Goal: Task Accomplishment & Management: Complete application form

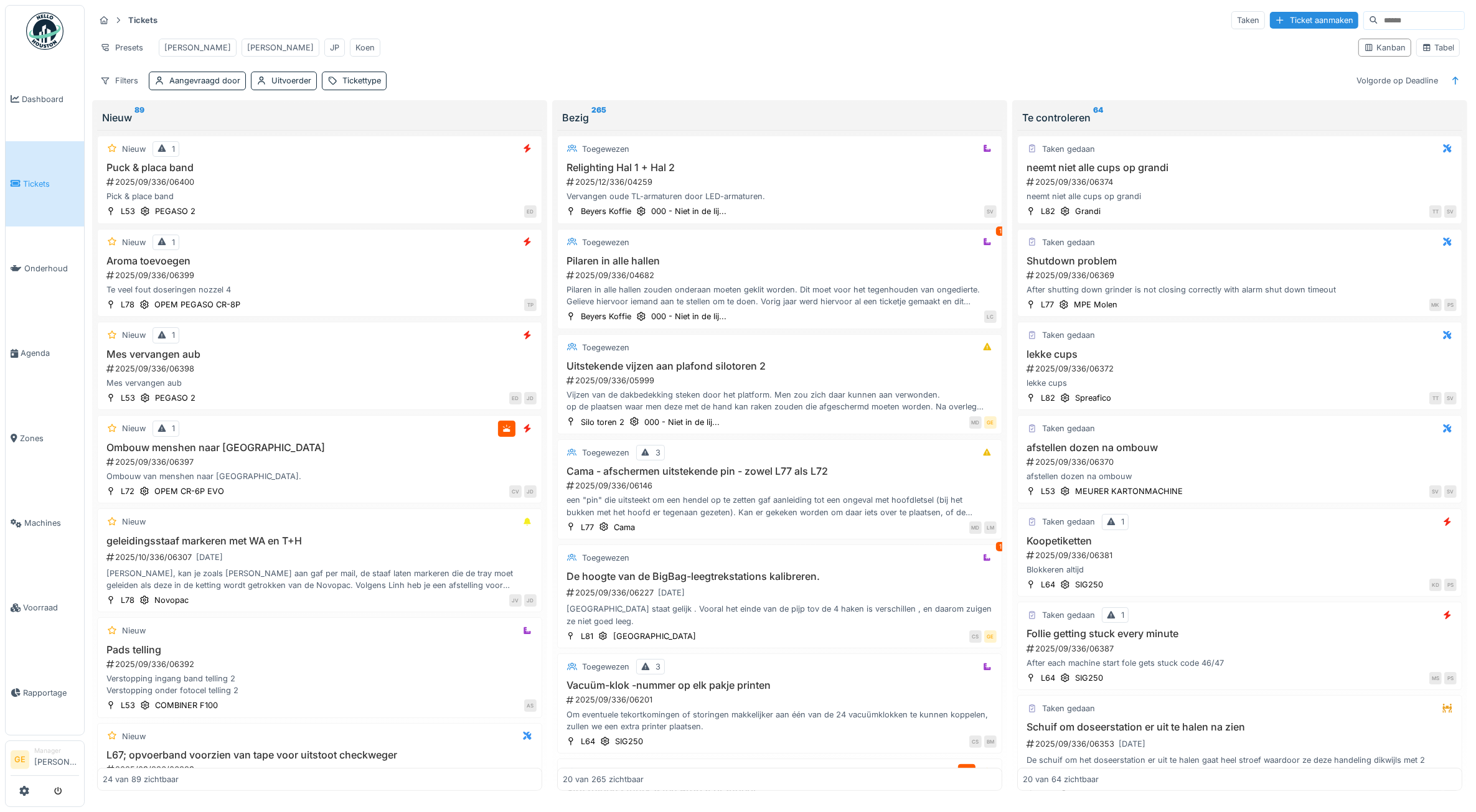
scroll to position [620, 0]
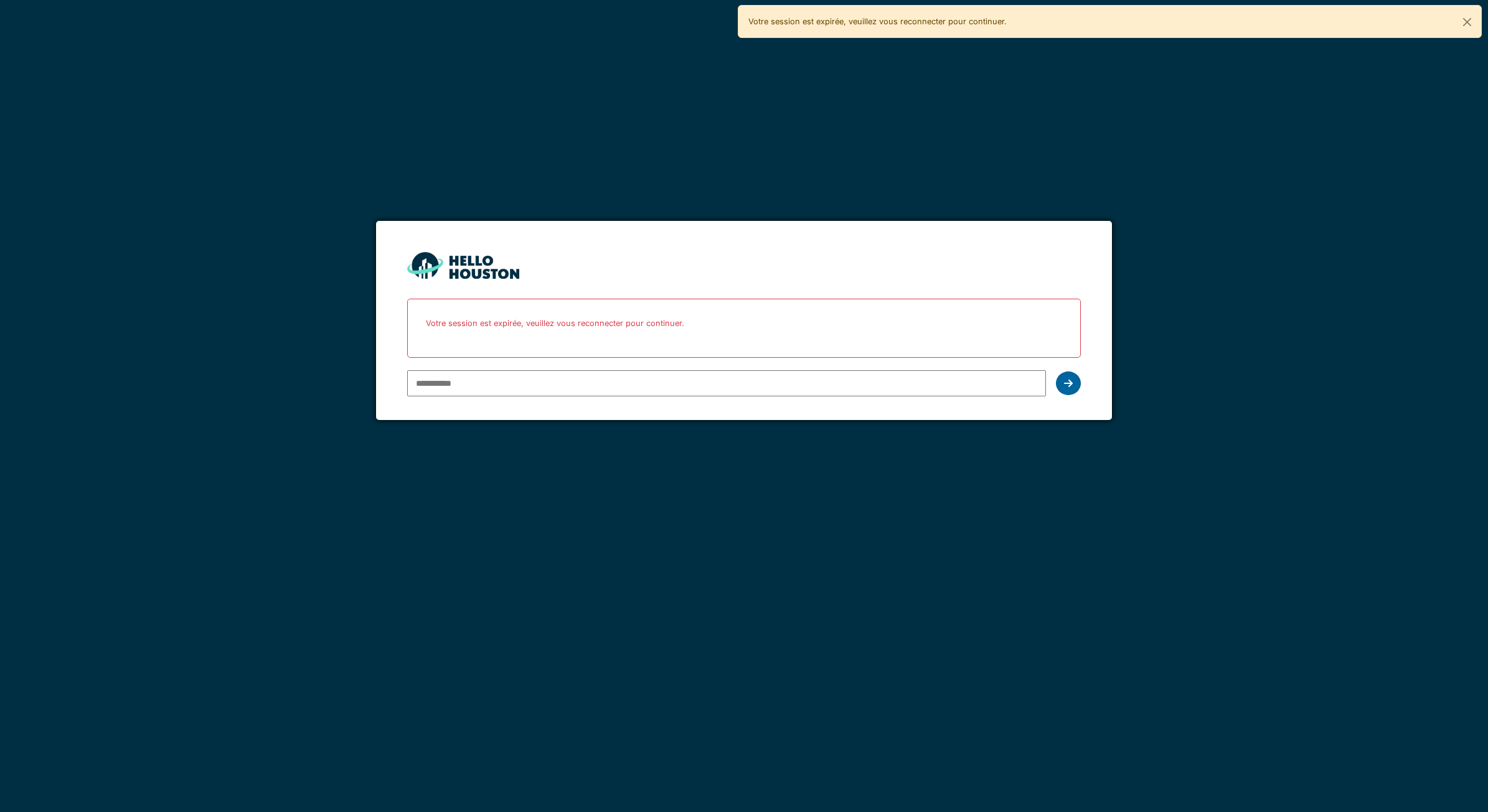
type input "**********"
click at [1070, 386] on icon at bounding box center [1068, 383] width 9 height 10
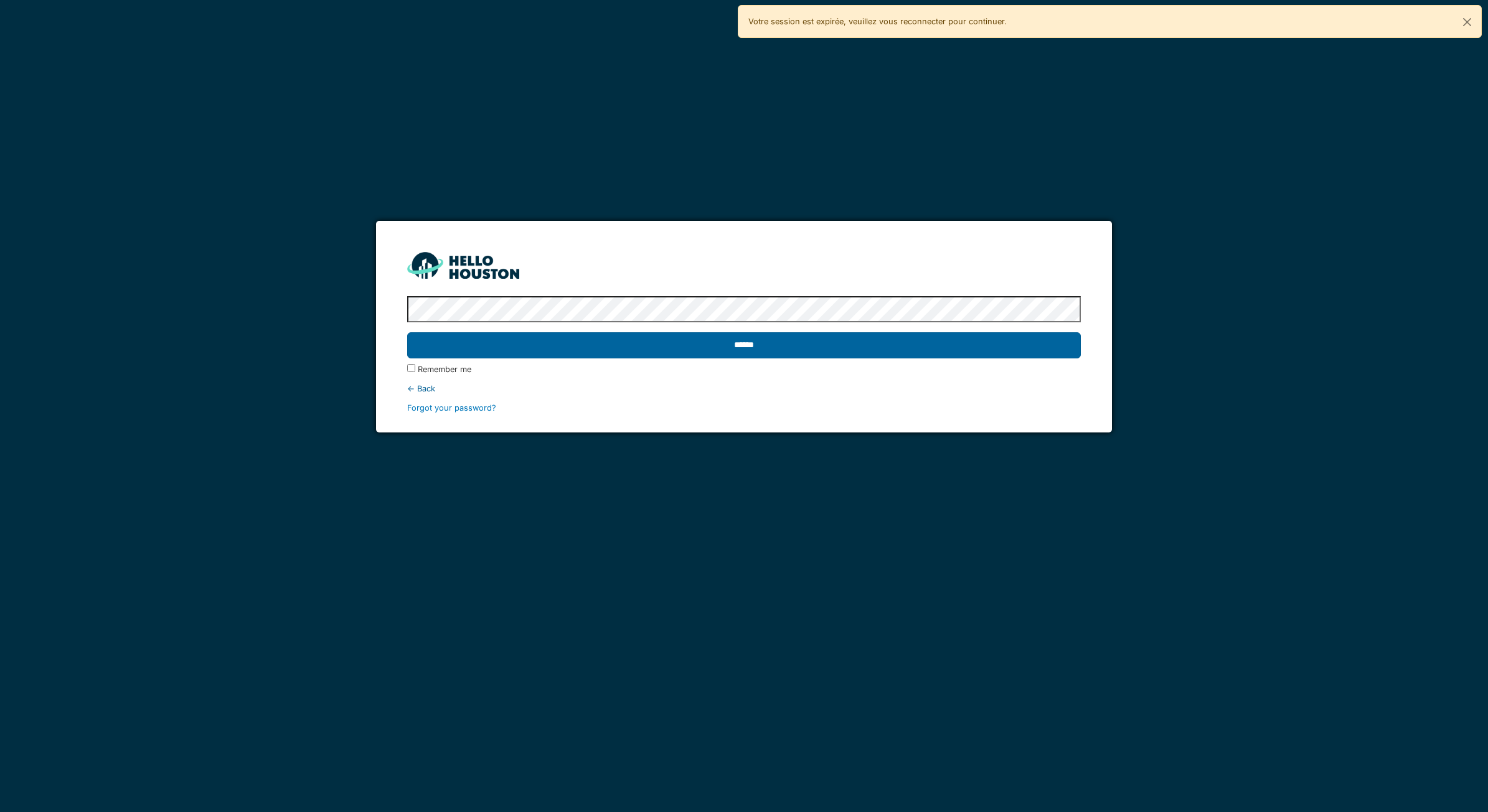
click at [851, 347] on input "******" at bounding box center [744, 346] width 674 height 26
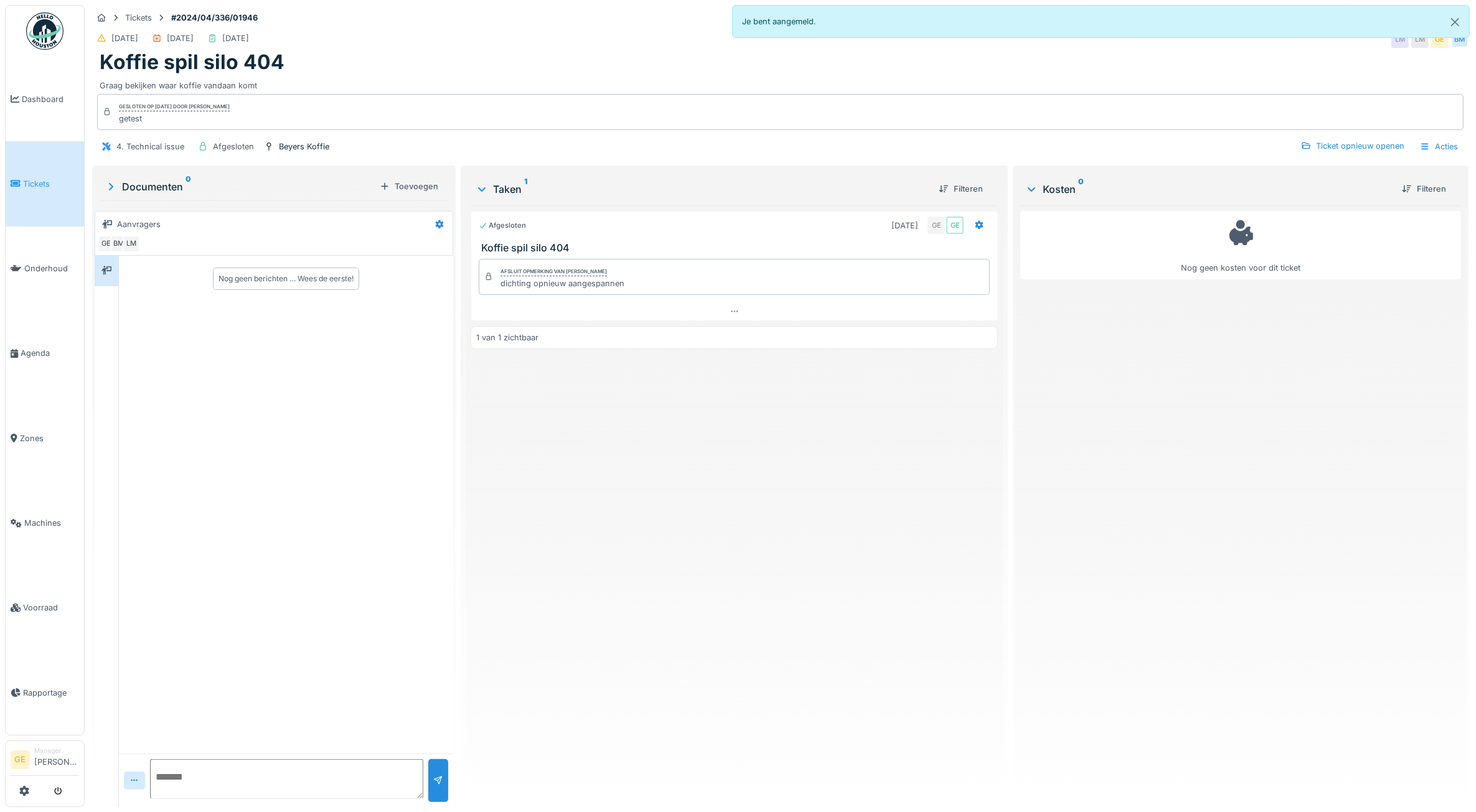
click at [49, 188] on link "Tickets" at bounding box center [44, 183] width 78 height 85
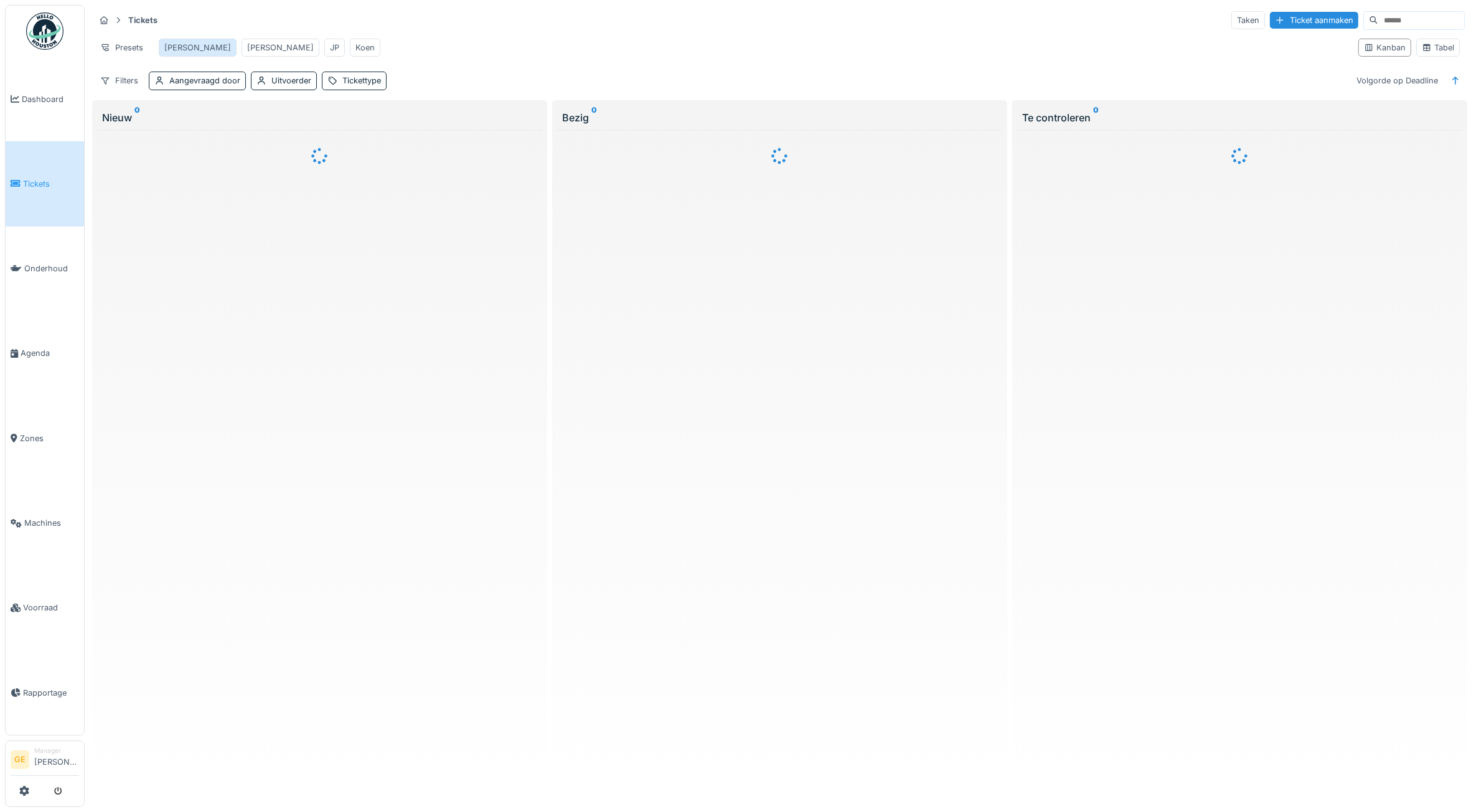
click at [184, 47] on div "Adrian" at bounding box center [197, 48] width 67 height 12
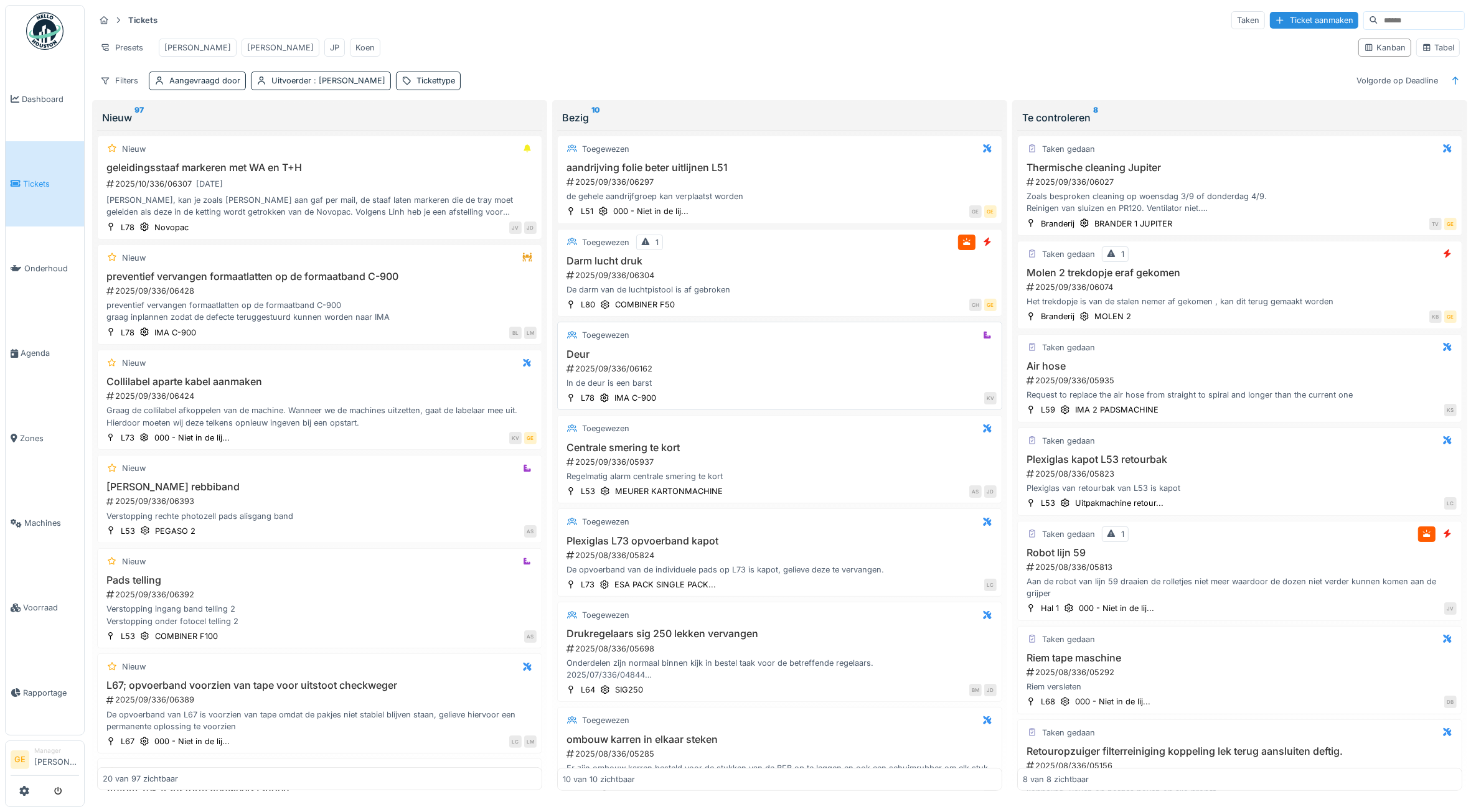
click at [712, 374] on div "2025/09/336/06162" at bounding box center [781, 369] width 431 height 12
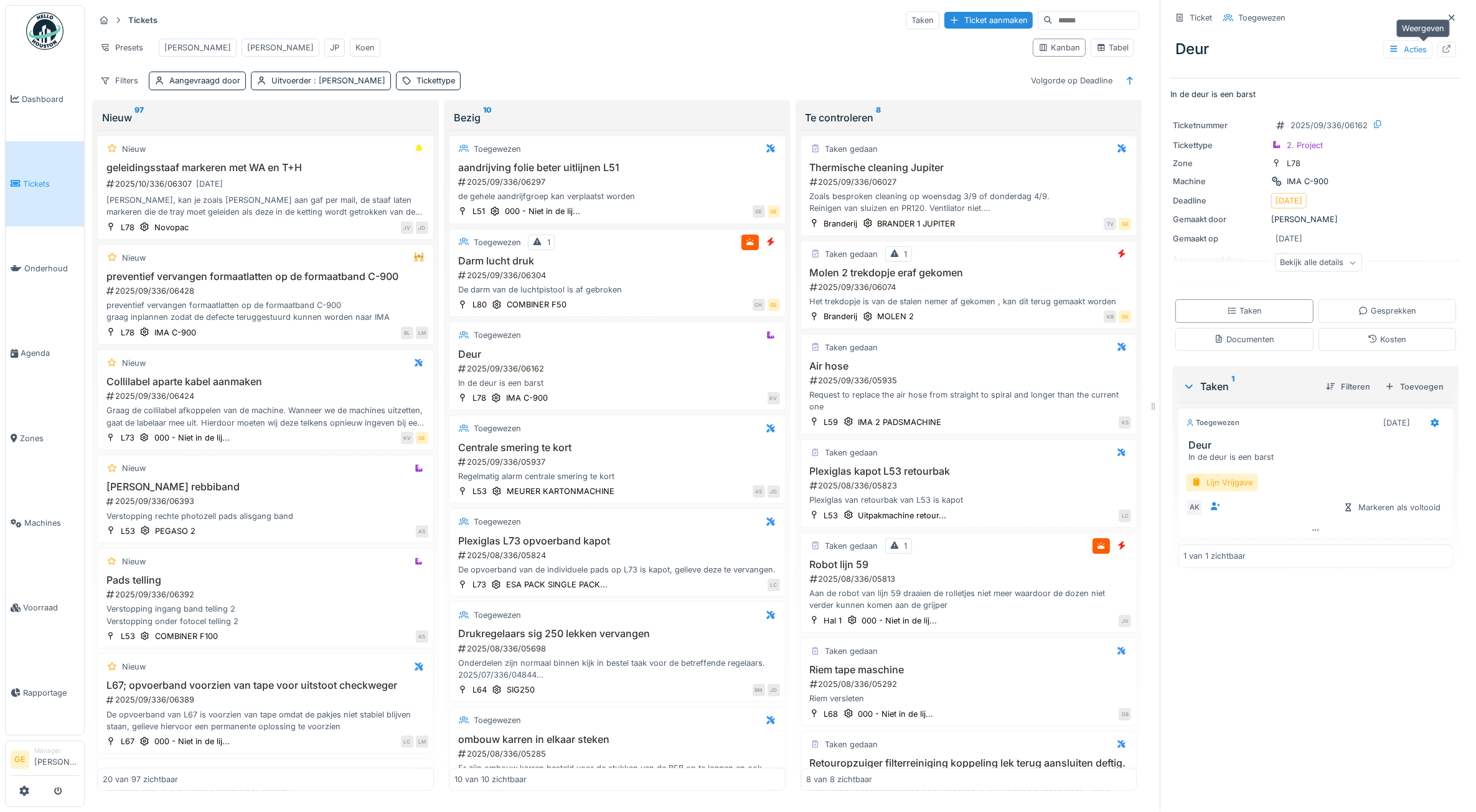
click at [1443, 48] on icon at bounding box center [1447, 49] width 8 height 8
click at [611, 267] on h3 "Darm lucht druk" at bounding box center [617, 261] width 326 height 12
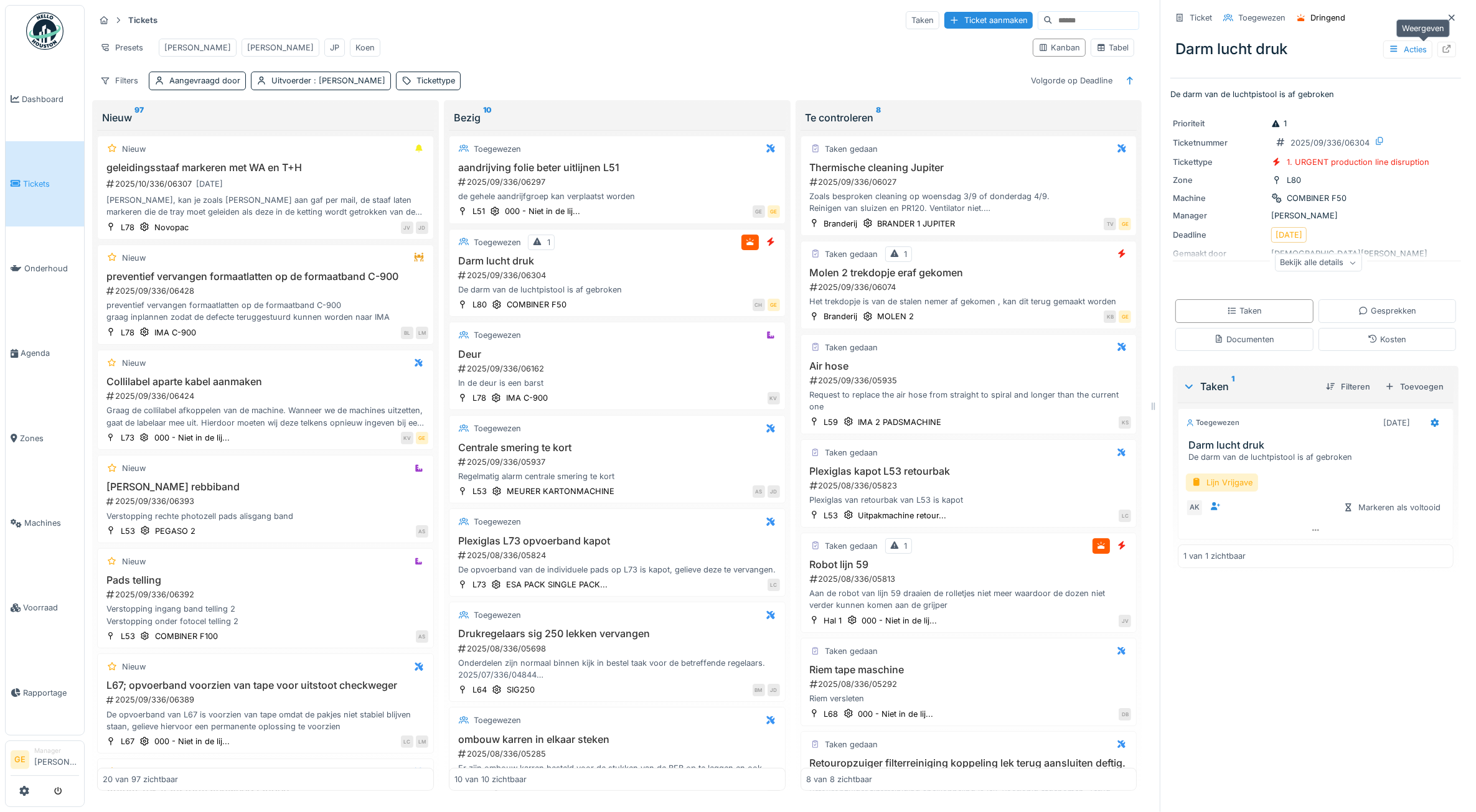
click at [1437, 50] on div at bounding box center [1446, 49] width 19 height 16
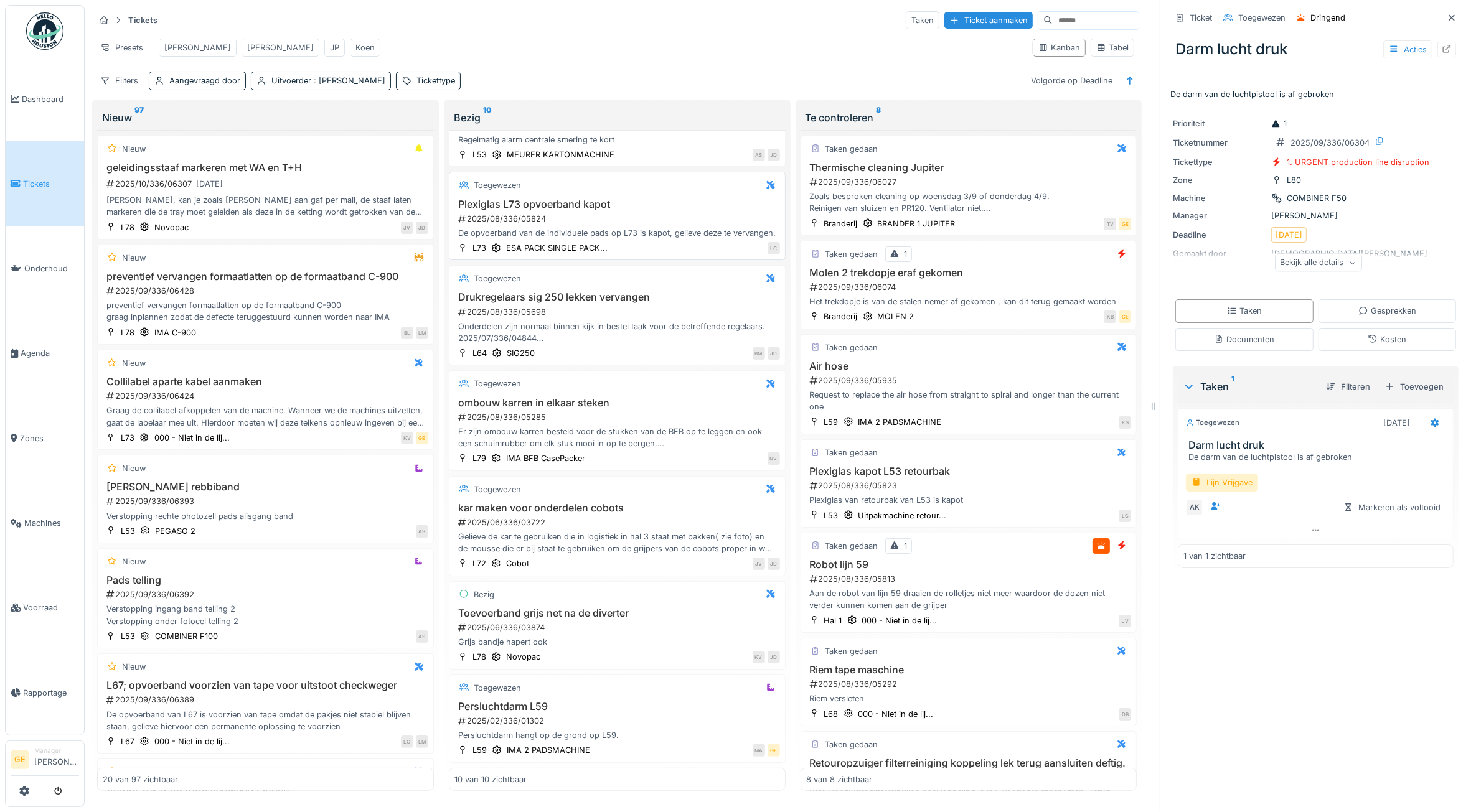
scroll to position [374, 0]
click at [625, 629] on div "2025/06/336/03874" at bounding box center [618, 628] width 323 height 12
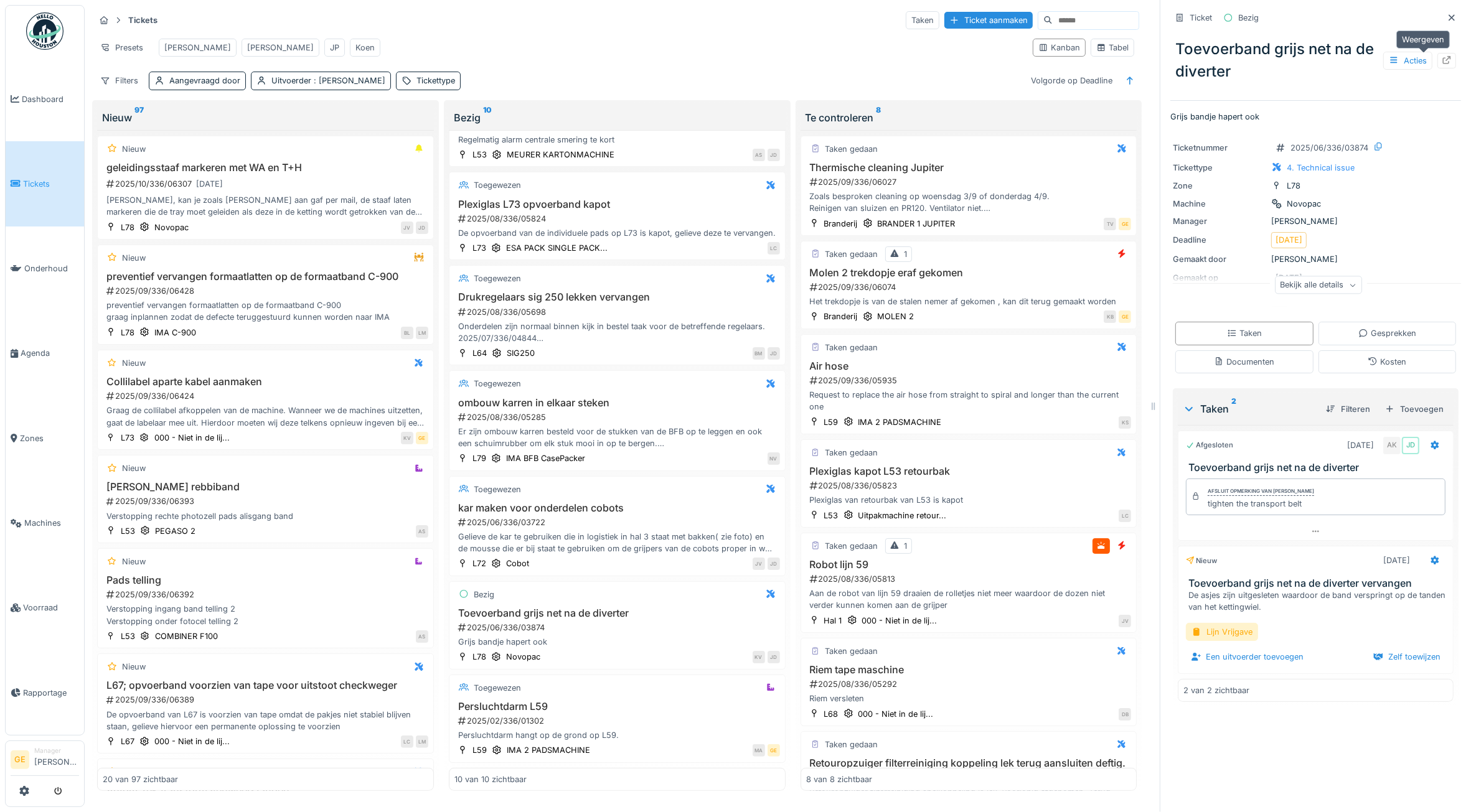
click at [1443, 60] on icon at bounding box center [1447, 60] width 8 height 8
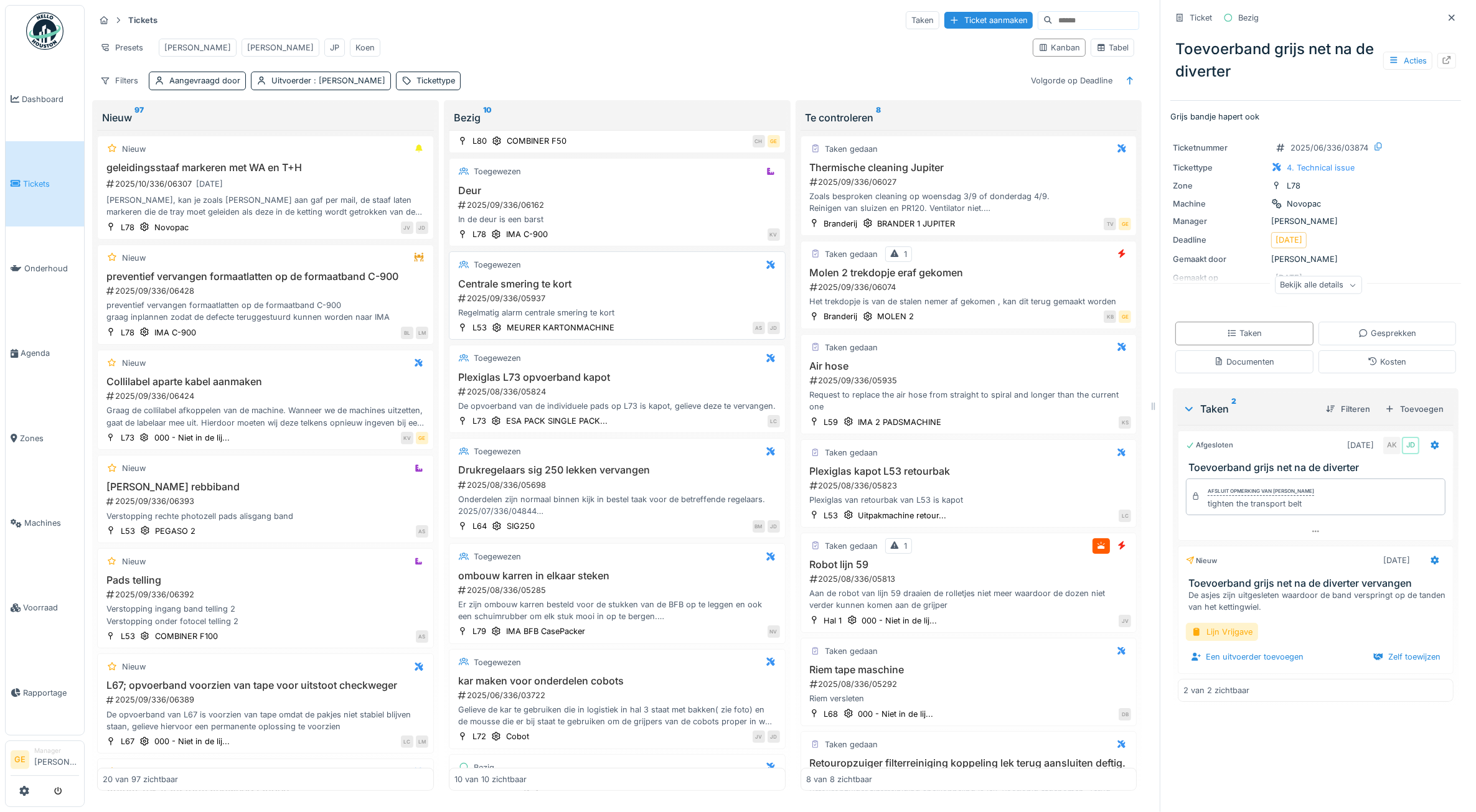
scroll to position [63, 0]
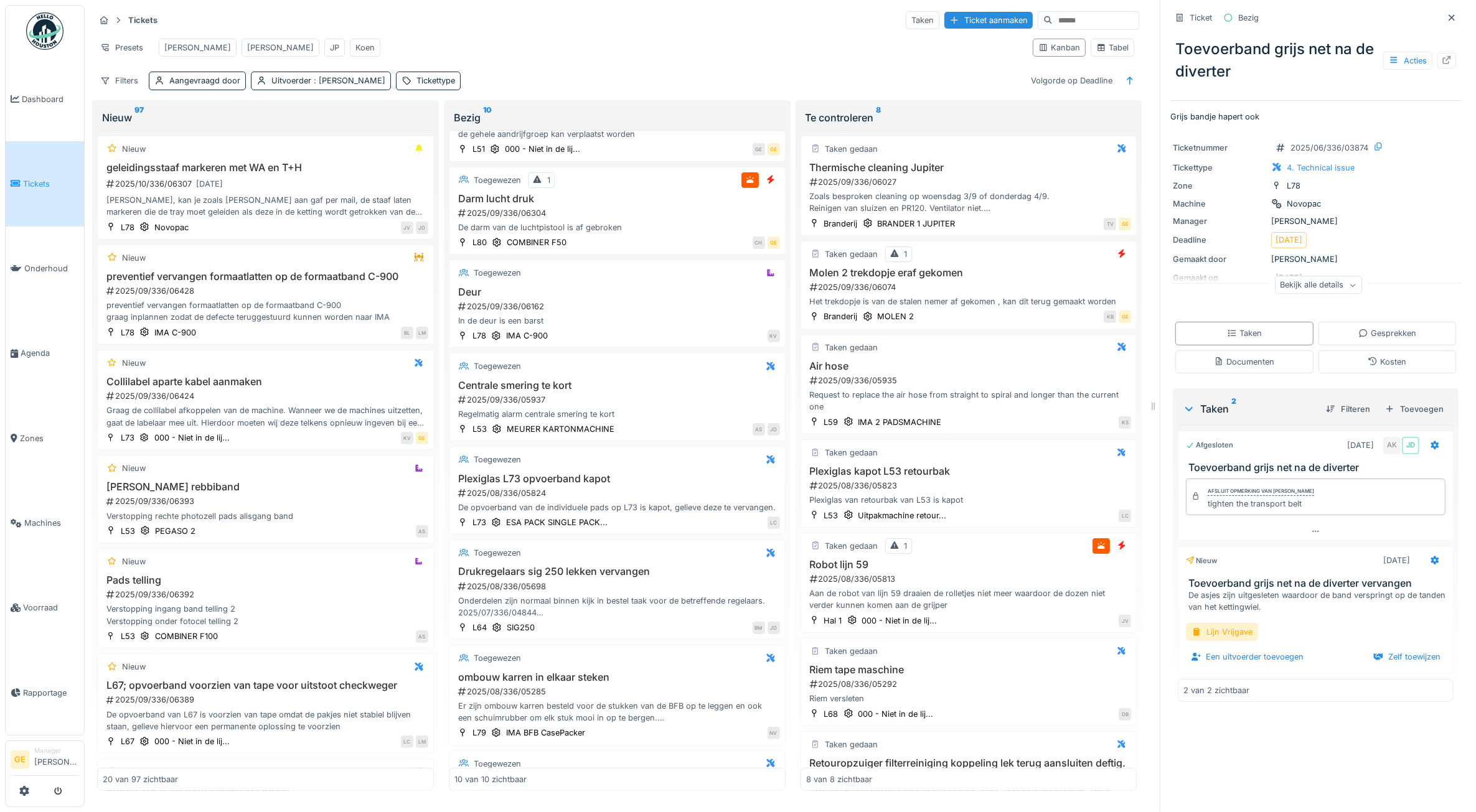
click at [27, 178] on span "Tickets" at bounding box center [51, 183] width 56 height 12
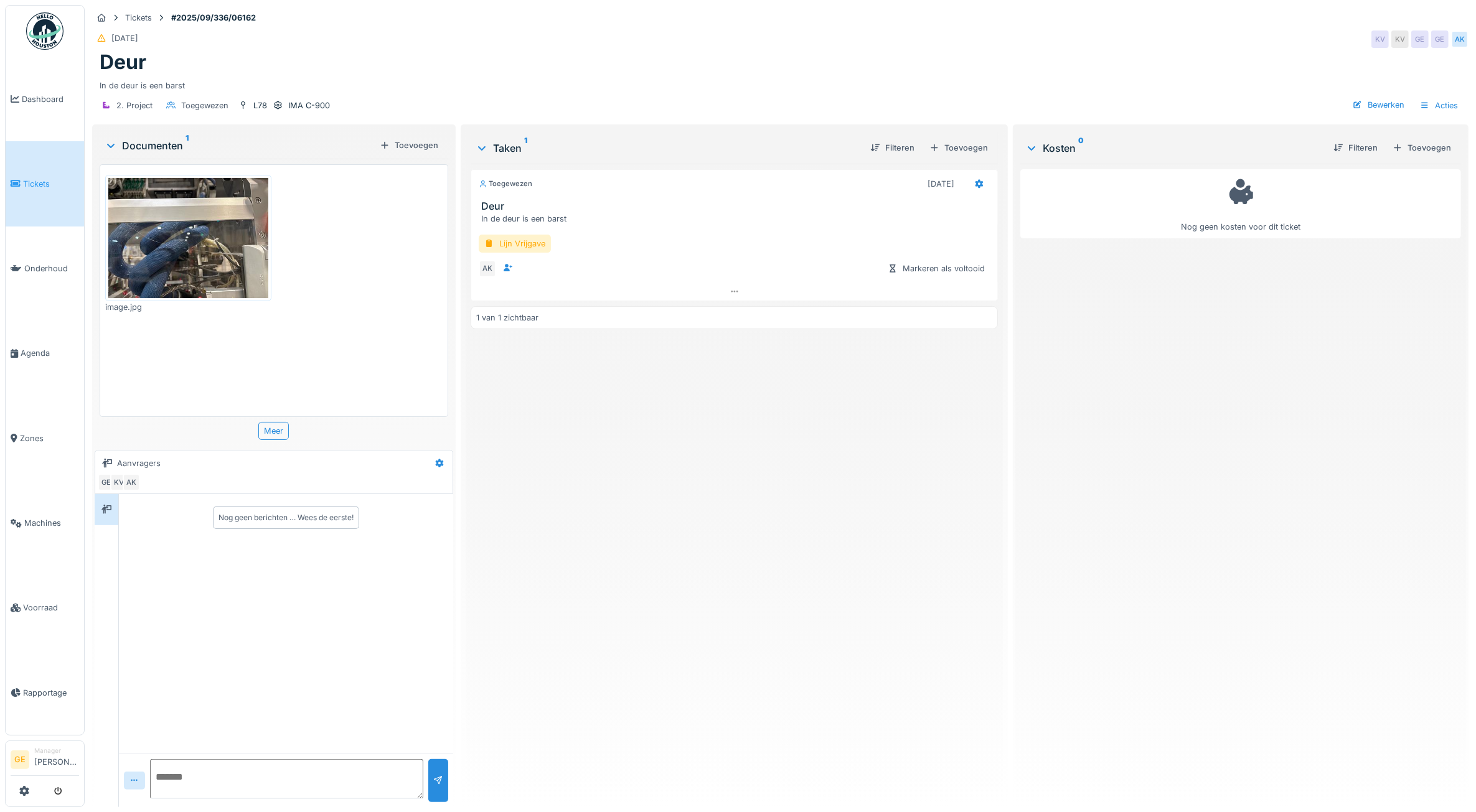
click at [211, 253] on img at bounding box center [188, 238] width 160 height 120
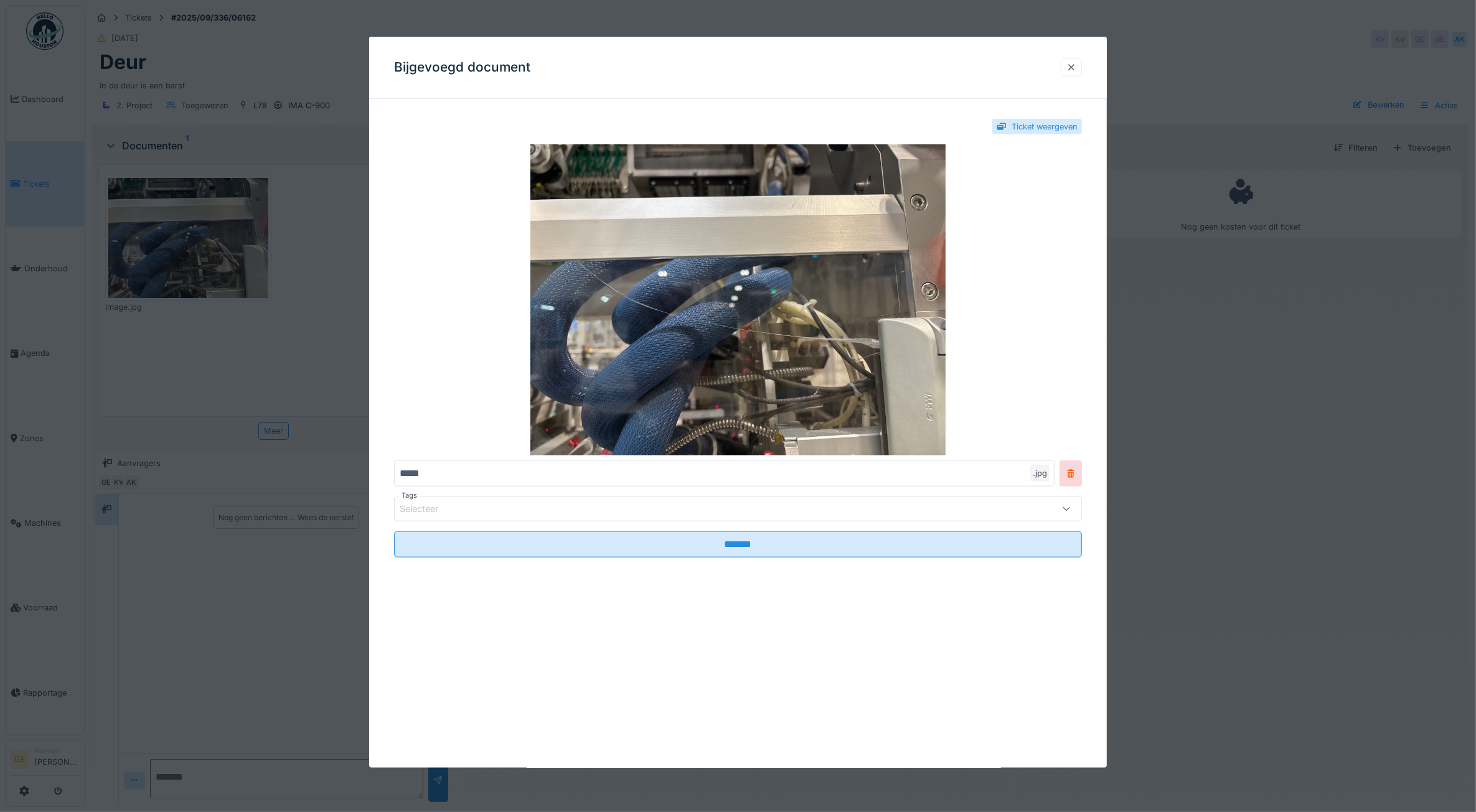
click at [1082, 67] on div at bounding box center [1071, 67] width 21 height 18
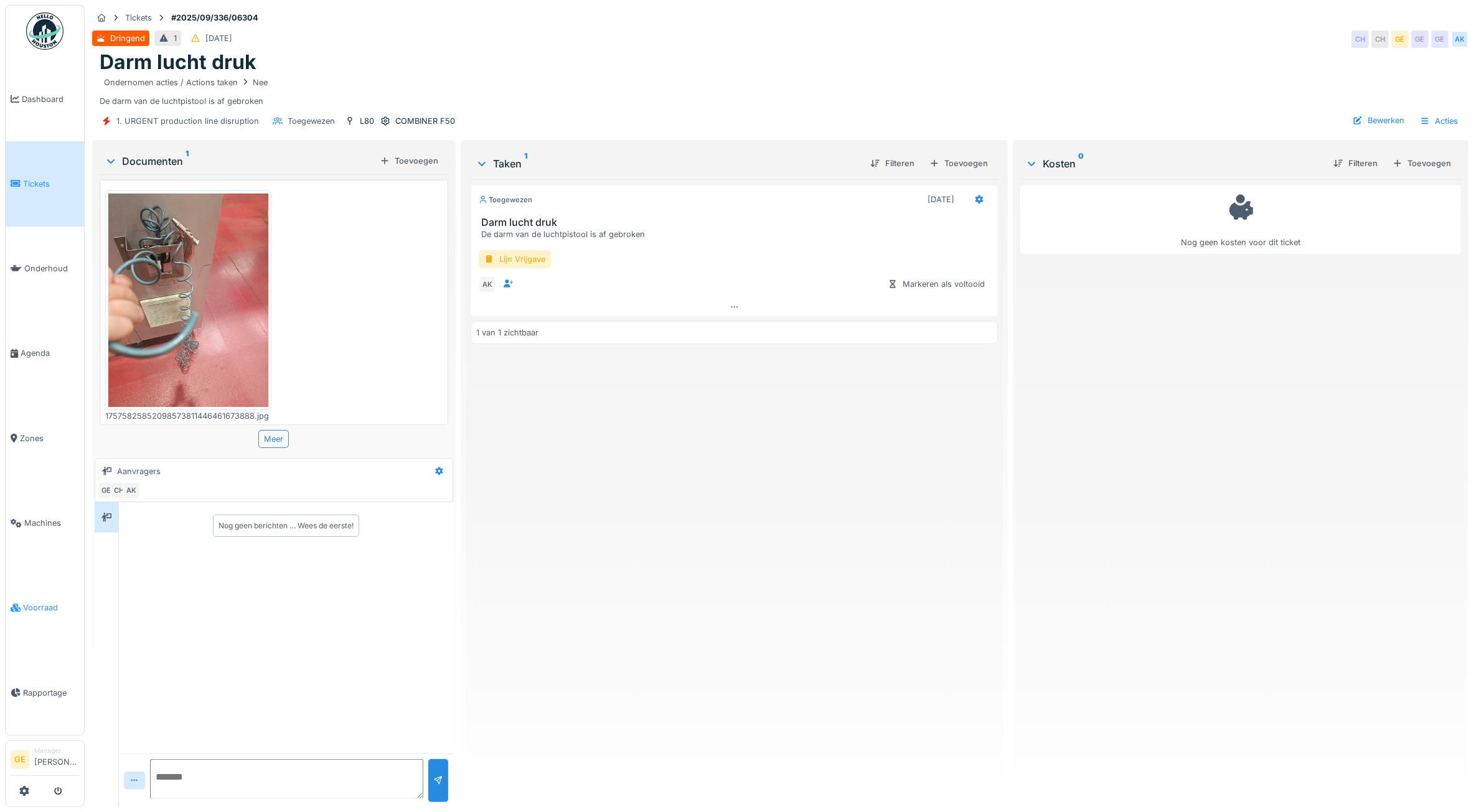
click at [35, 607] on link "Voorraad" at bounding box center [44, 608] width 78 height 85
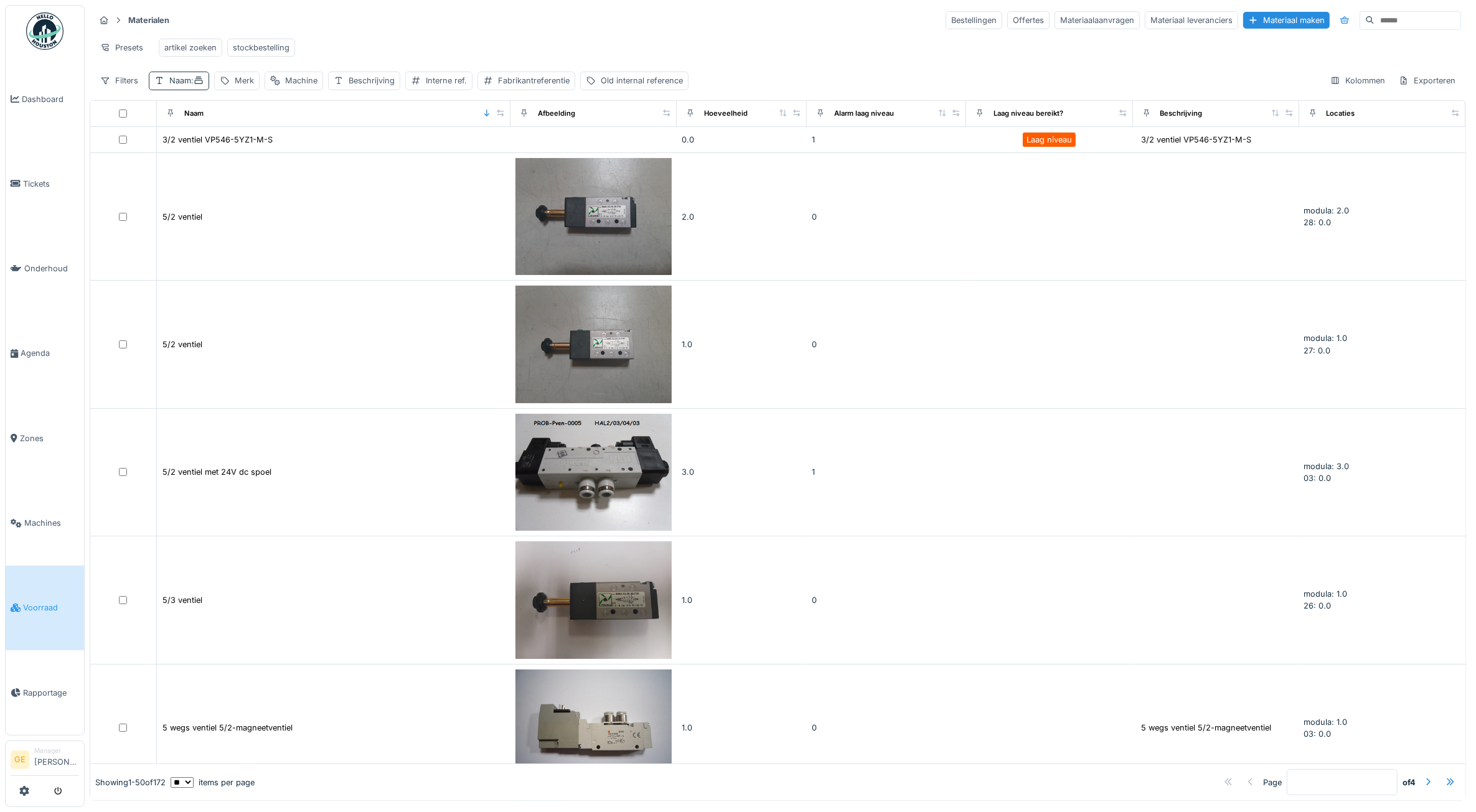
click at [193, 86] on span ":" at bounding box center [197, 80] width 12 height 9
click at [270, 154] on icon at bounding box center [267, 153] width 7 height 7
click at [212, 153] on input "Naam" at bounding box center [218, 153] width 127 height 26
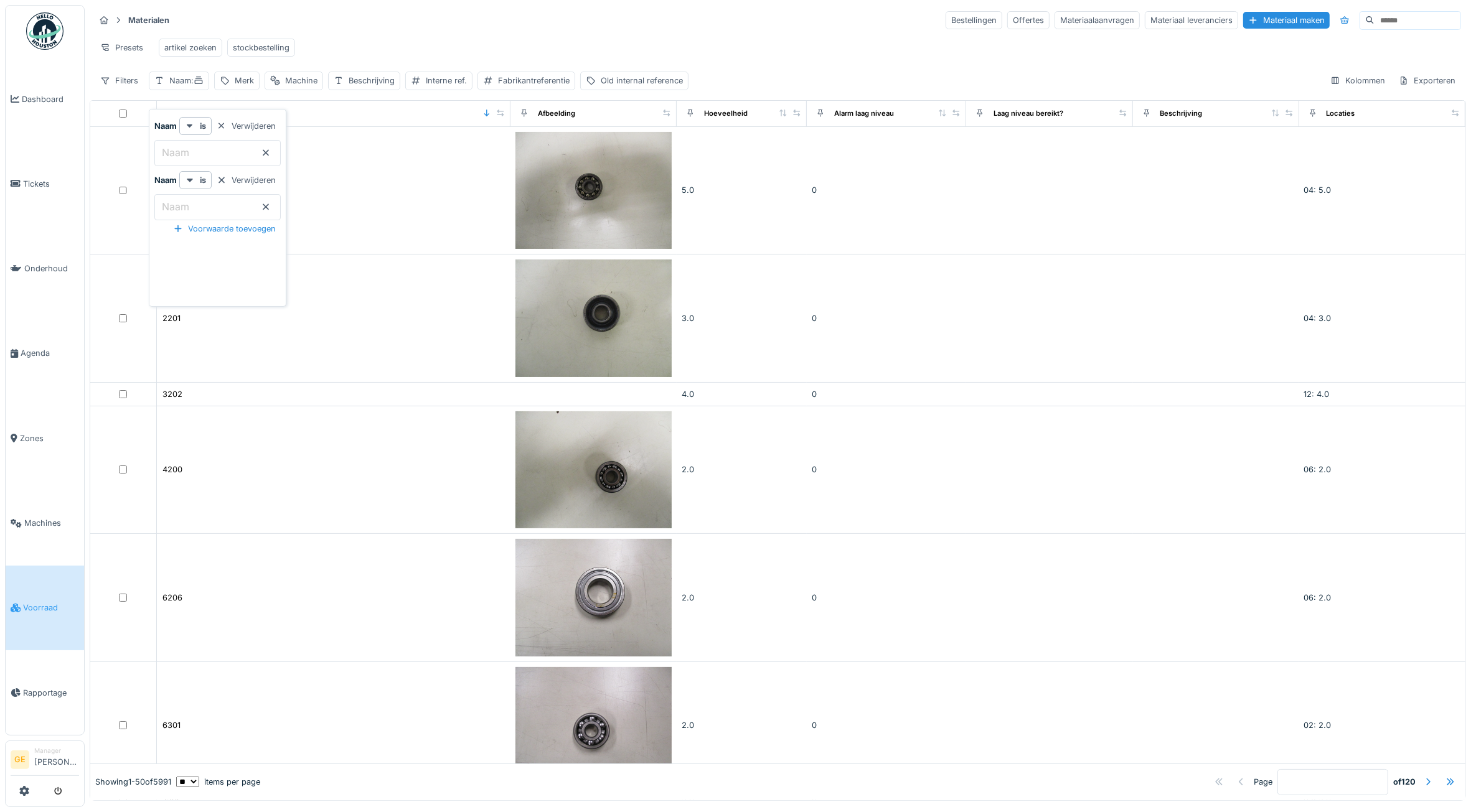
click at [1408, 24] on input at bounding box center [1417, 20] width 86 height 17
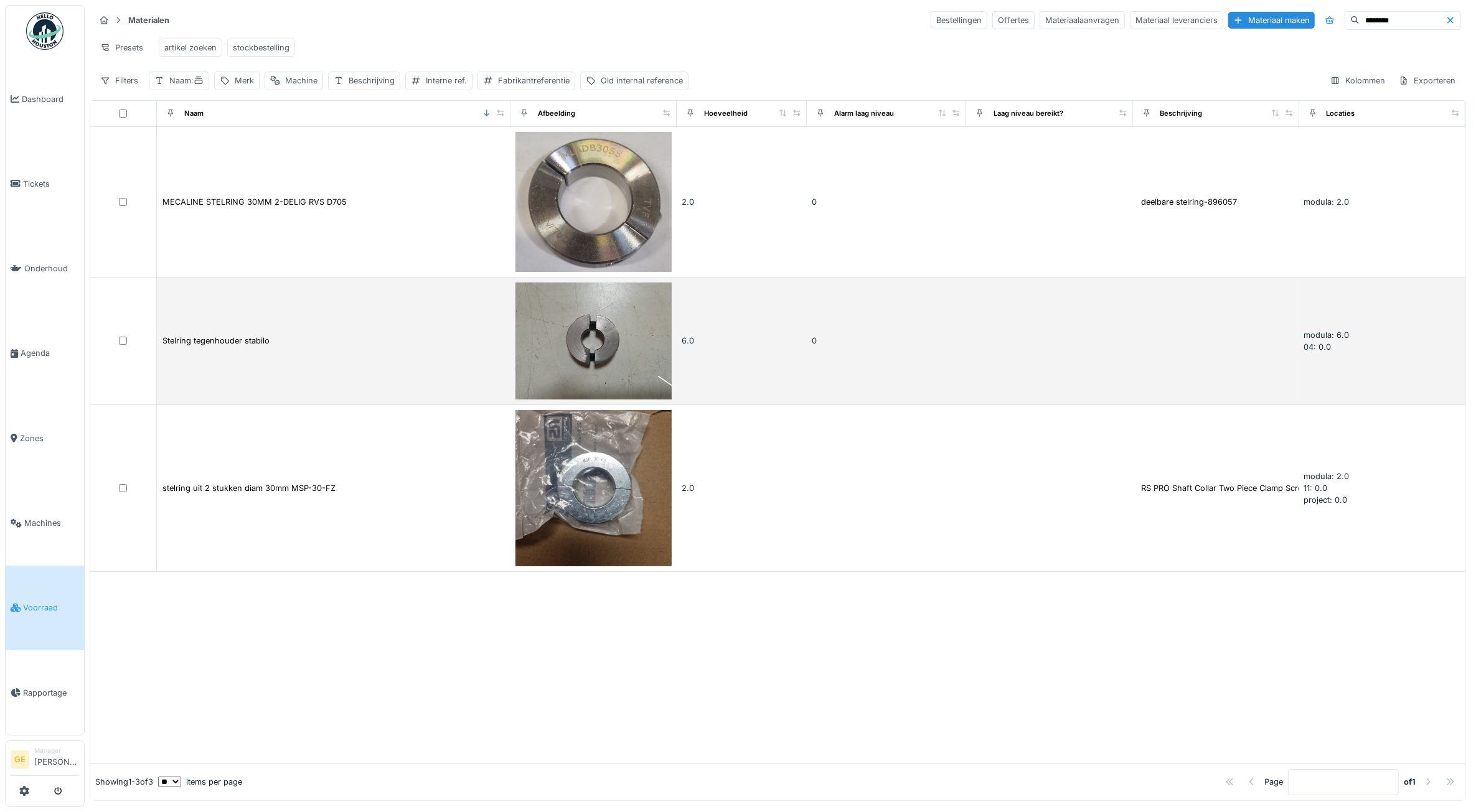
click at [592, 360] on img at bounding box center [593, 341] width 156 height 117
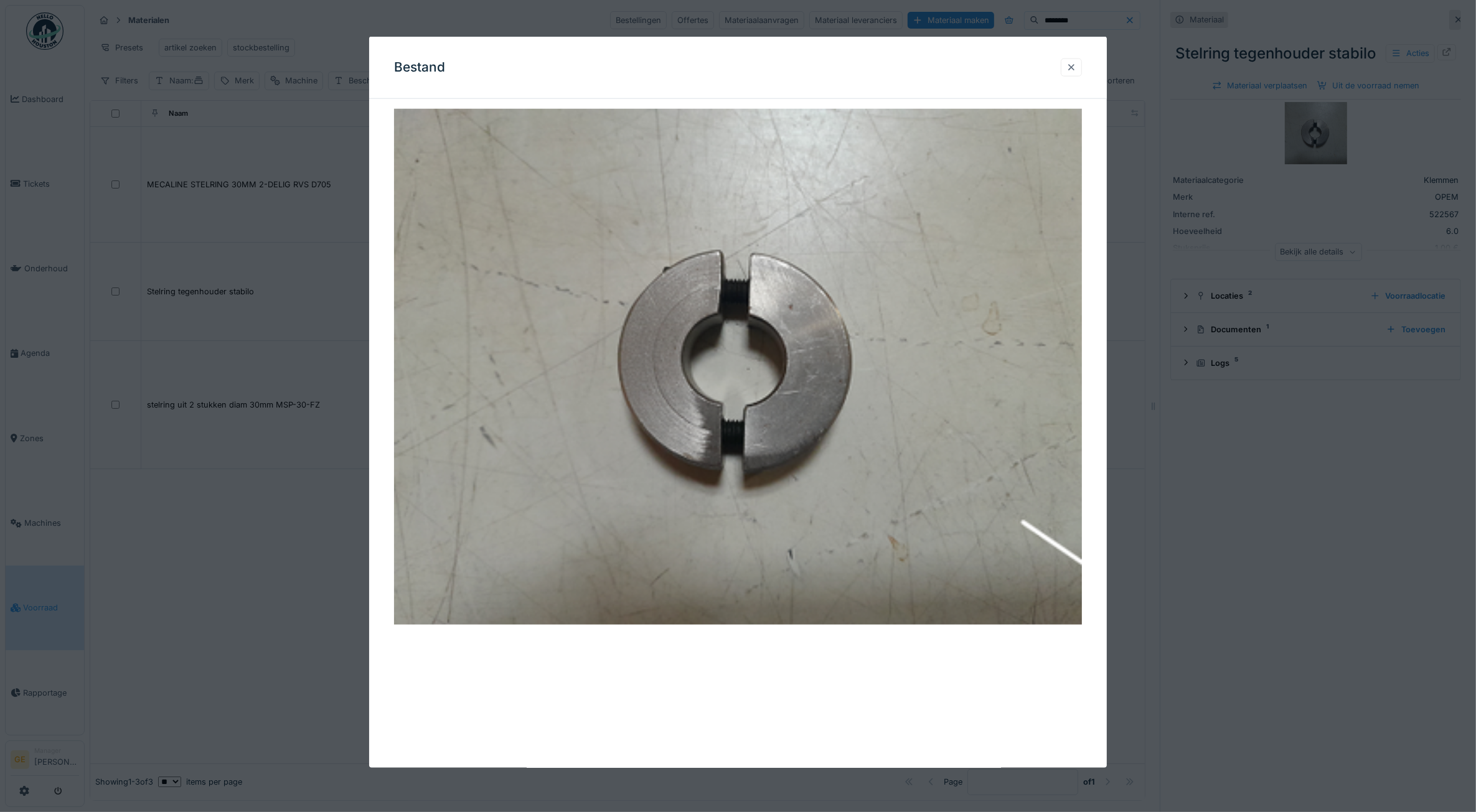
click at [1075, 69] on div at bounding box center [1071, 67] width 10 height 12
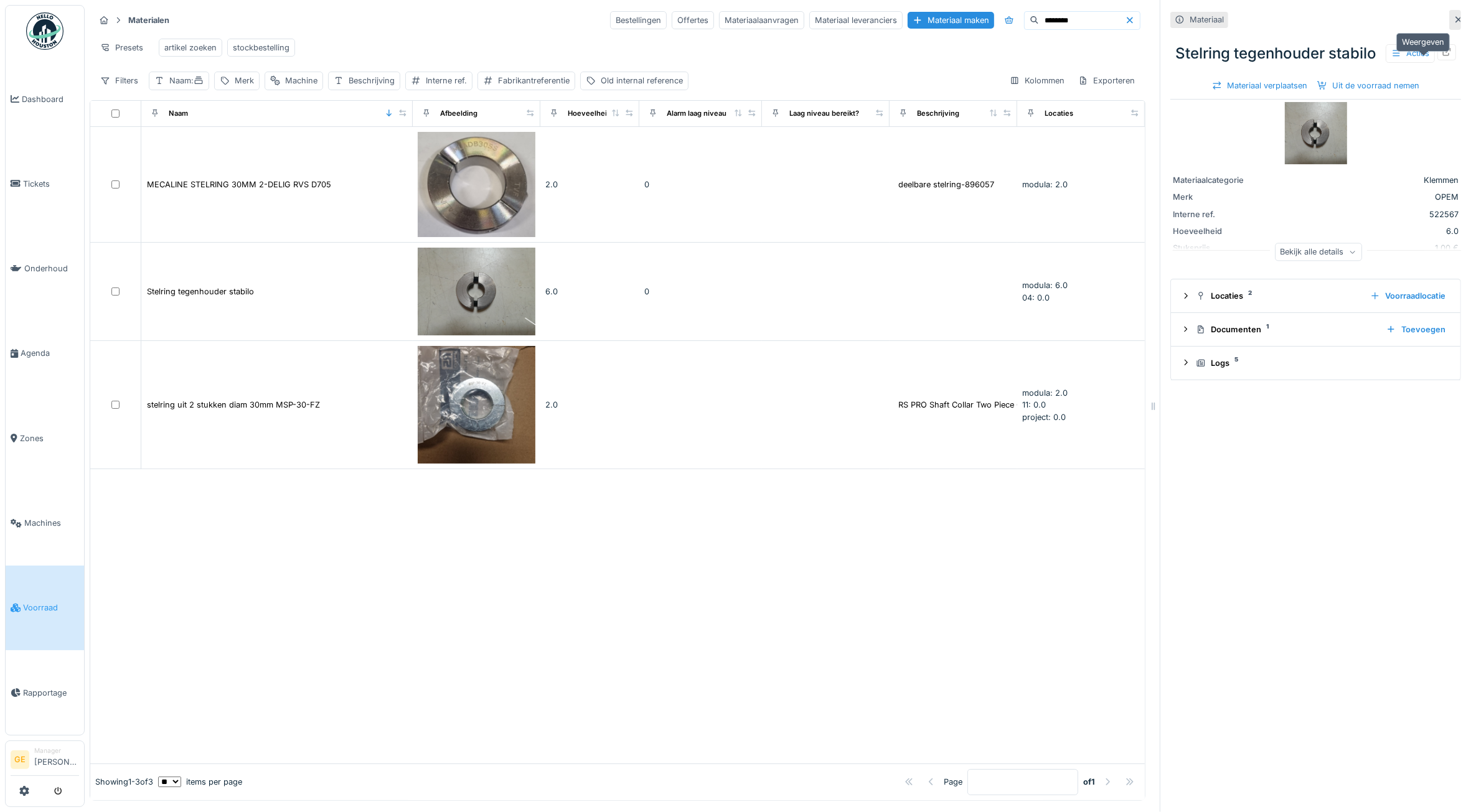
click at [1443, 56] on icon at bounding box center [1447, 52] width 8 height 8
click at [1039, 19] on input "********" at bounding box center [1082, 20] width 86 height 17
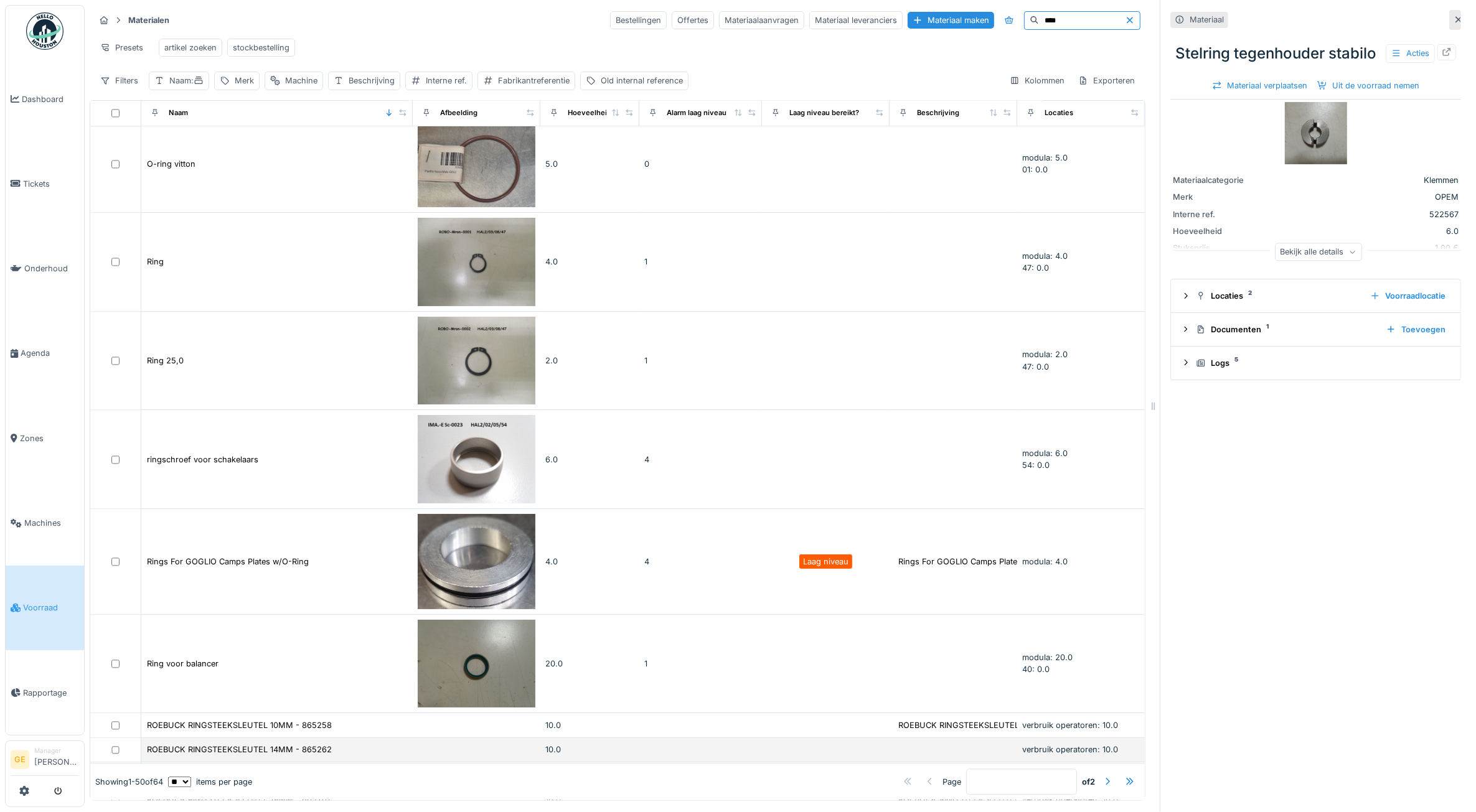
scroll to position [12, 0]
type input "****"
click at [1102, 776] on div at bounding box center [1107, 782] width 10 height 12
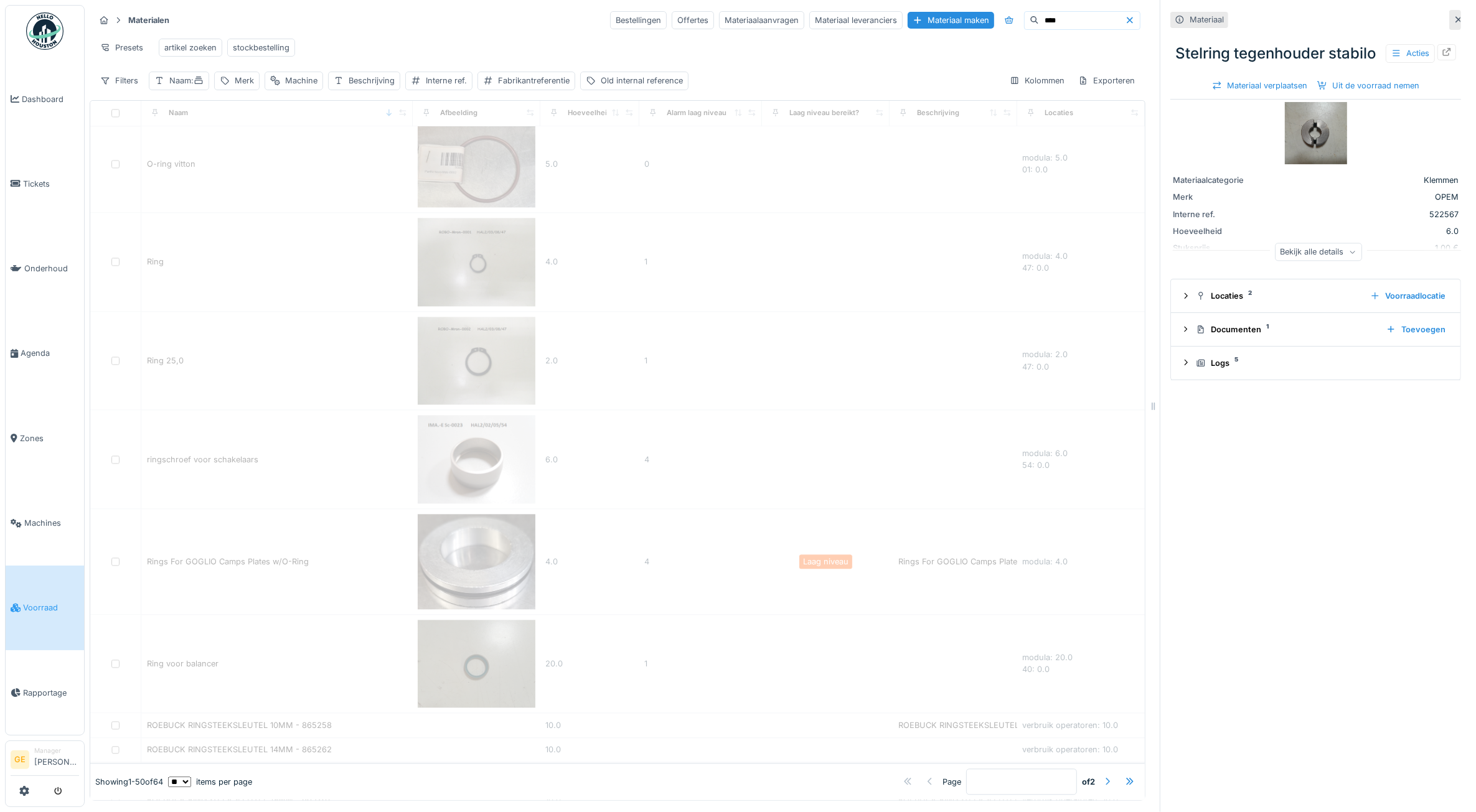
type input "*"
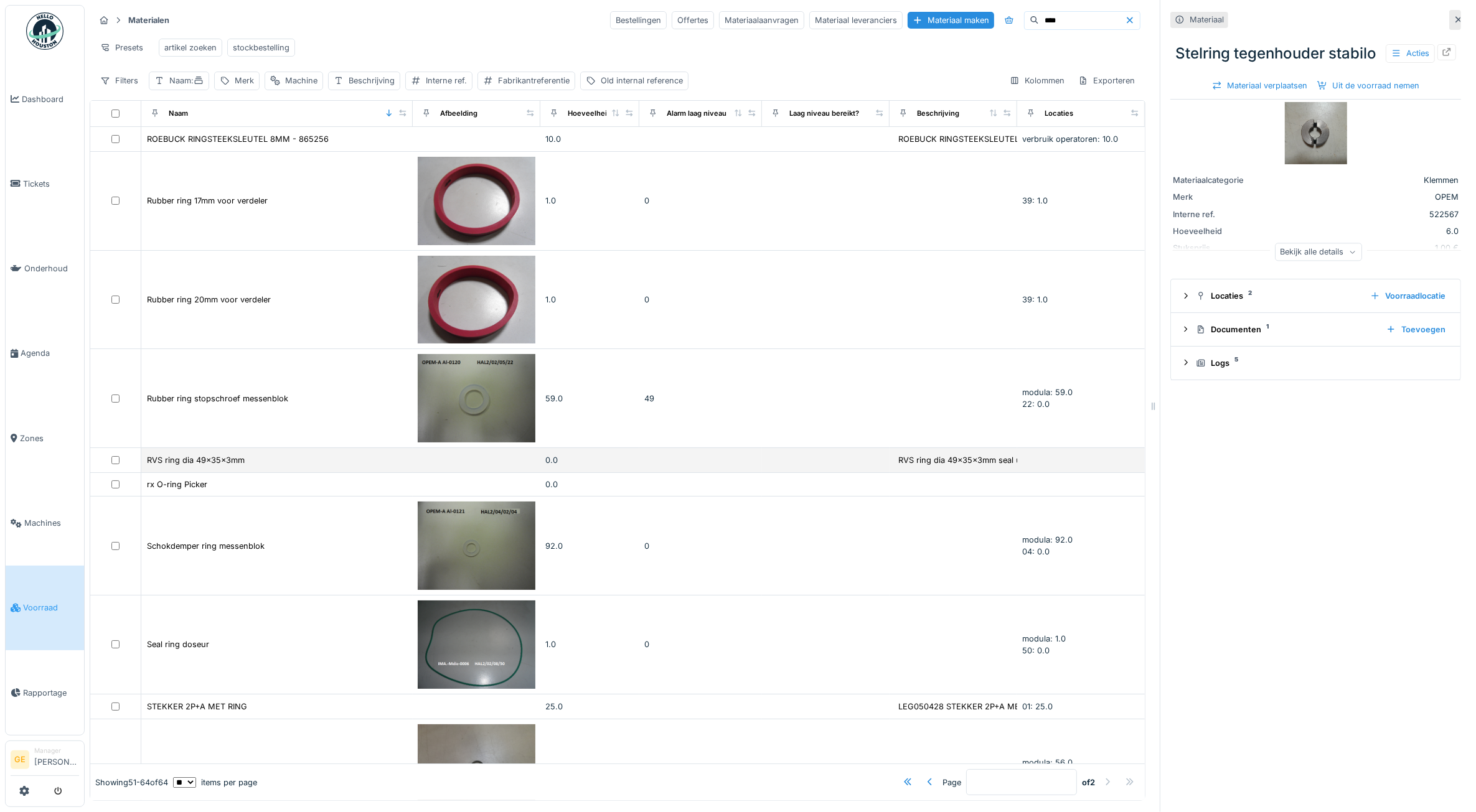
scroll to position [0, 0]
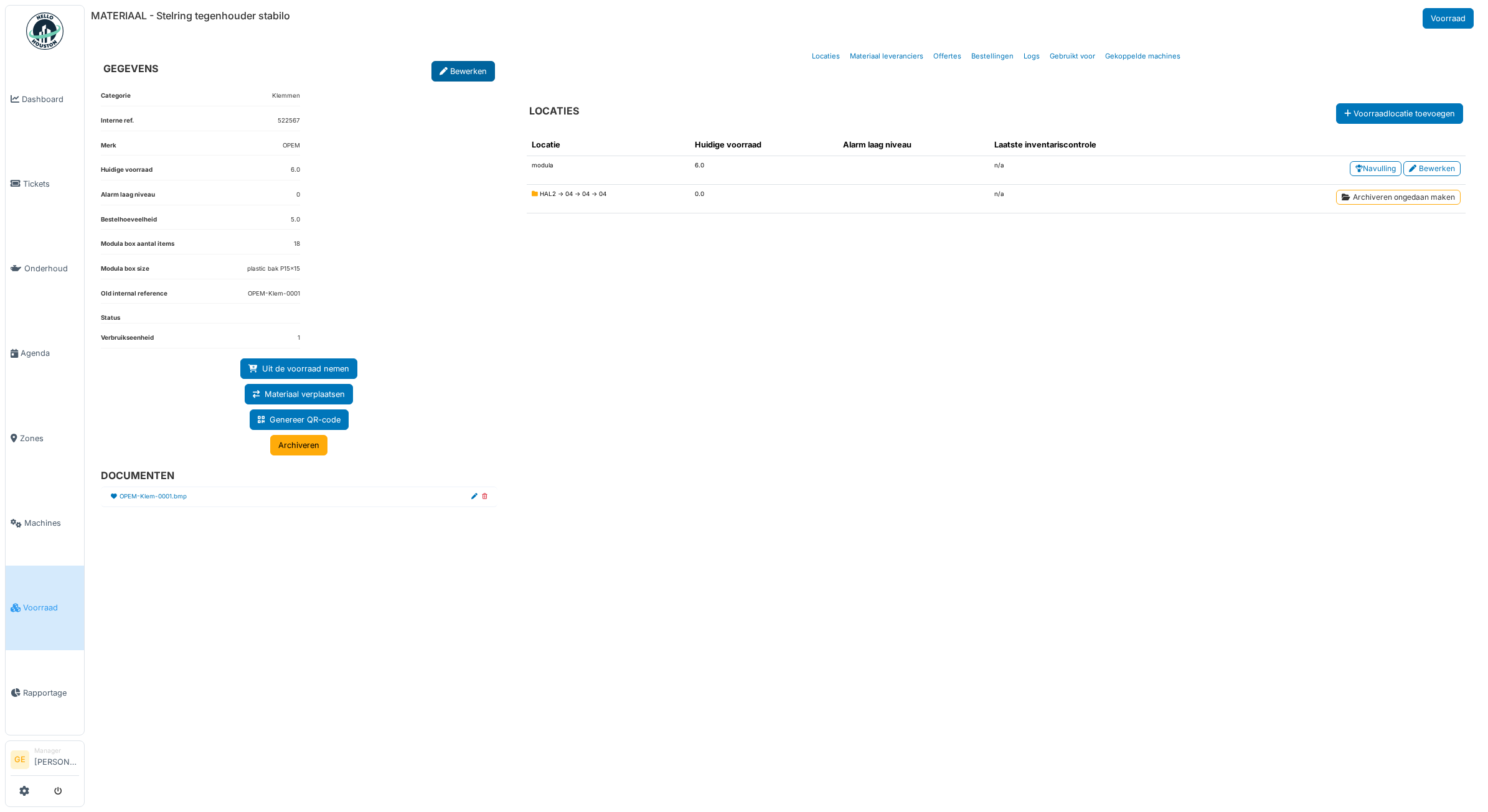
click at [455, 75] on link "Bewerken" at bounding box center [463, 71] width 63 height 21
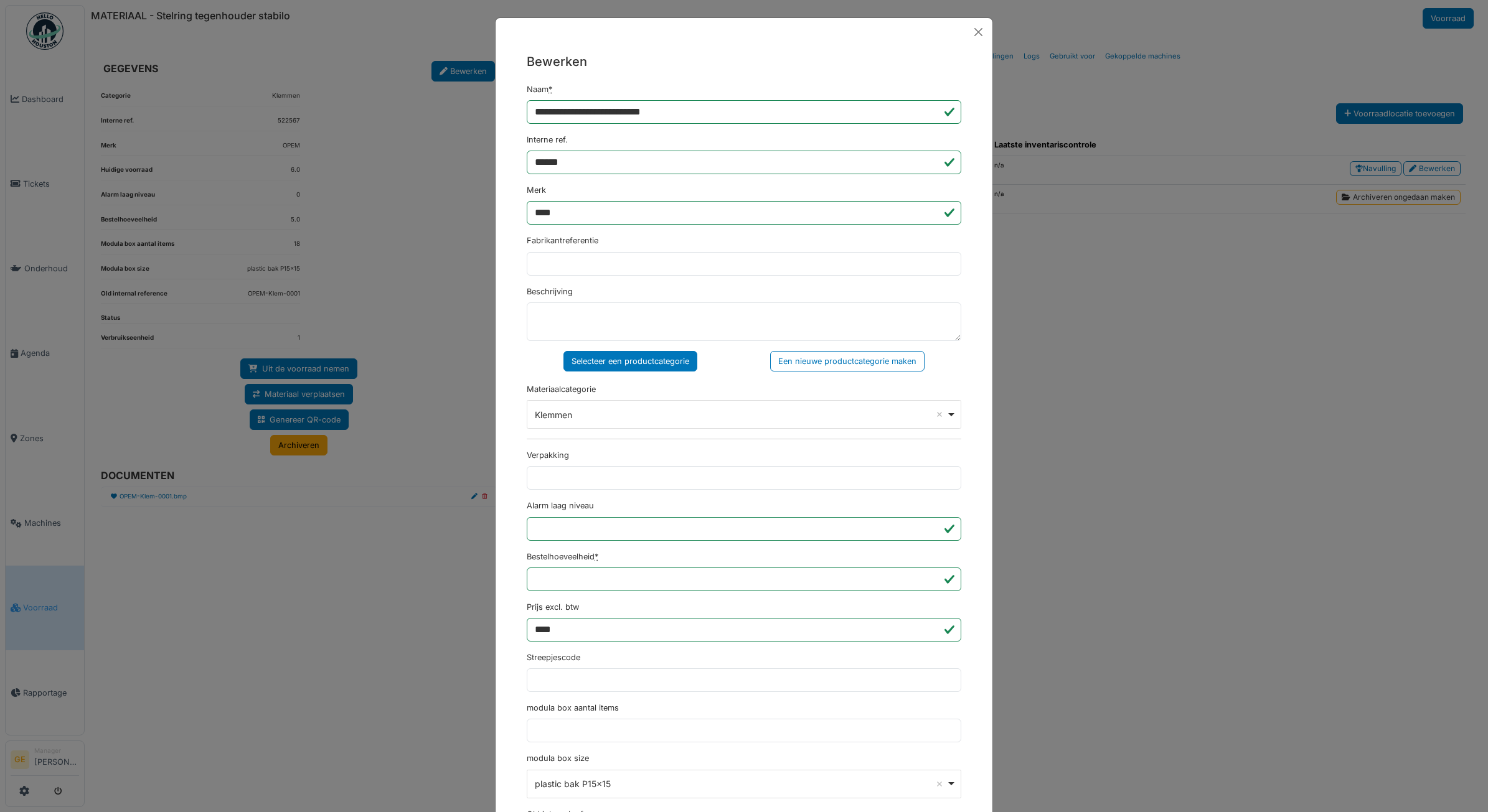
click at [430, 157] on div "**********" at bounding box center [744, 406] width 1488 height 812
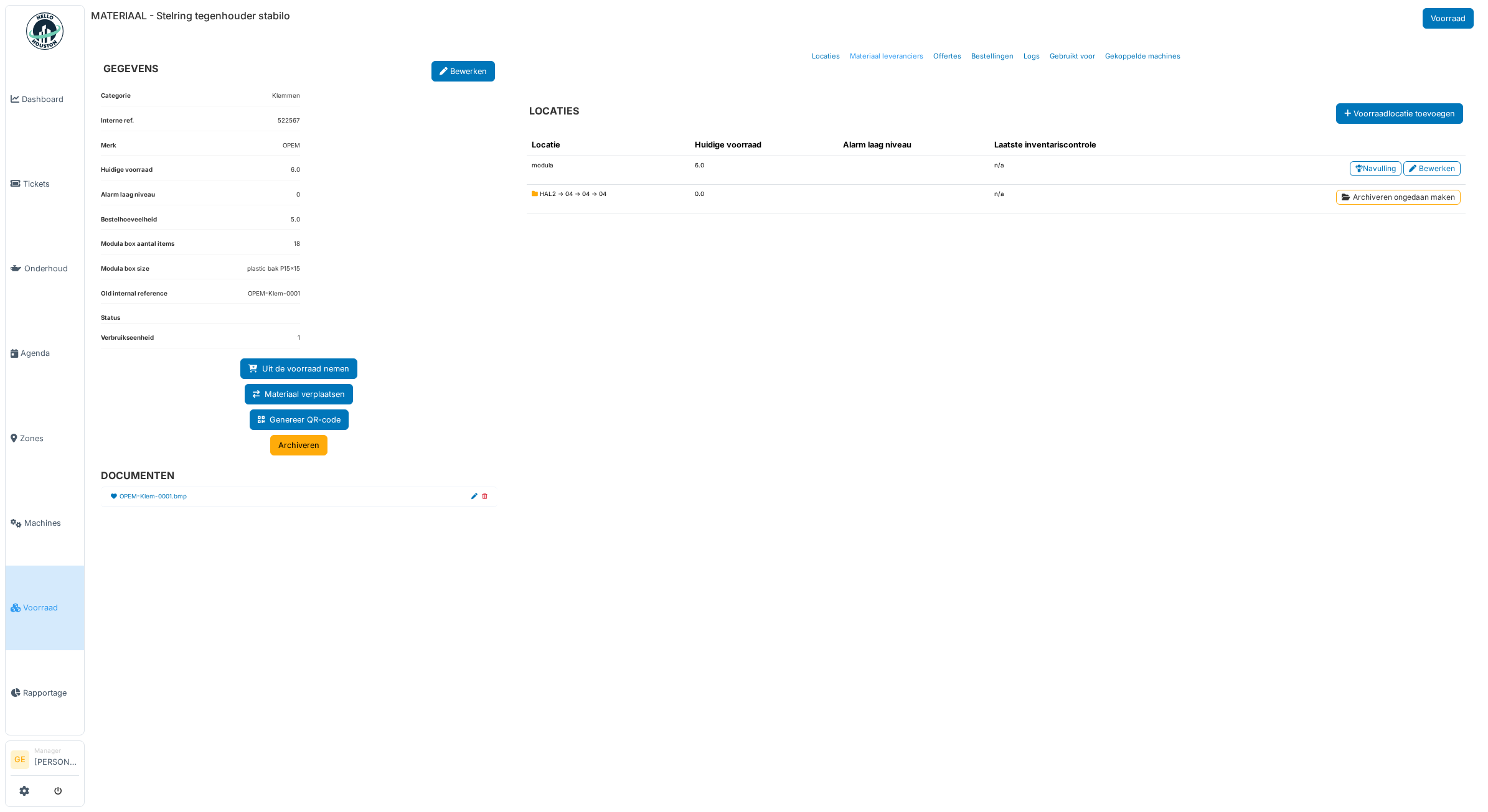
click at [891, 58] on link "Materiaal leveranciers" at bounding box center [886, 57] width 83 height 30
click at [993, 55] on link "Bestellingen" at bounding box center [993, 57] width 53 height 30
select select "***"
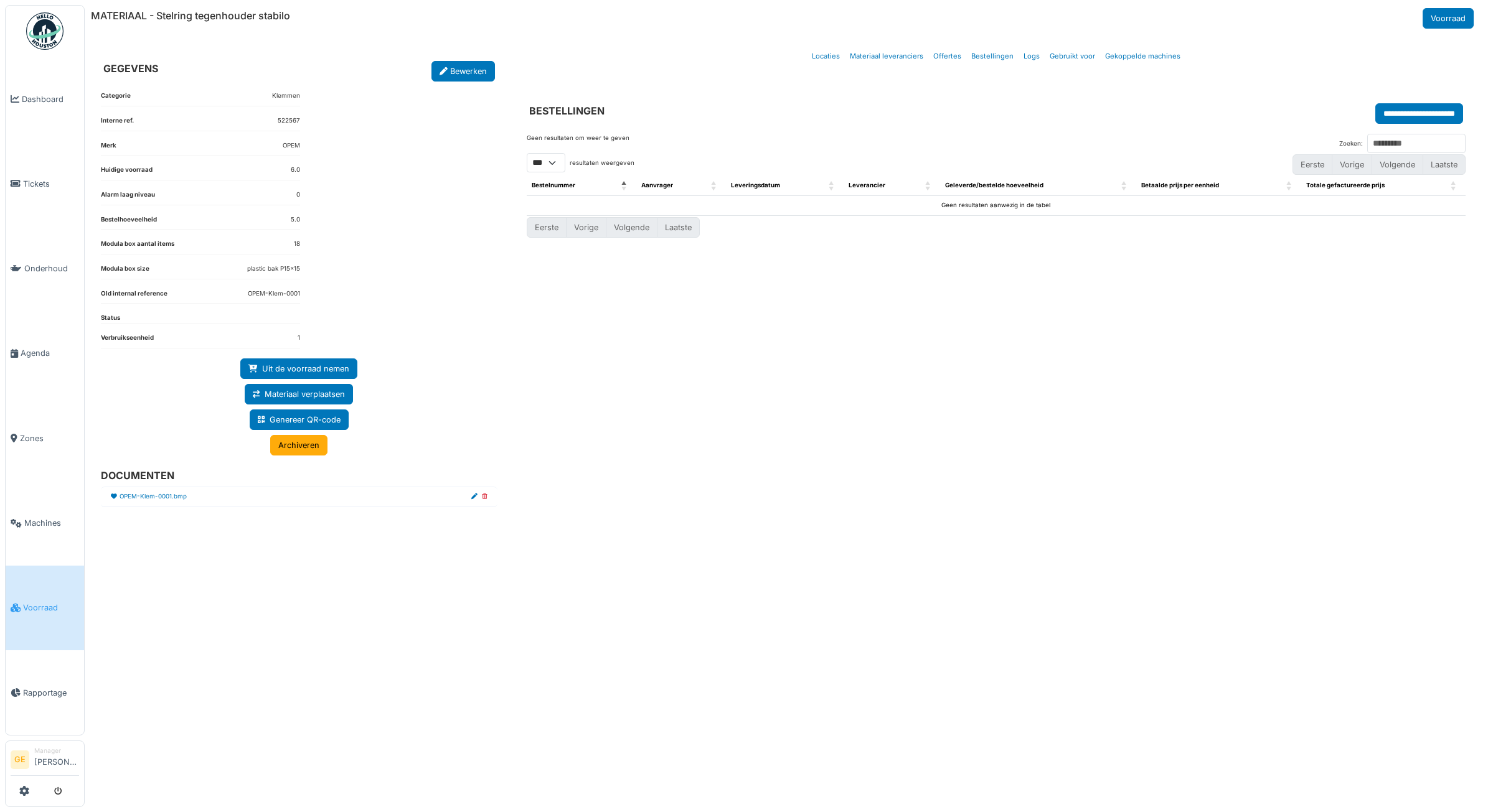
click at [38, 602] on span "Voorraad" at bounding box center [51, 608] width 56 height 12
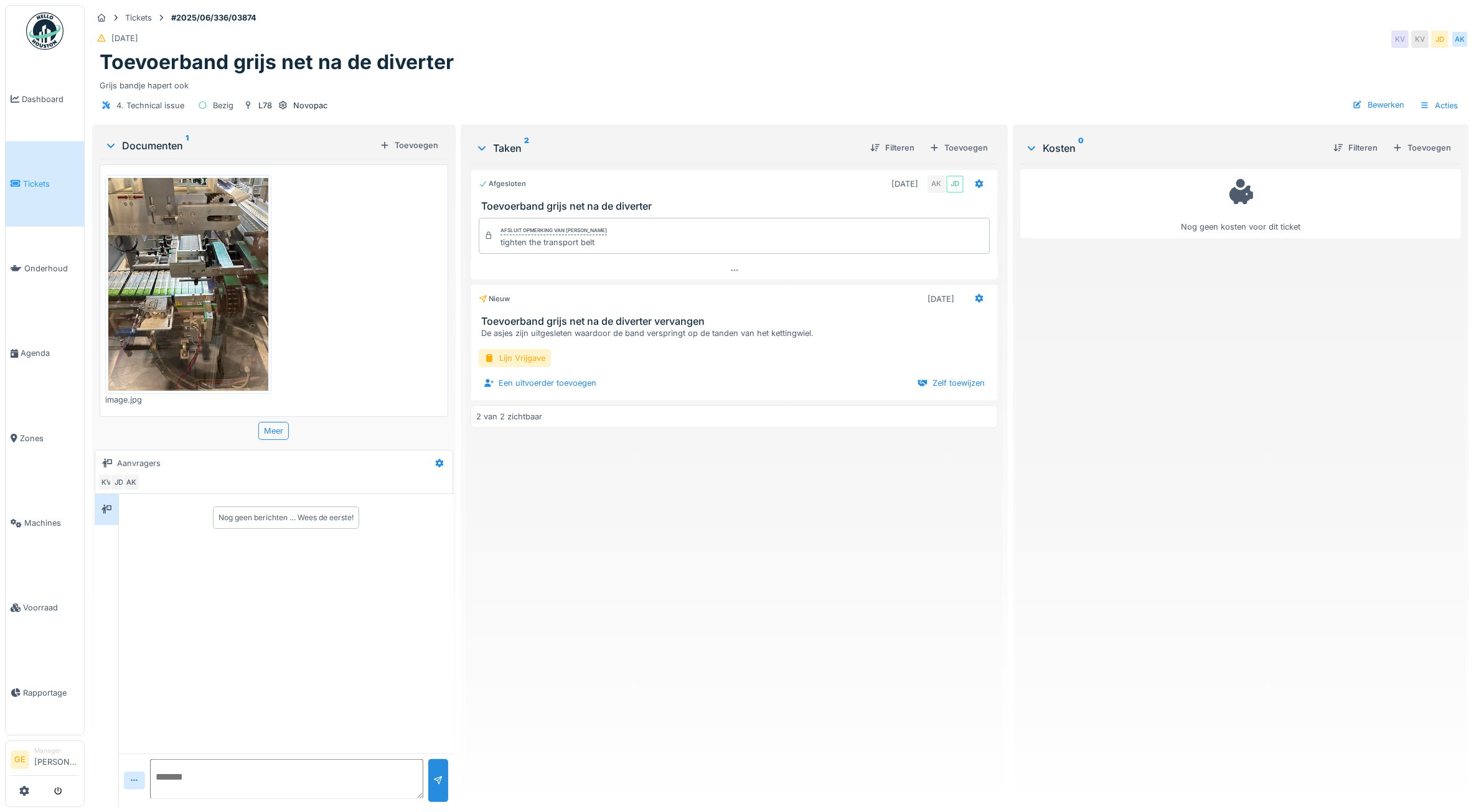
click at [194, 287] on img at bounding box center [188, 284] width 160 height 213
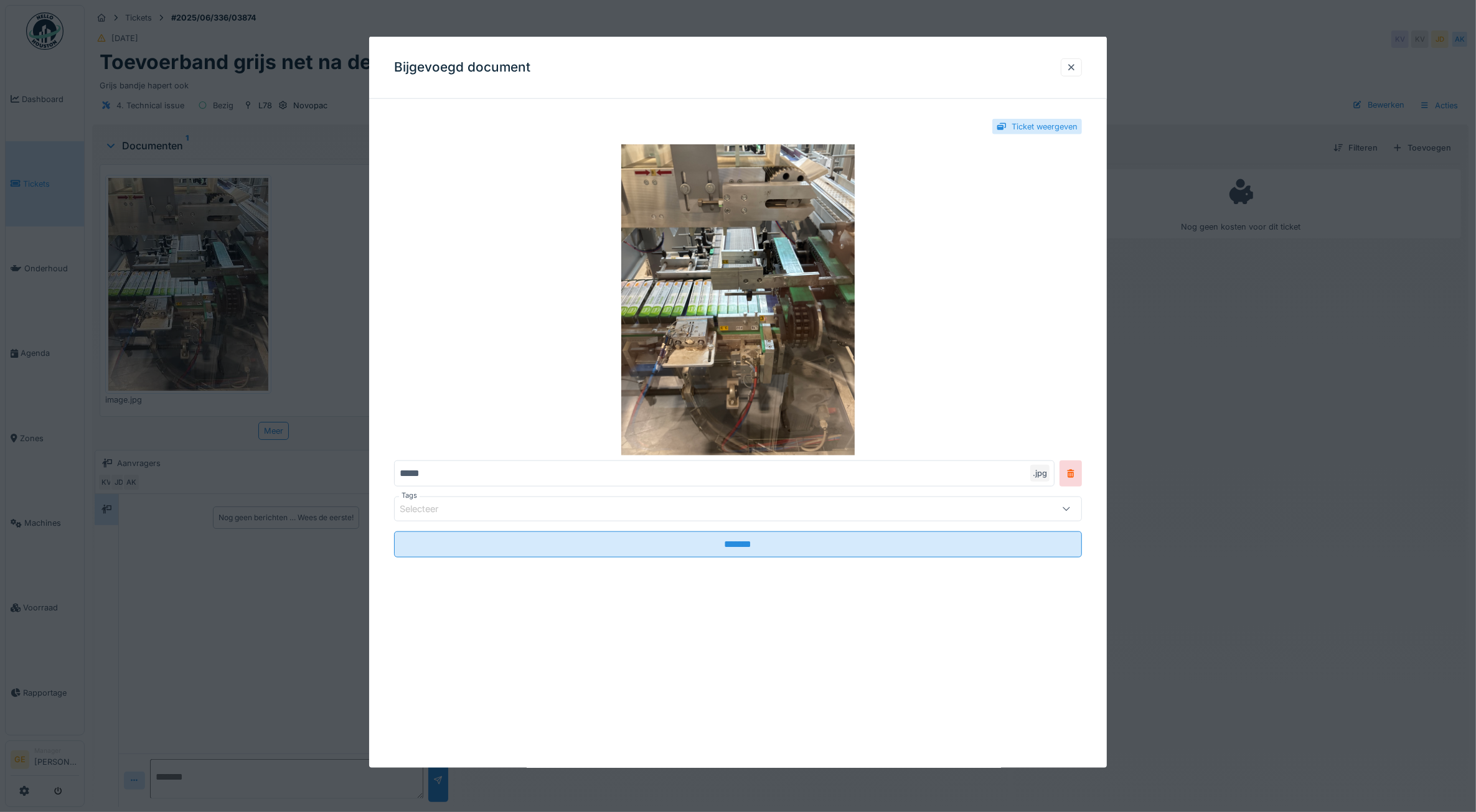
scroll to position [12, 0]
click at [1076, 66] on div at bounding box center [1071, 67] width 10 height 12
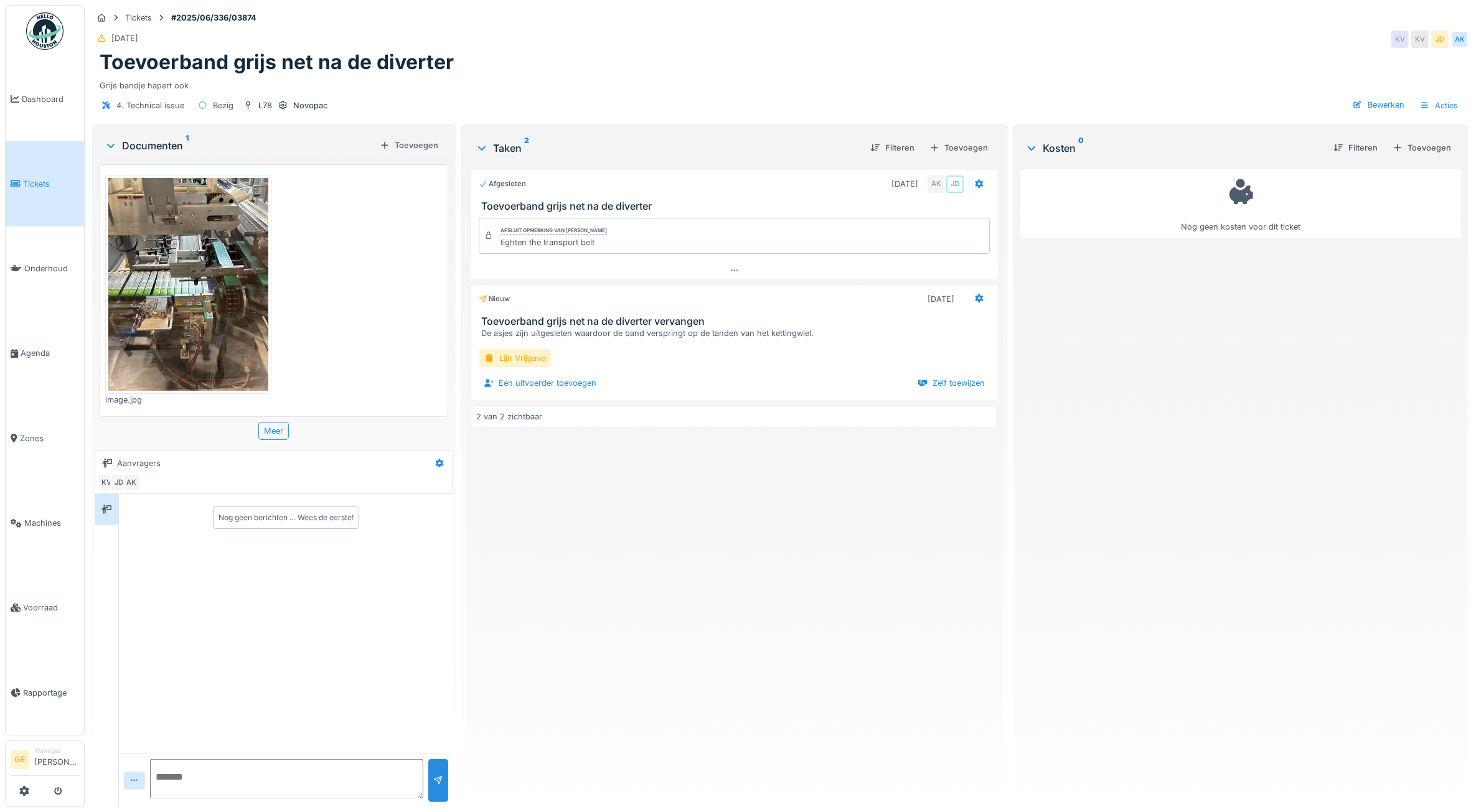
click at [216, 291] on img at bounding box center [188, 284] width 160 height 213
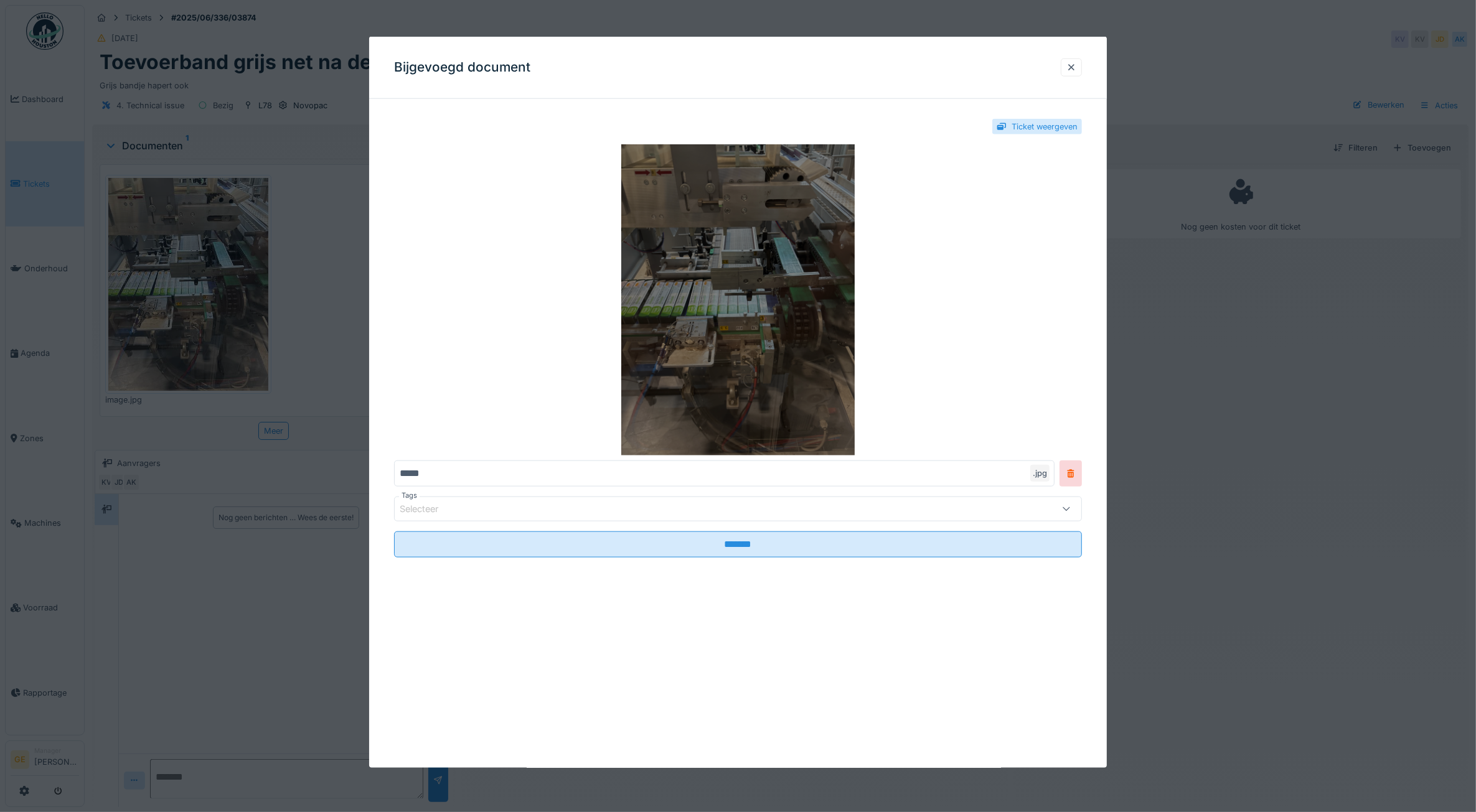
click at [724, 321] on img at bounding box center [738, 300] width 689 height 311
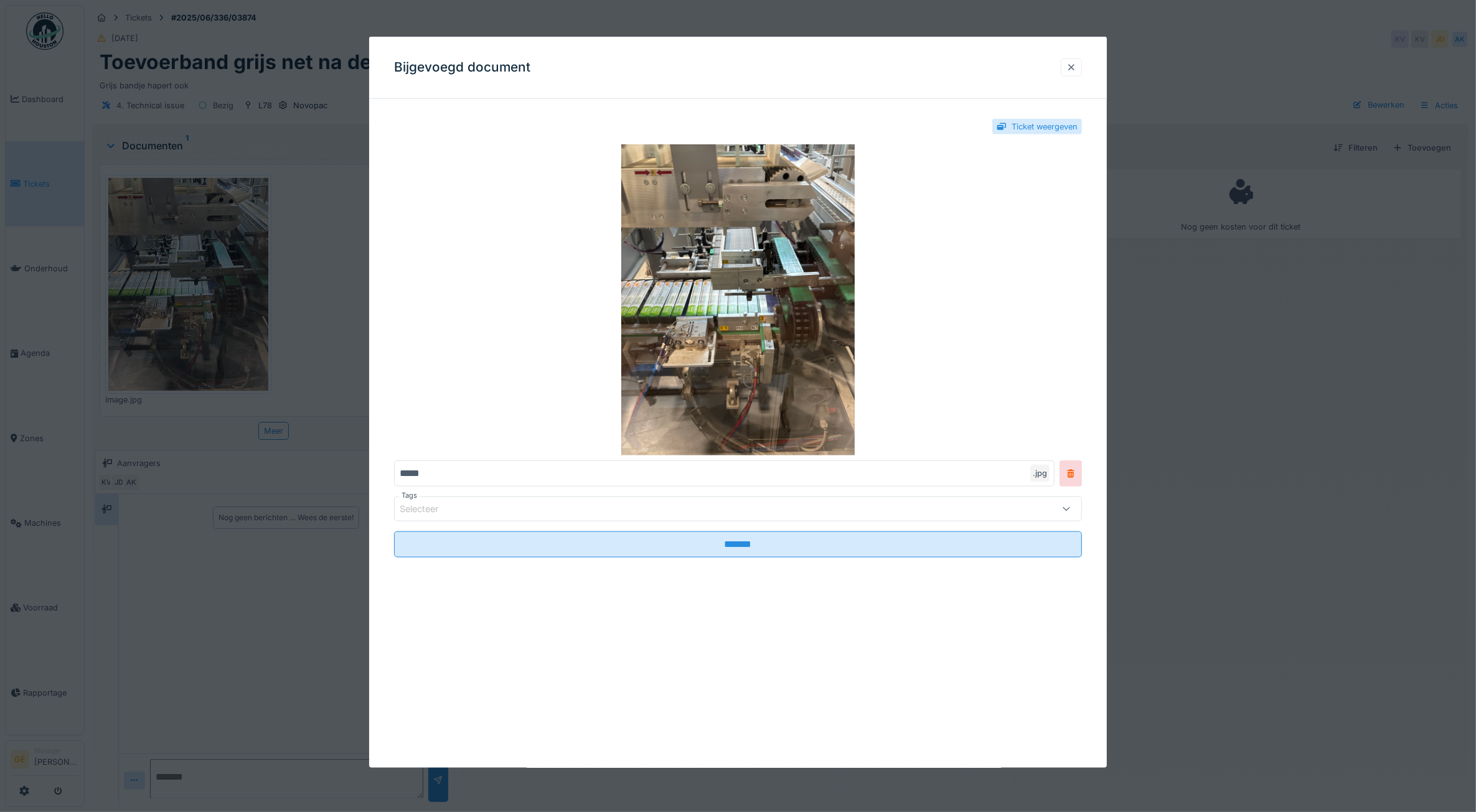
click at [1076, 67] on div at bounding box center [1071, 67] width 10 height 12
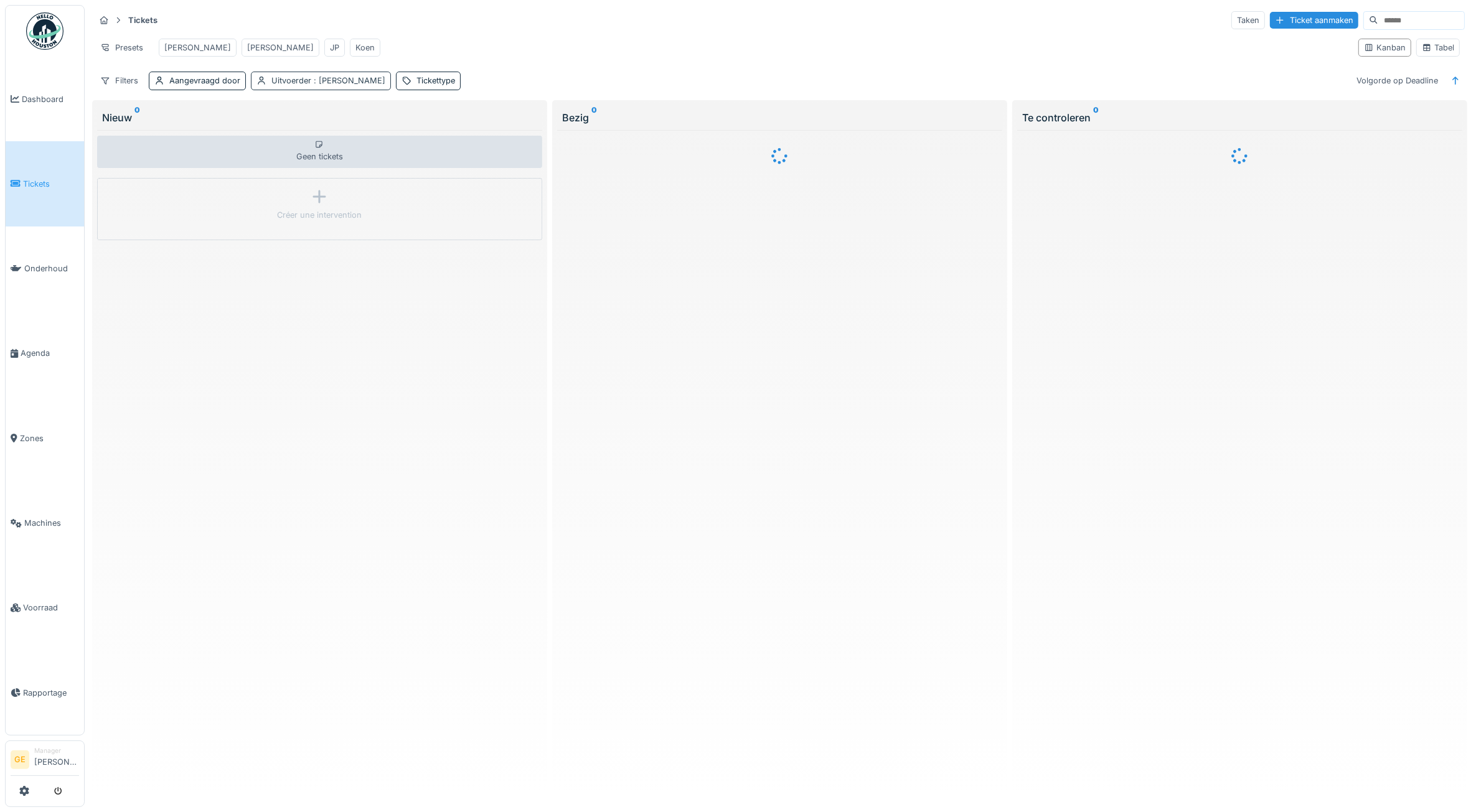
click at [367, 86] on div "Uitvoerder : [PERSON_NAME]" at bounding box center [321, 81] width 140 height 18
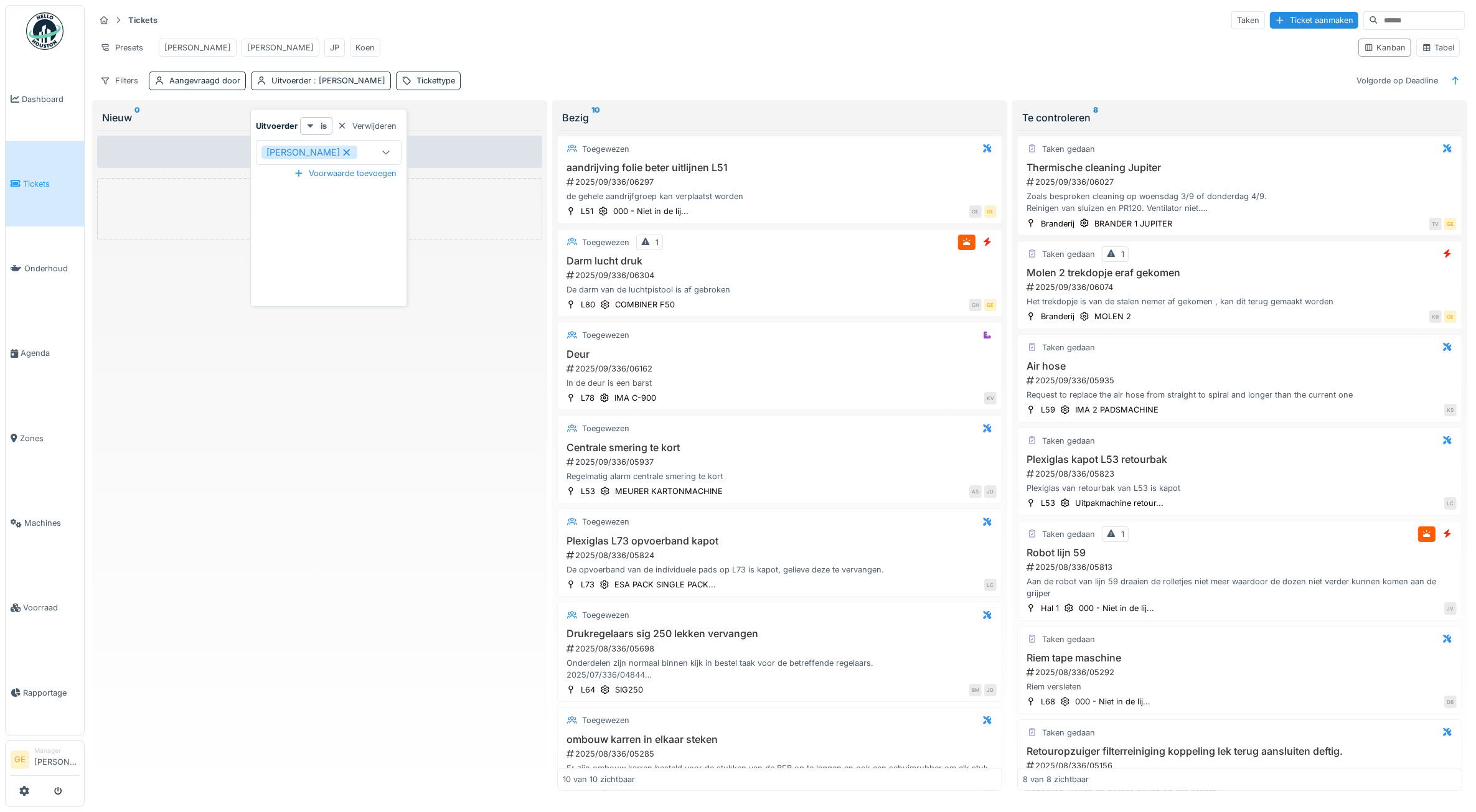
click at [341, 150] on icon at bounding box center [347, 152] width 12 height 9
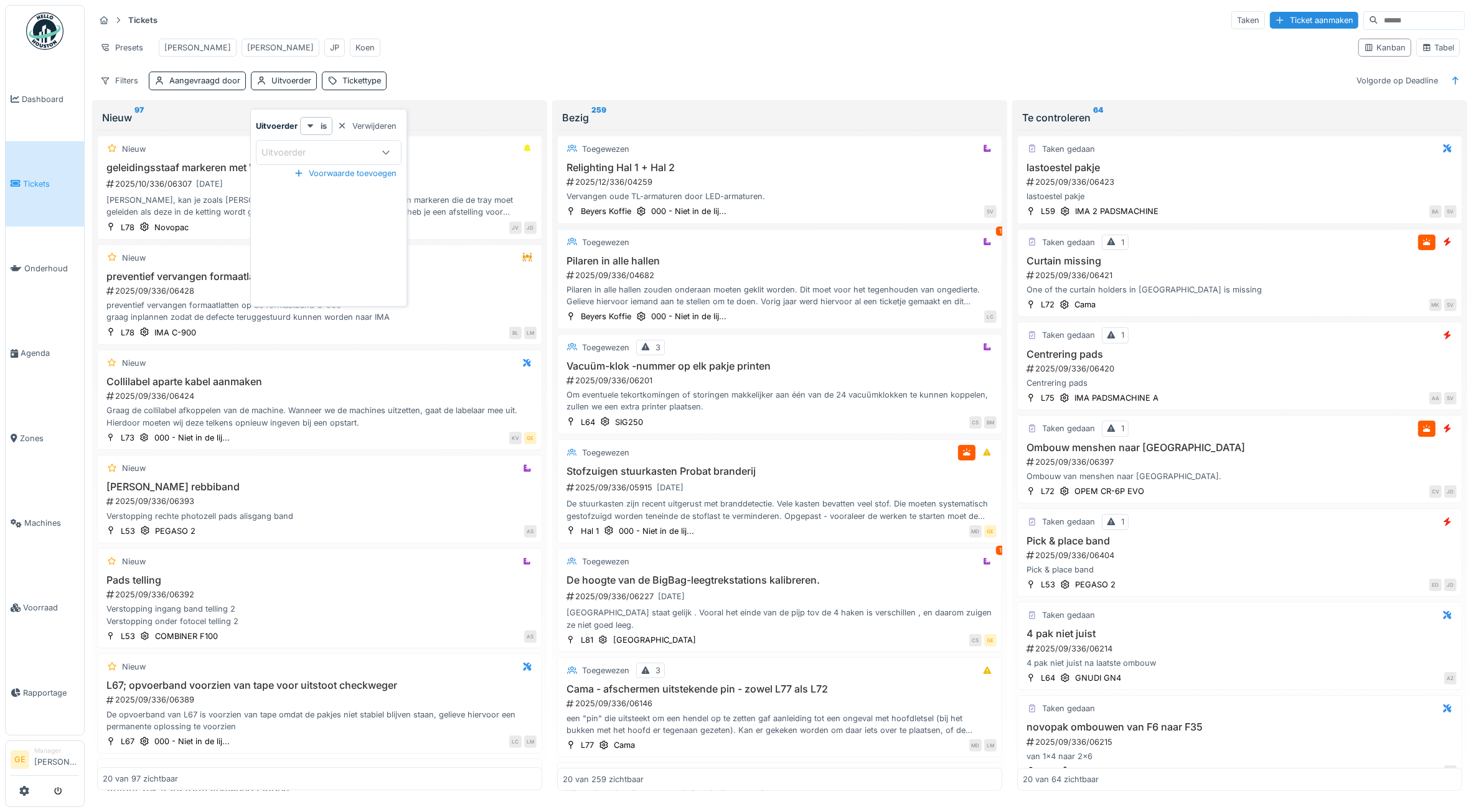
click at [499, 38] on div "Presets [PERSON_NAME]" at bounding box center [722, 48] width 1254 height 28
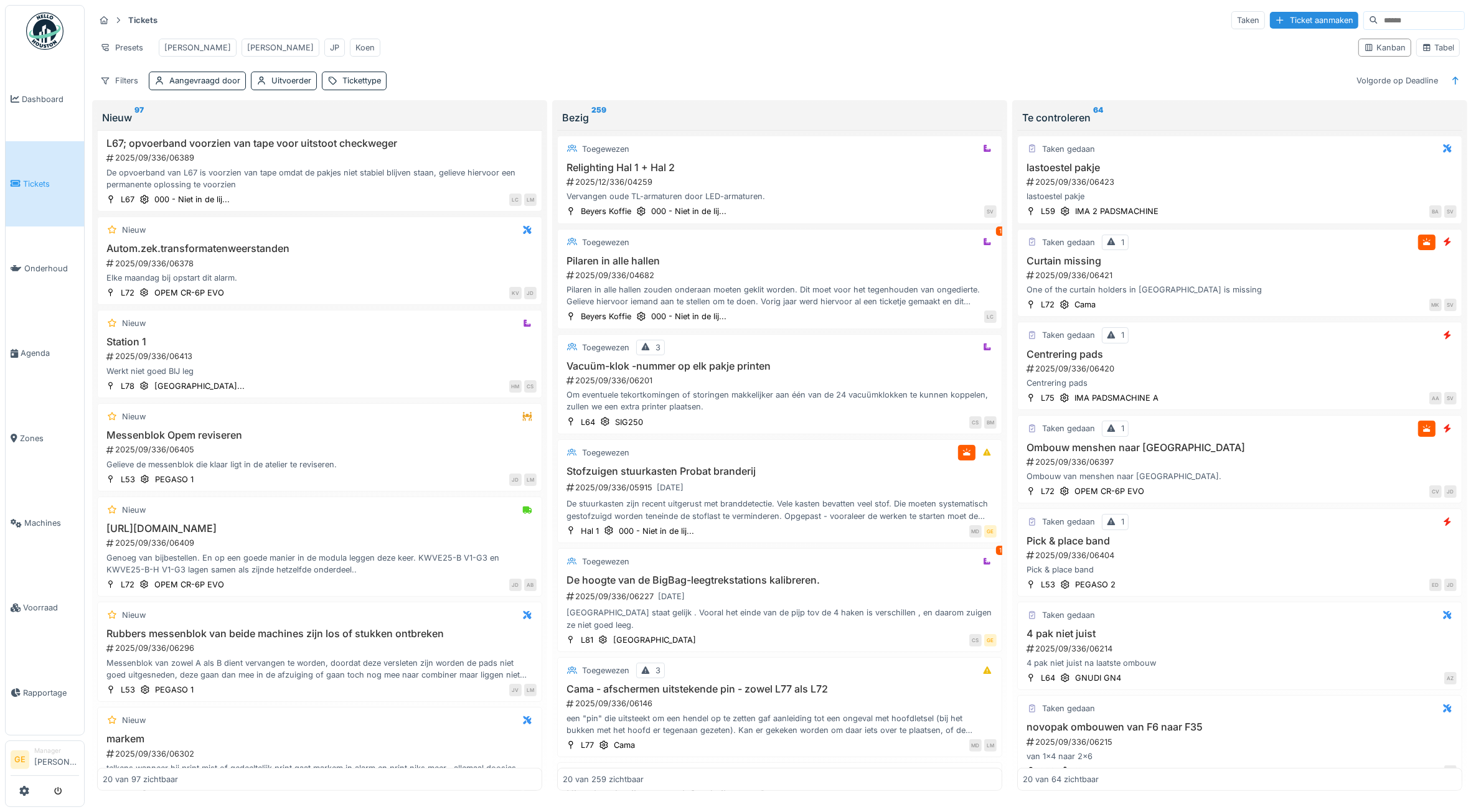
scroll to position [545, 0]
click at [262, 188] on div "De opvoerband van L67 is voorzien van tape omdat de pakjes niet stabiel blijven…" at bounding box center [319, 176] width 434 height 24
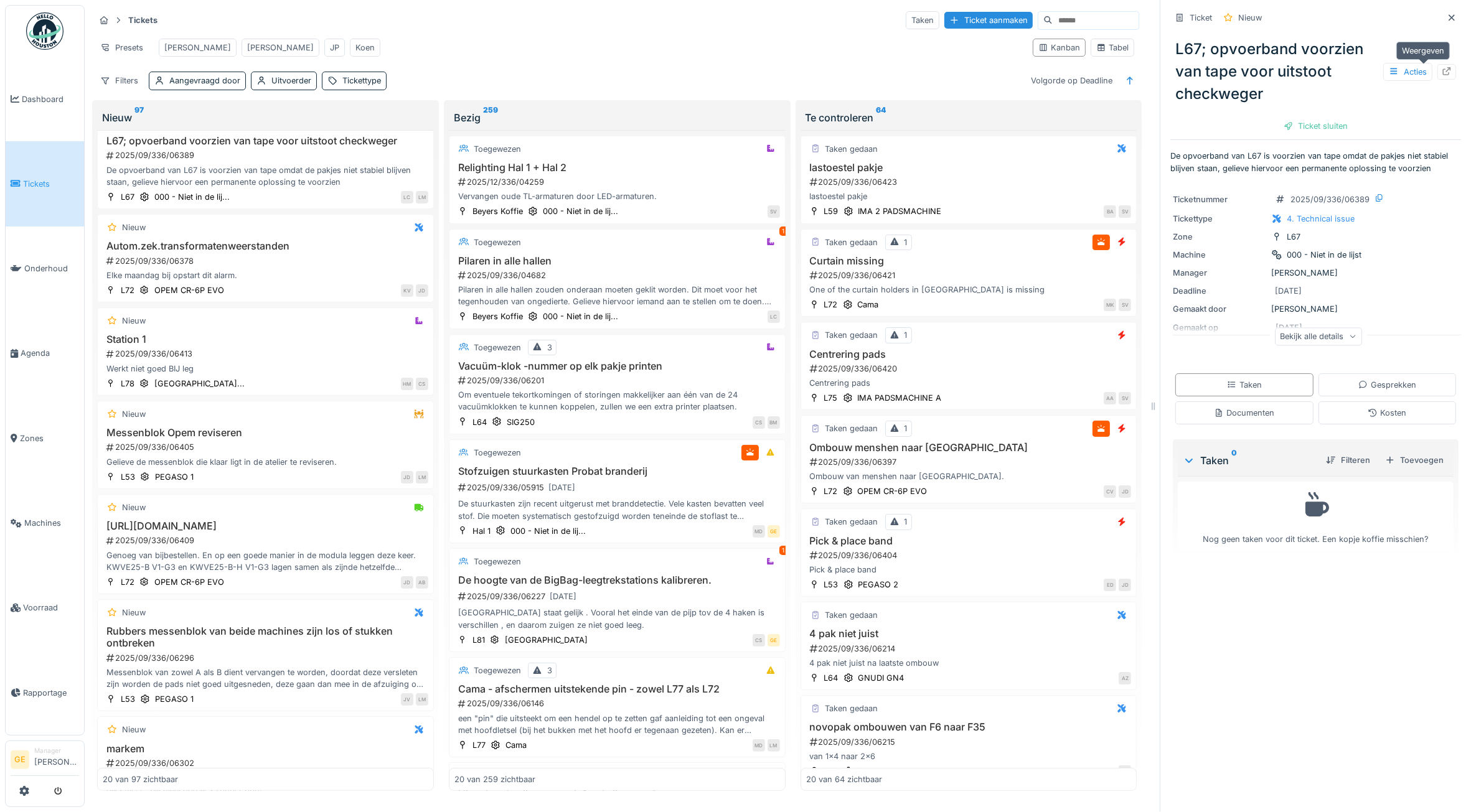
click at [1443, 70] on icon at bounding box center [1447, 72] width 8 height 8
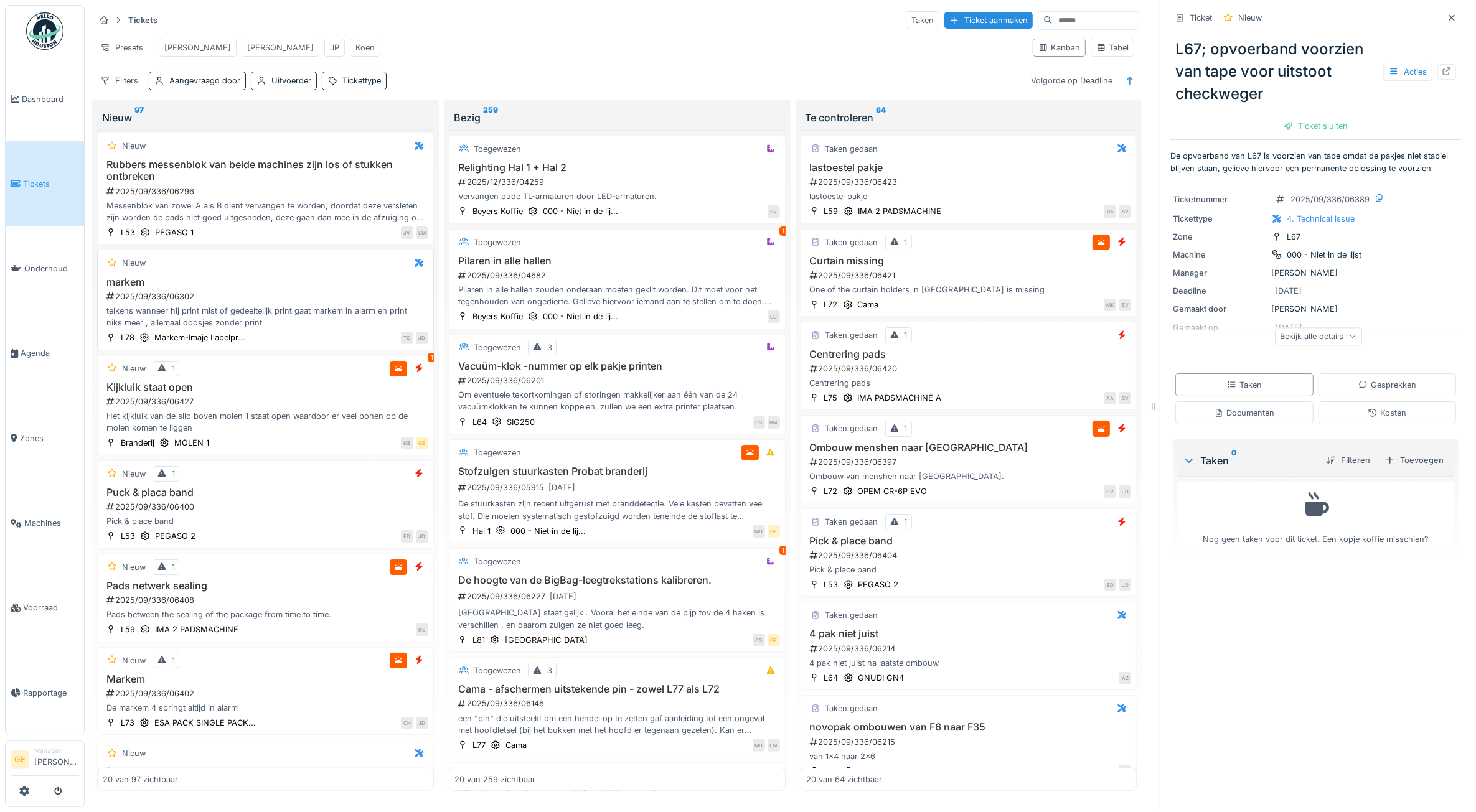
scroll to position [1089, 0]
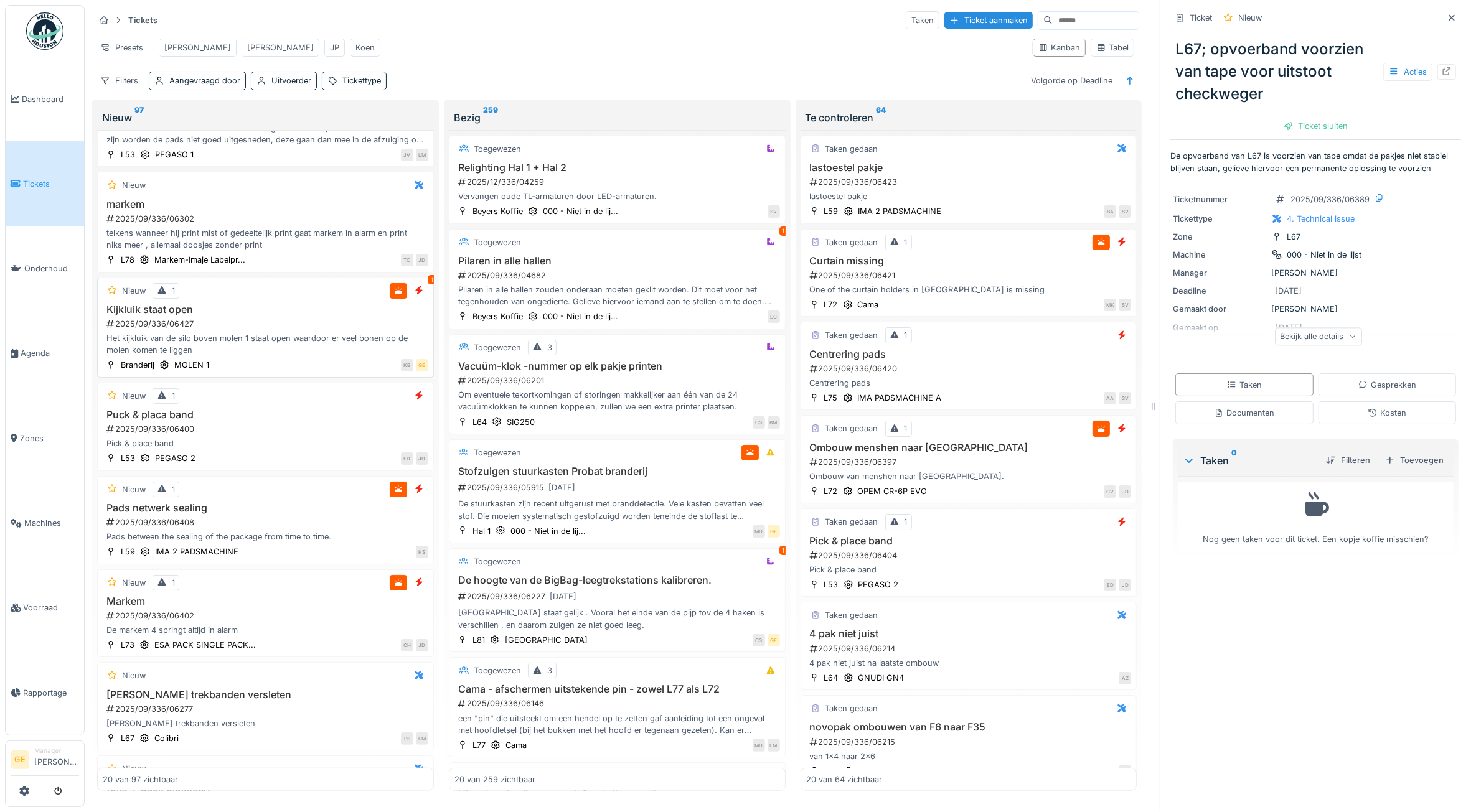
click at [262, 356] on div "Het kijkluik van de silo boven molen 1 staat open waardoor er veel bonen op de …" at bounding box center [266, 344] width 326 height 24
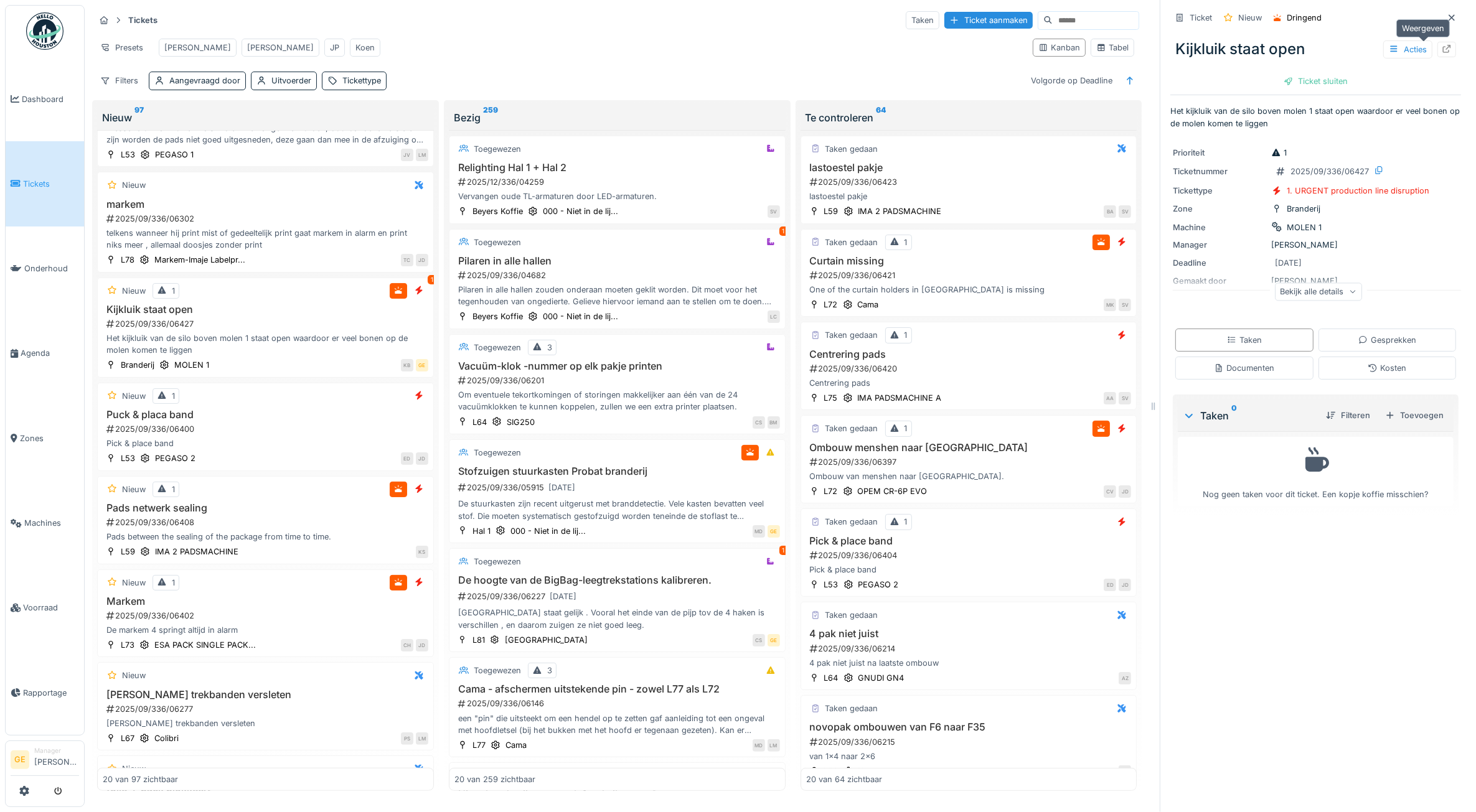
click at [1441, 51] on icon at bounding box center [1446, 49] width 10 height 8
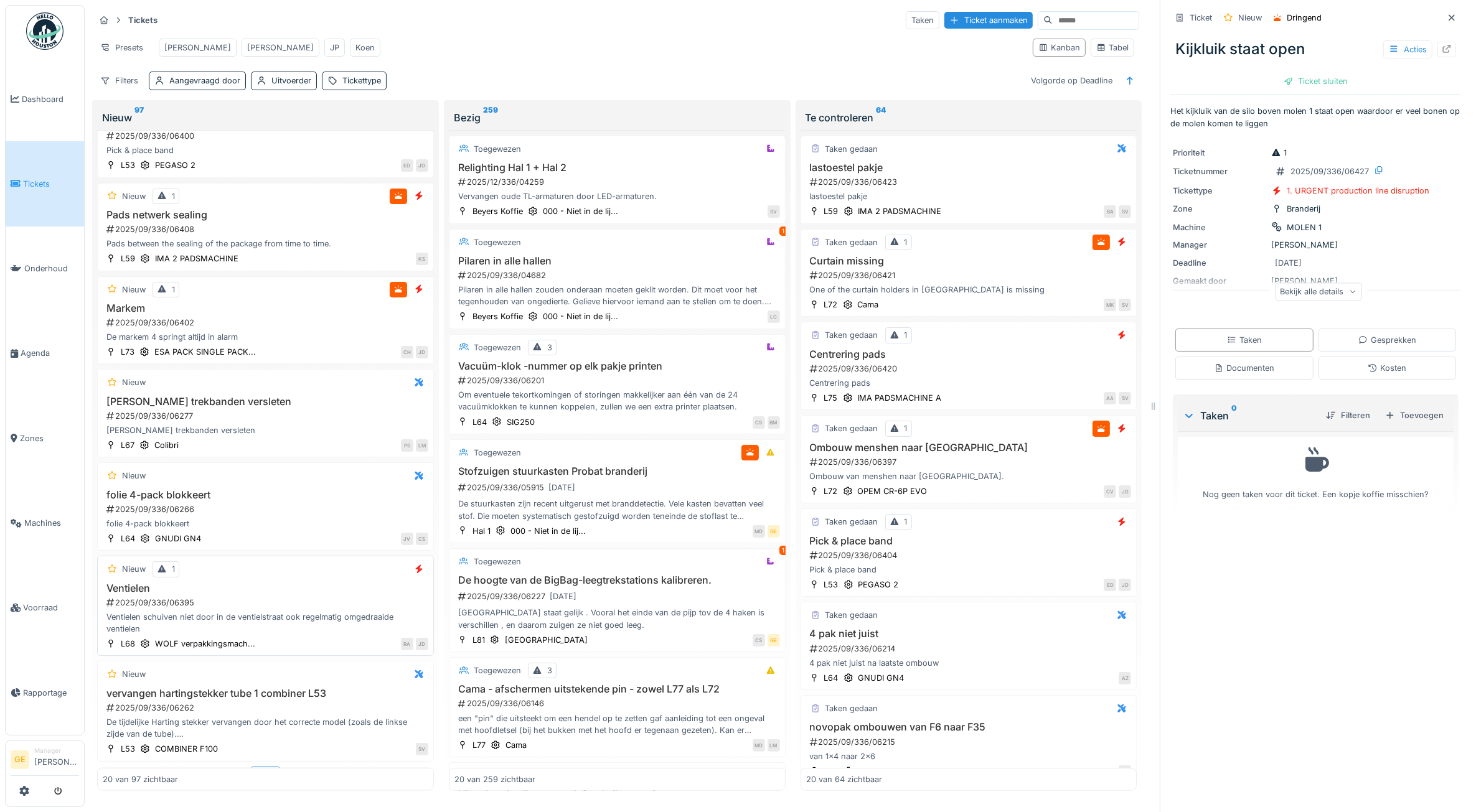
scroll to position [1460, 0]
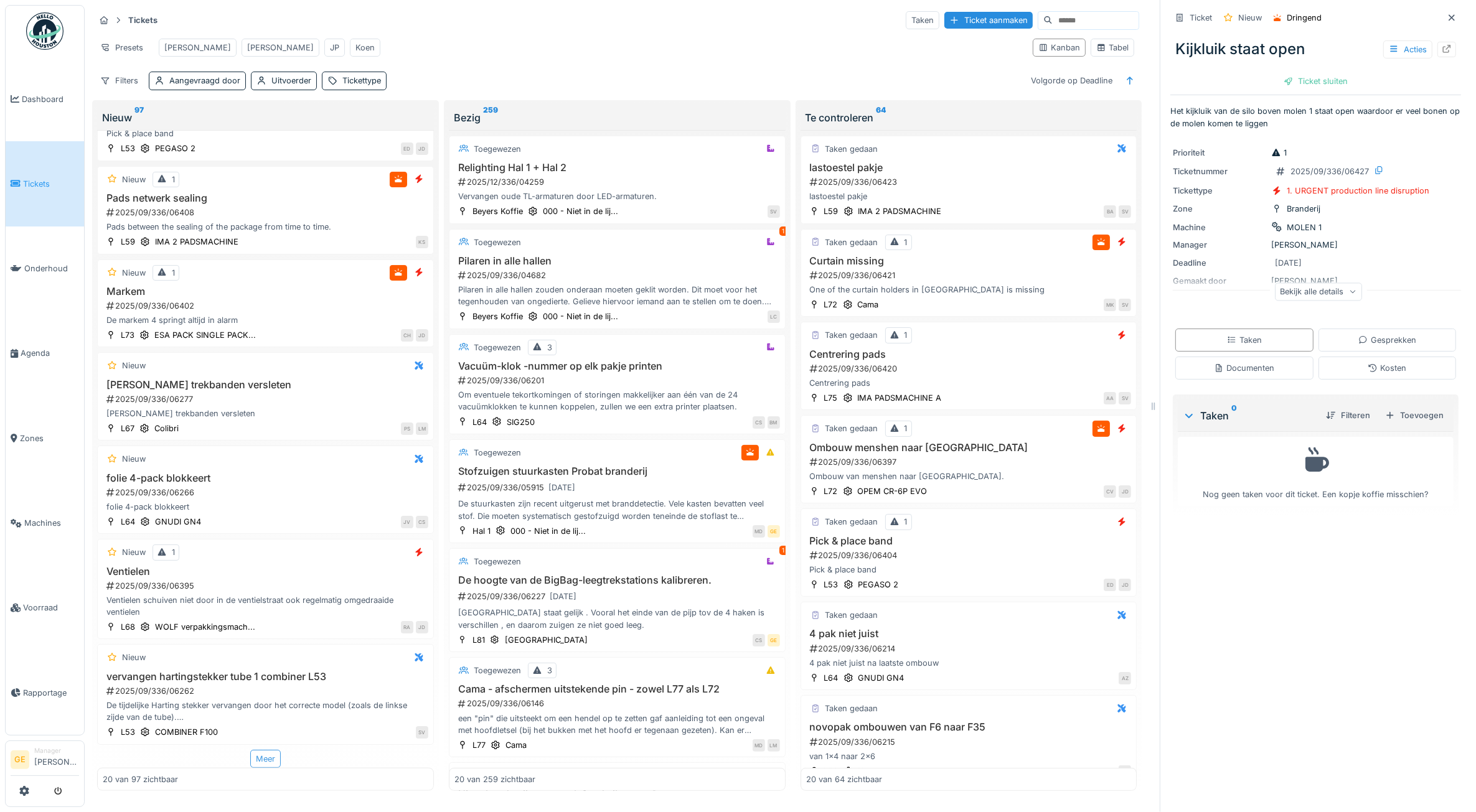
click at [256, 750] on div "Meer" at bounding box center [265, 759] width 30 height 18
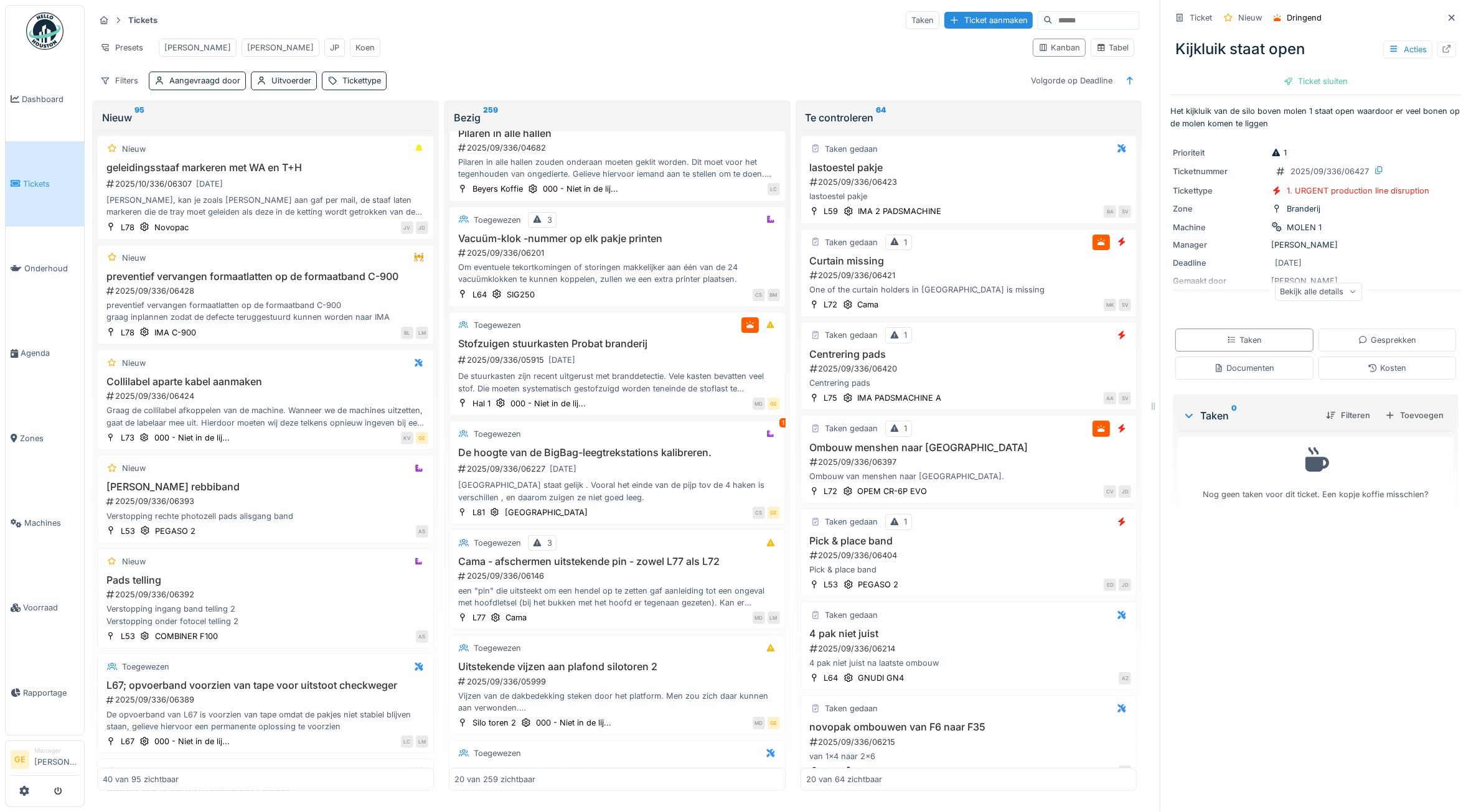
scroll to position [0, 0]
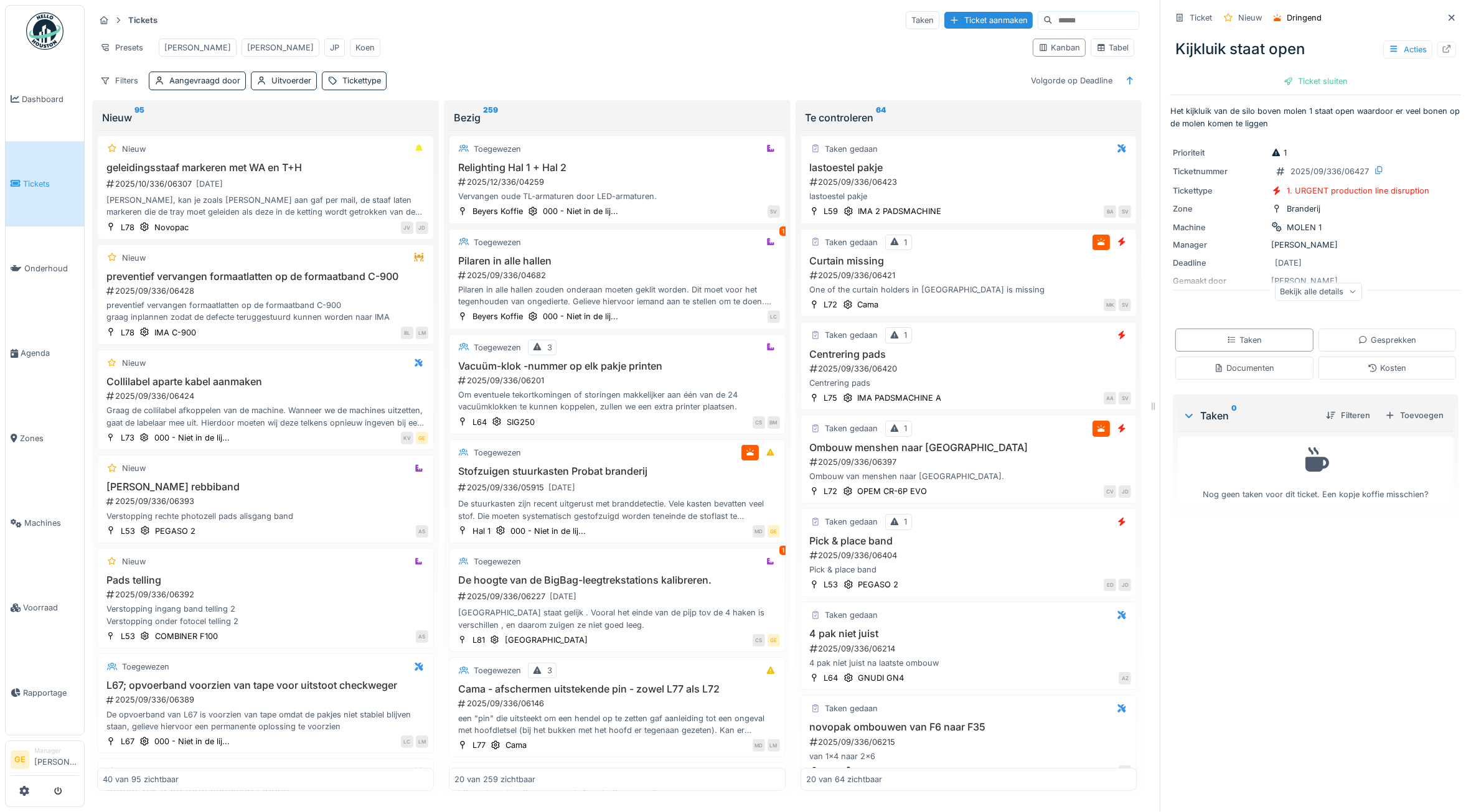
click at [635, 35] on div "Presets Adrian Gino JP Koen" at bounding box center [559, 48] width 928 height 28
click at [674, 35] on div "Presets Adrian Gino JP Koen" at bounding box center [559, 48] width 928 height 28
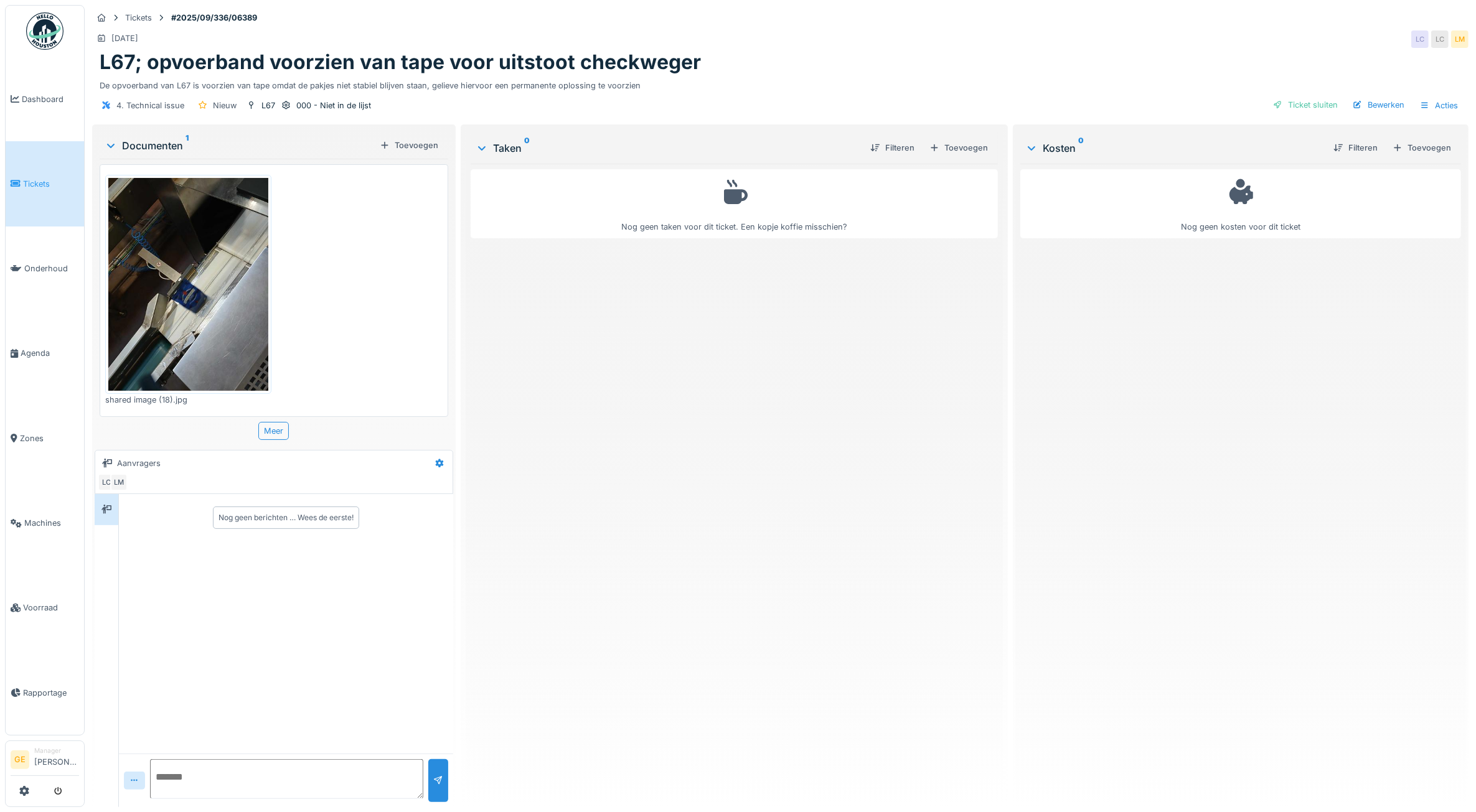
click at [179, 278] on img at bounding box center [188, 284] width 160 height 213
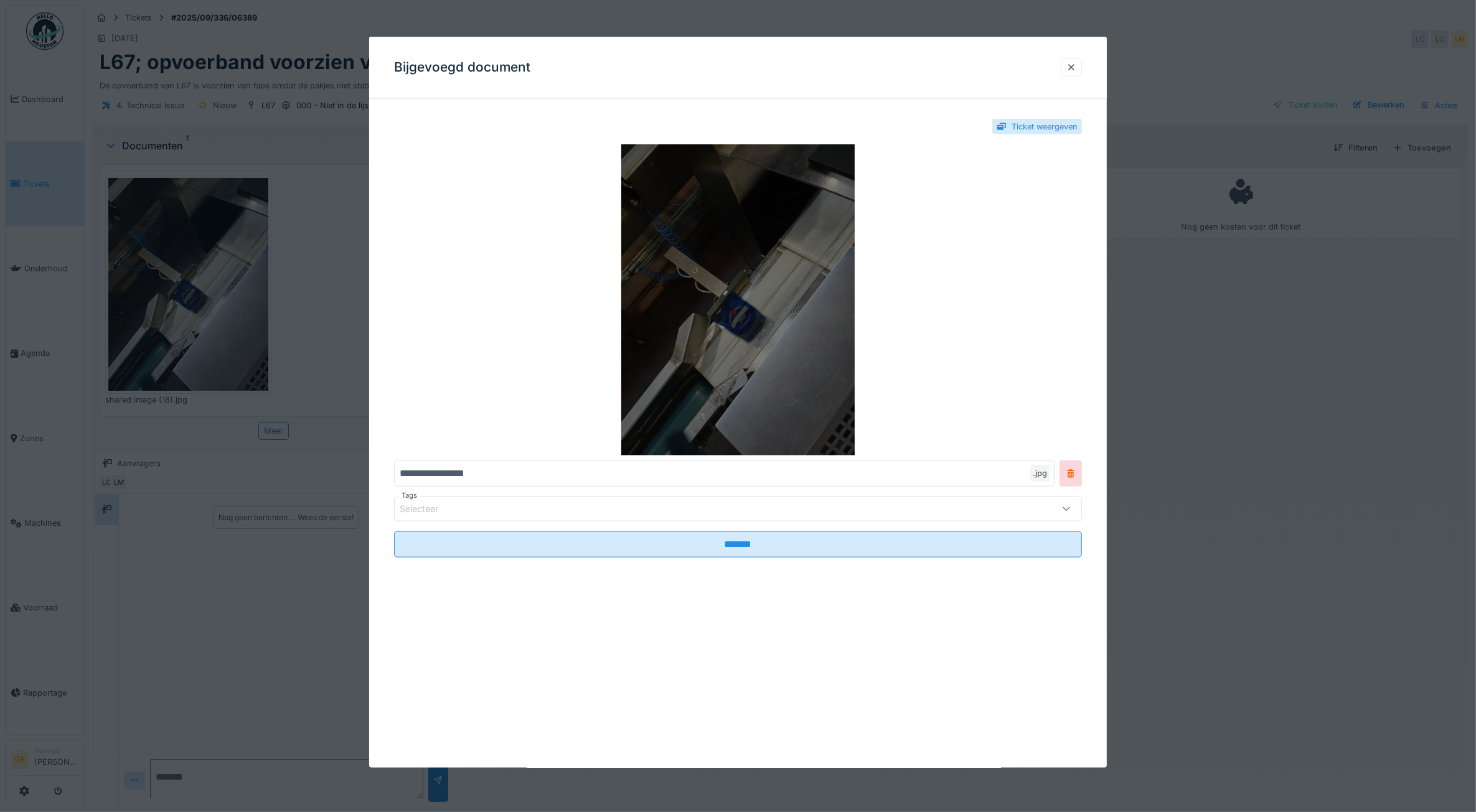
click at [742, 361] on img at bounding box center [738, 300] width 689 height 311
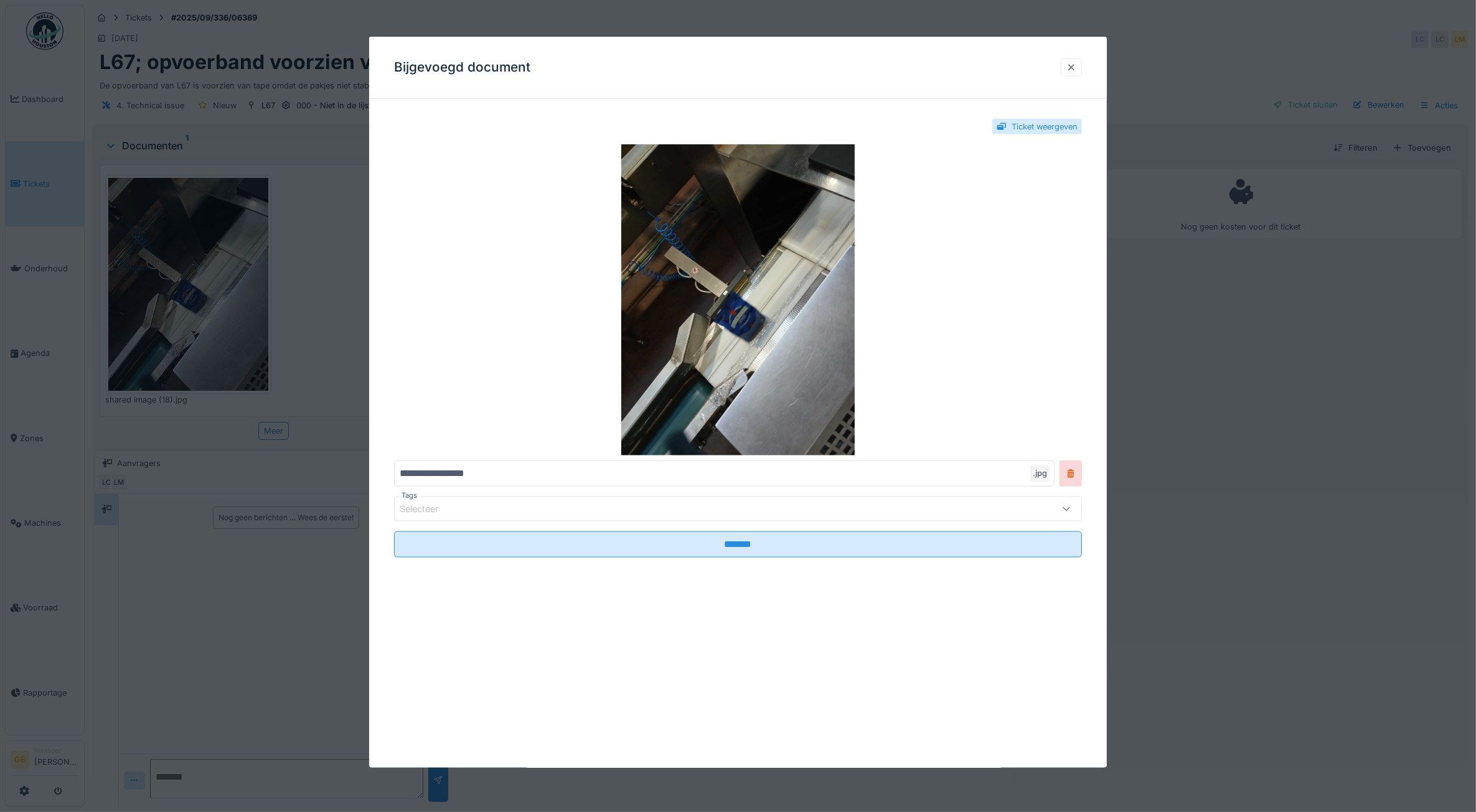
click at [1076, 67] on div at bounding box center [1071, 67] width 10 height 12
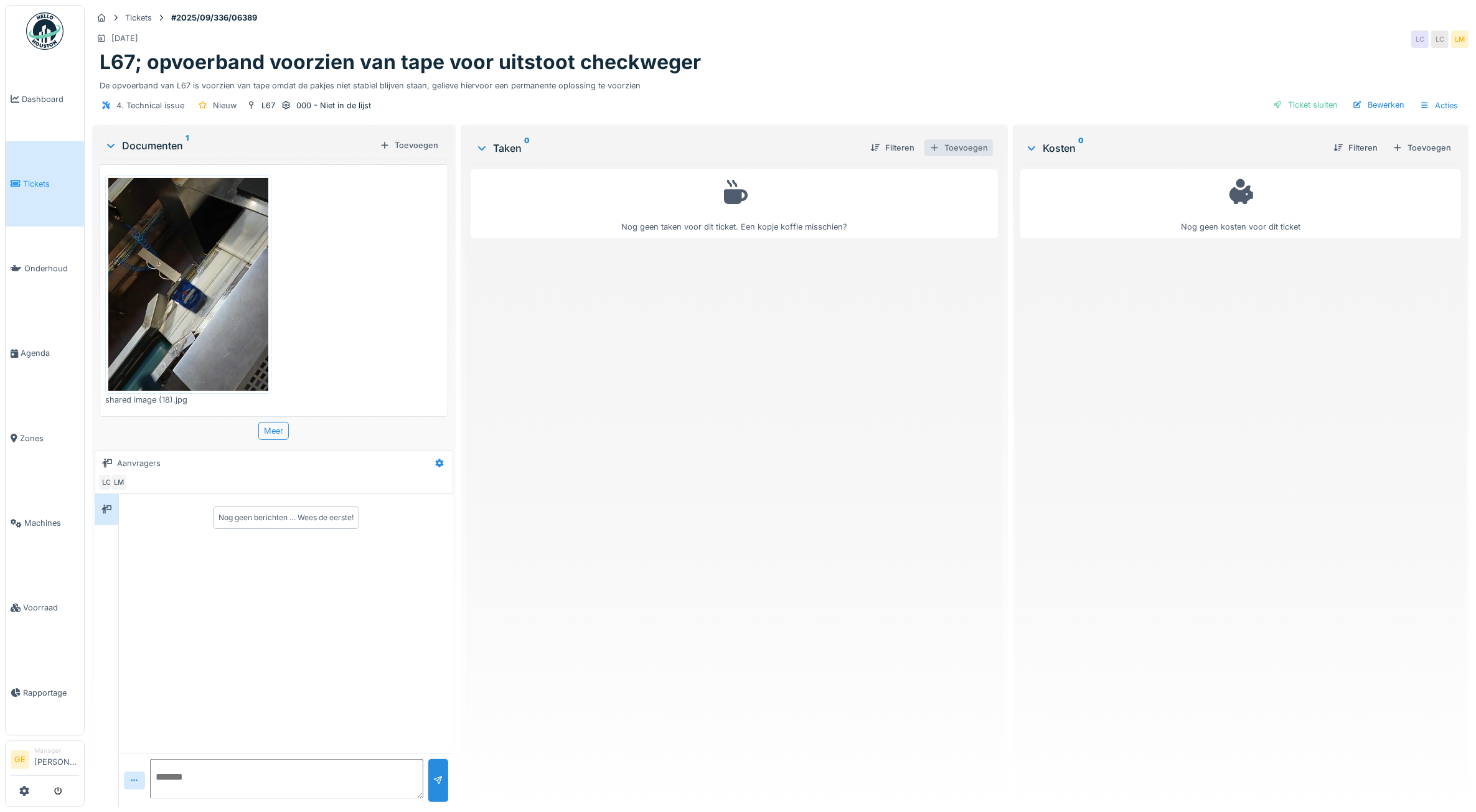
click at [946, 147] on div "Toevoegen" at bounding box center [958, 147] width 68 height 16
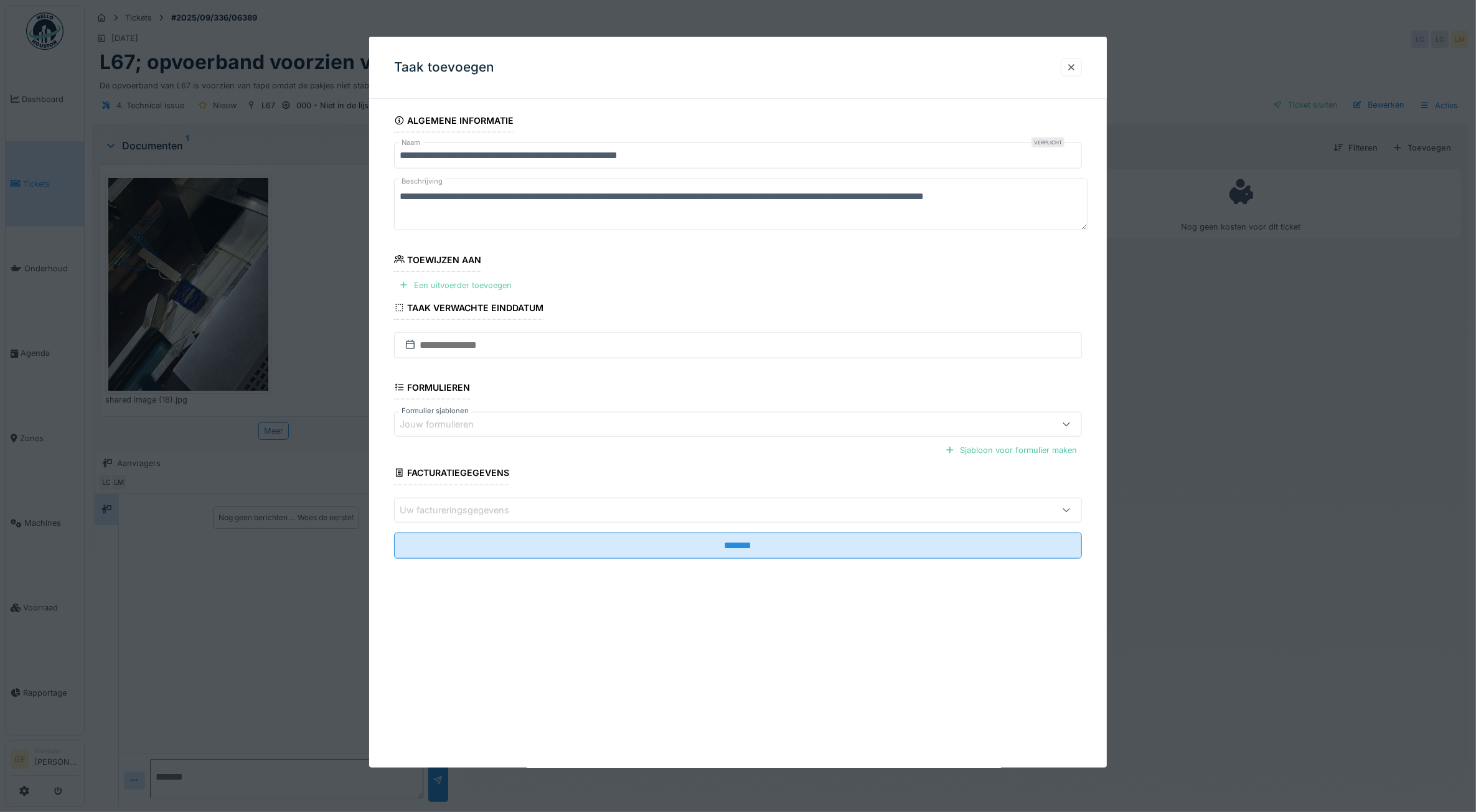
click at [486, 281] on div "Een uitvoerder toevoegen" at bounding box center [455, 285] width 123 height 16
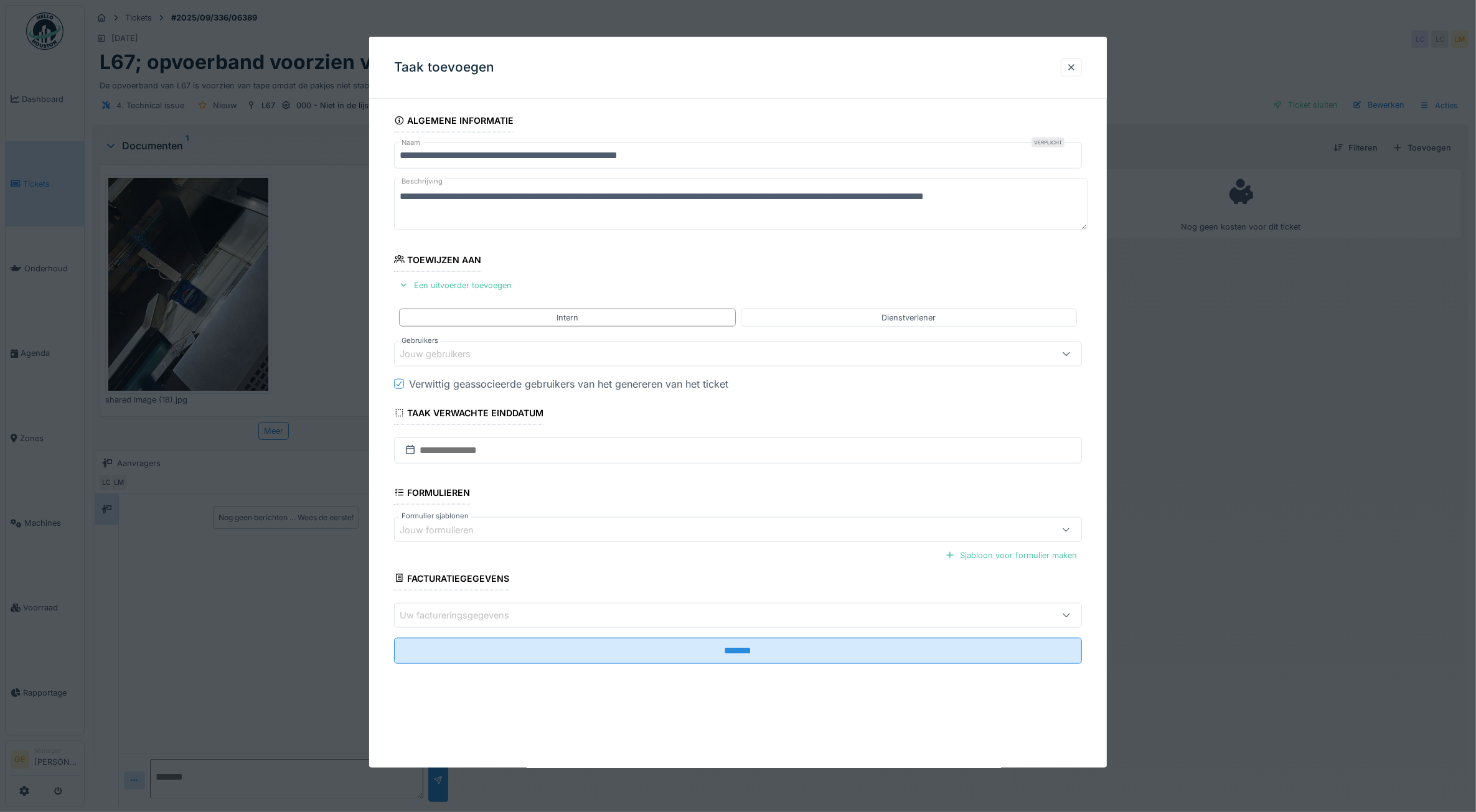
click at [464, 352] on div "Jouw gebruikers" at bounding box center [443, 354] width 88 height 14
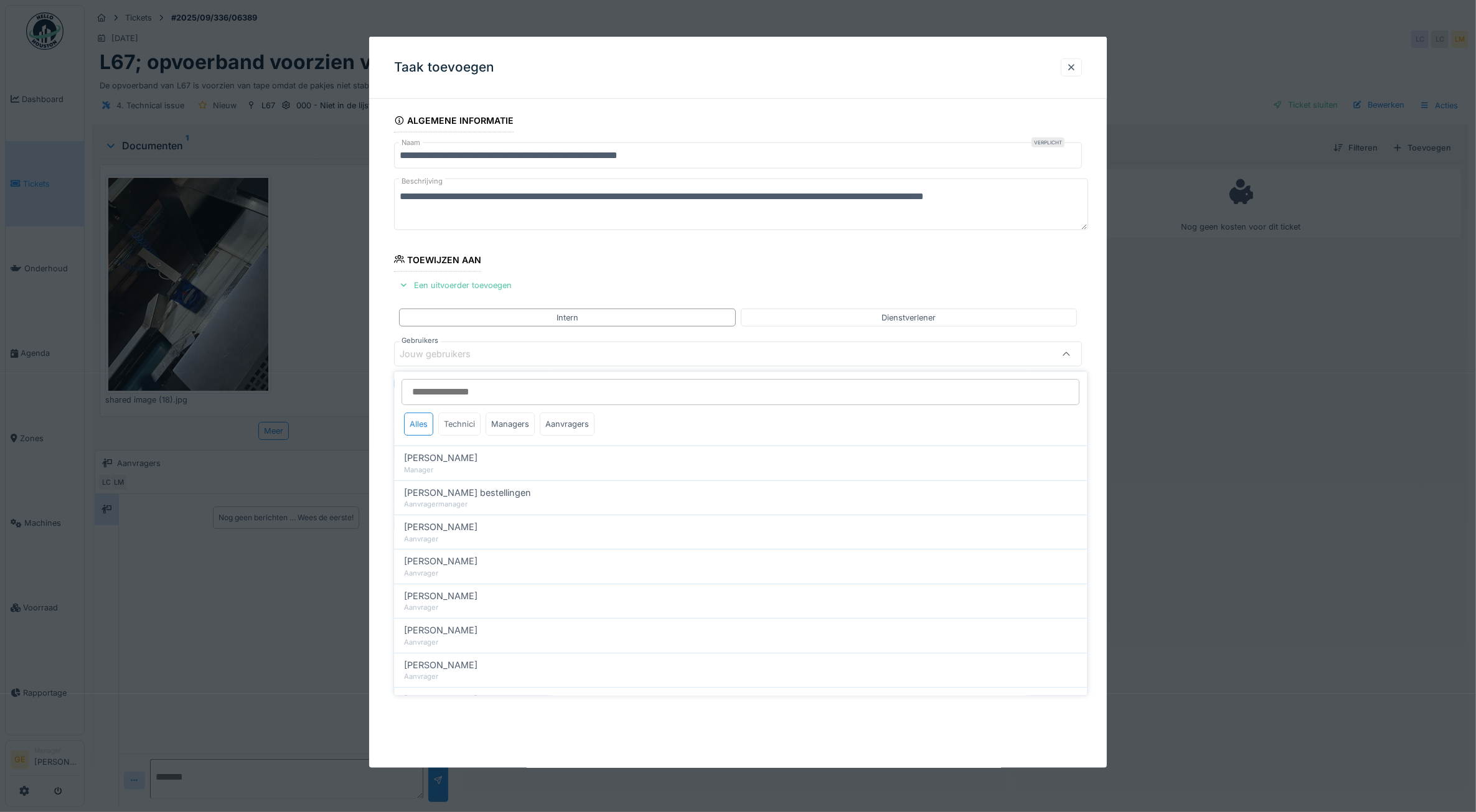
click at [461, 426] on div "Technici" at bounding box center [459, 425] width 42 height 23
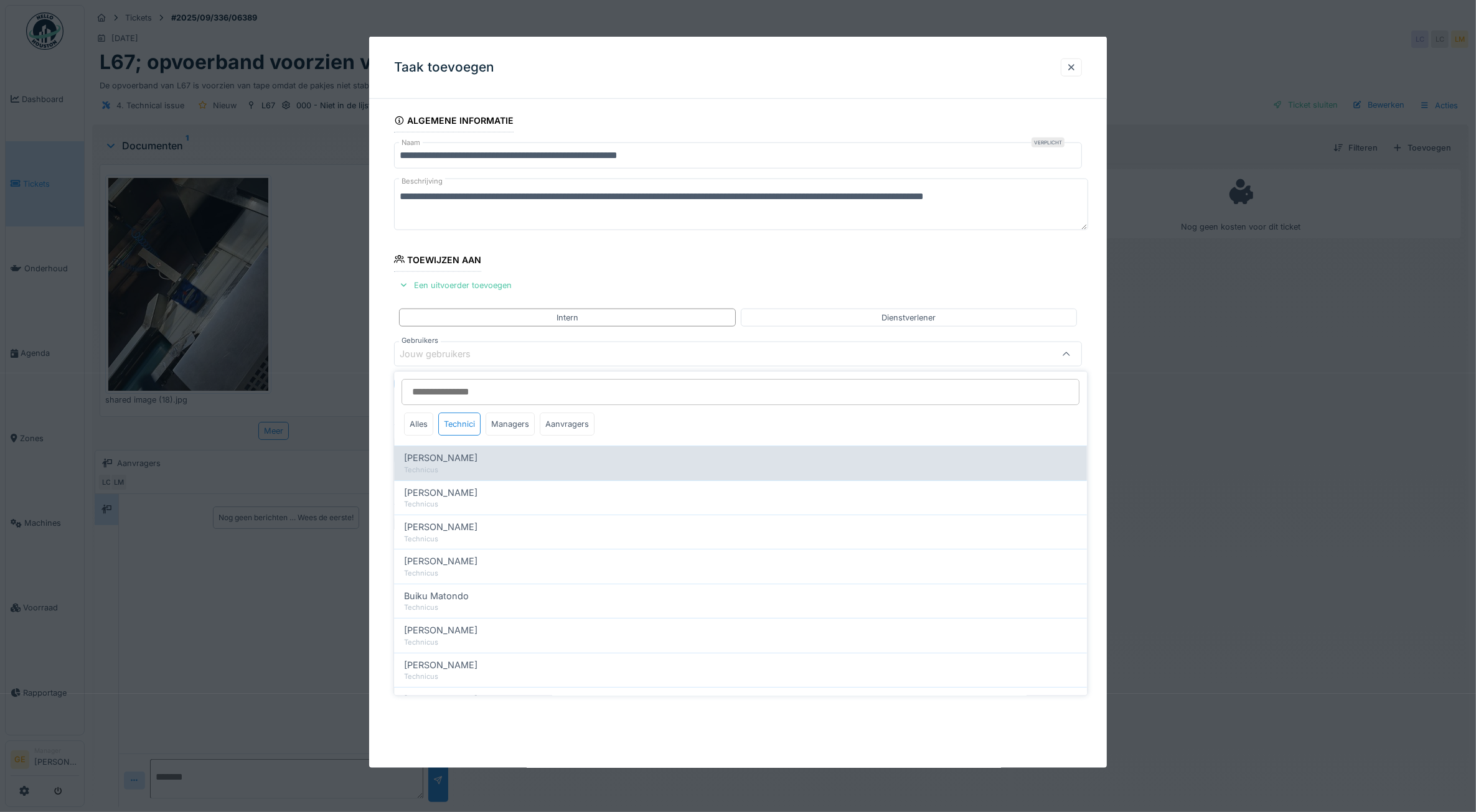
click at [446, 456] on span "Adrian Kostera" at bounding box center [441, 457] width 73 height 14
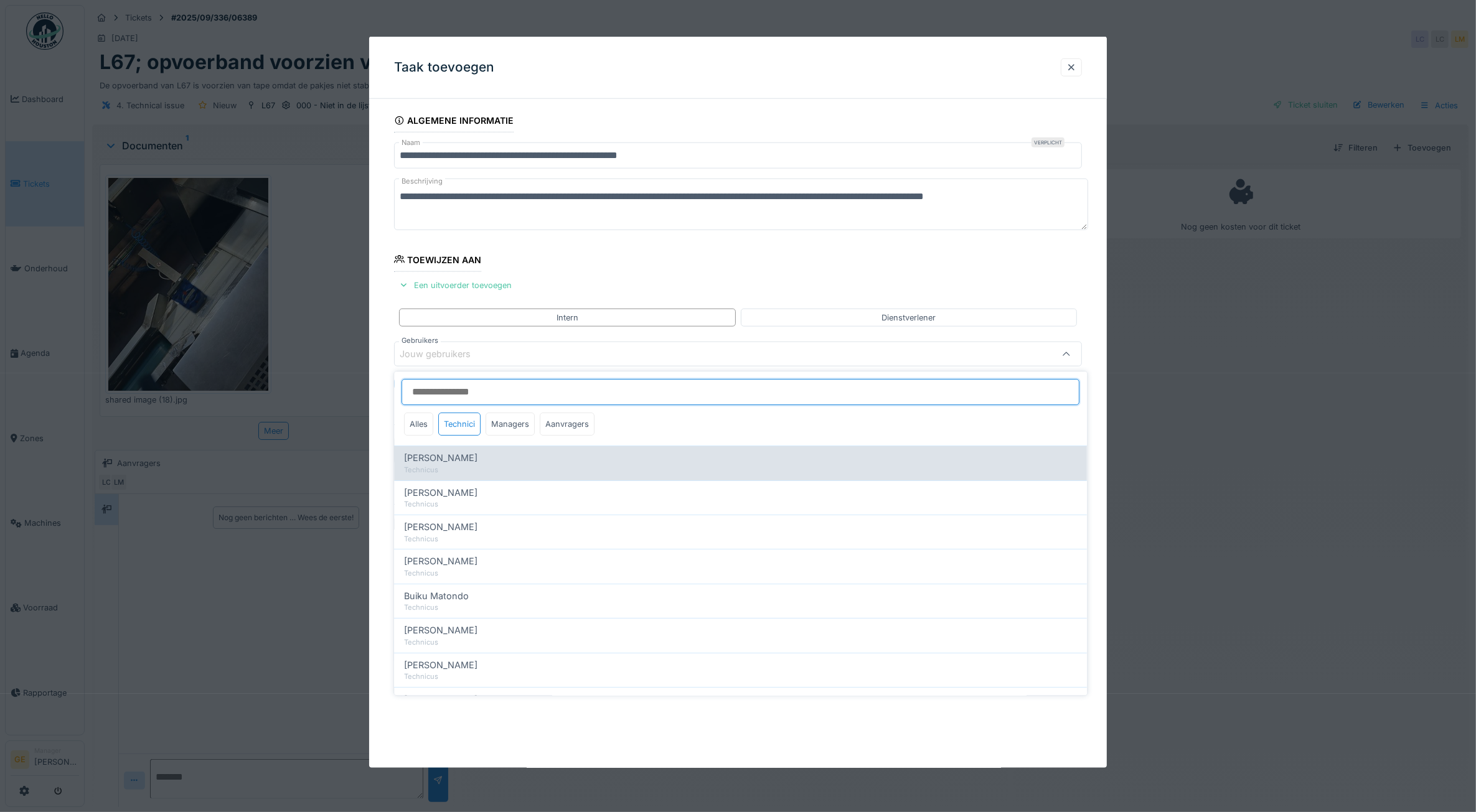
type input "*****"
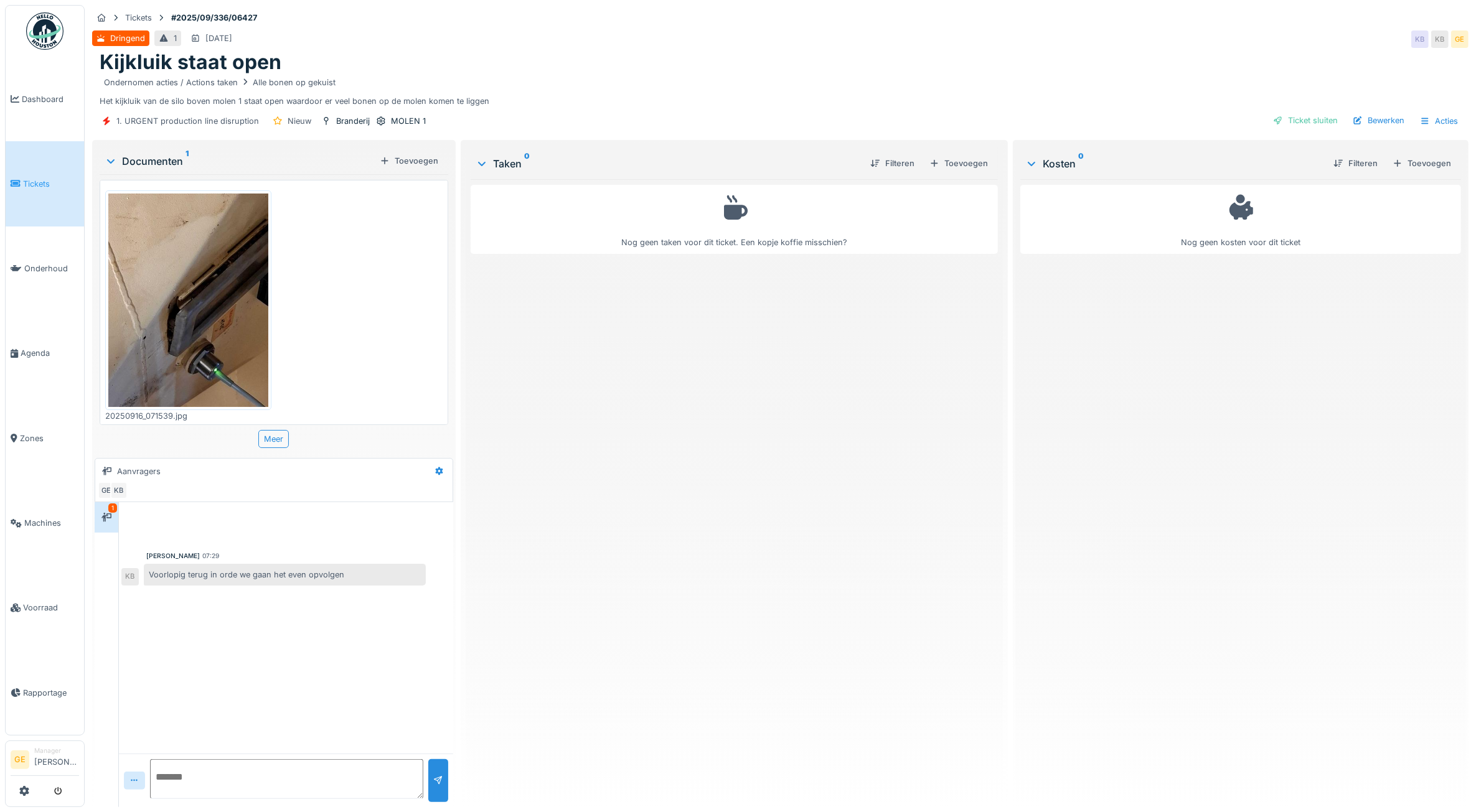
click at [183, 315] on img at bounding box center [188, 299] width 160 height 213
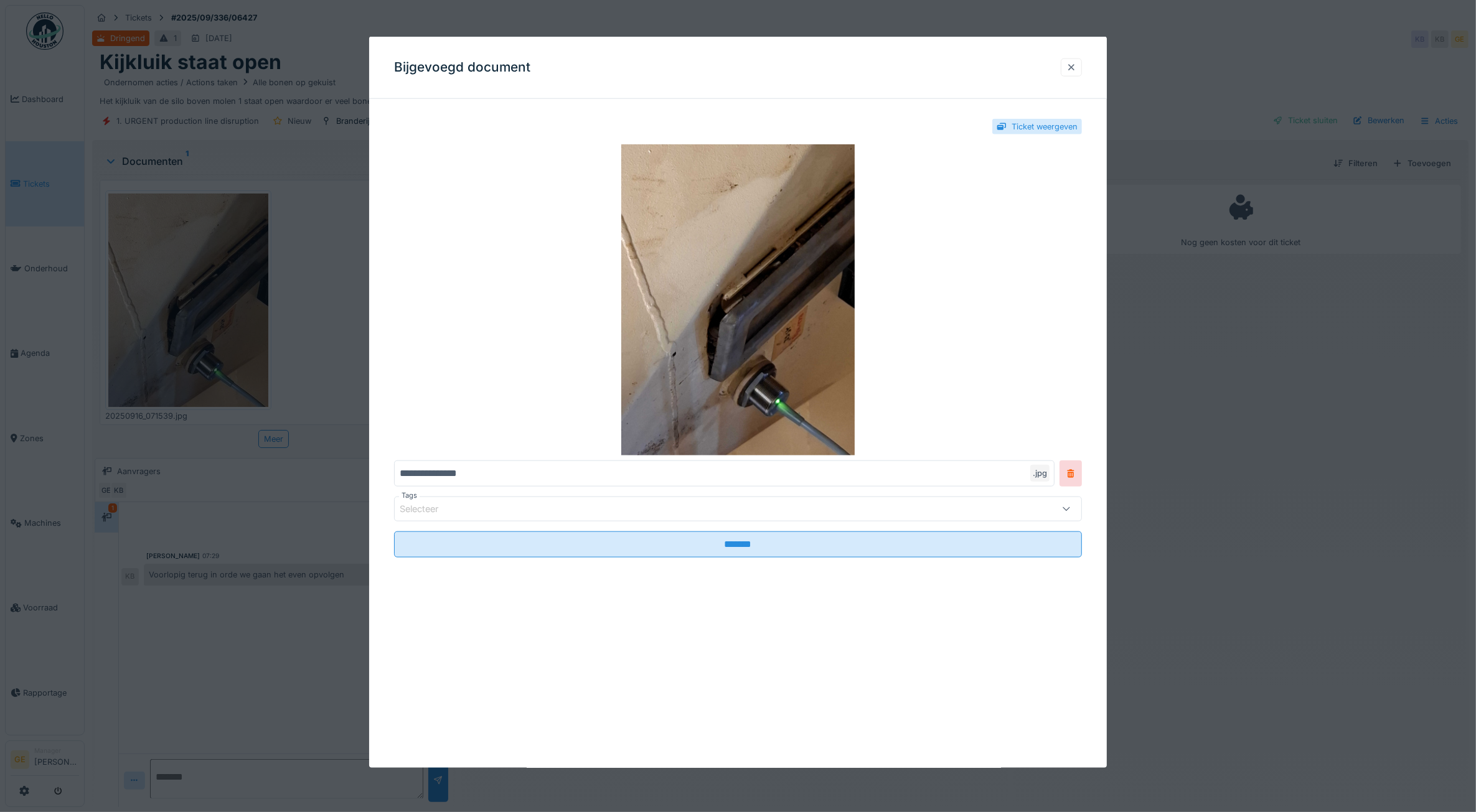
click at [1082, 66] on div at bounding box center [1071, 67] width 21 height 18
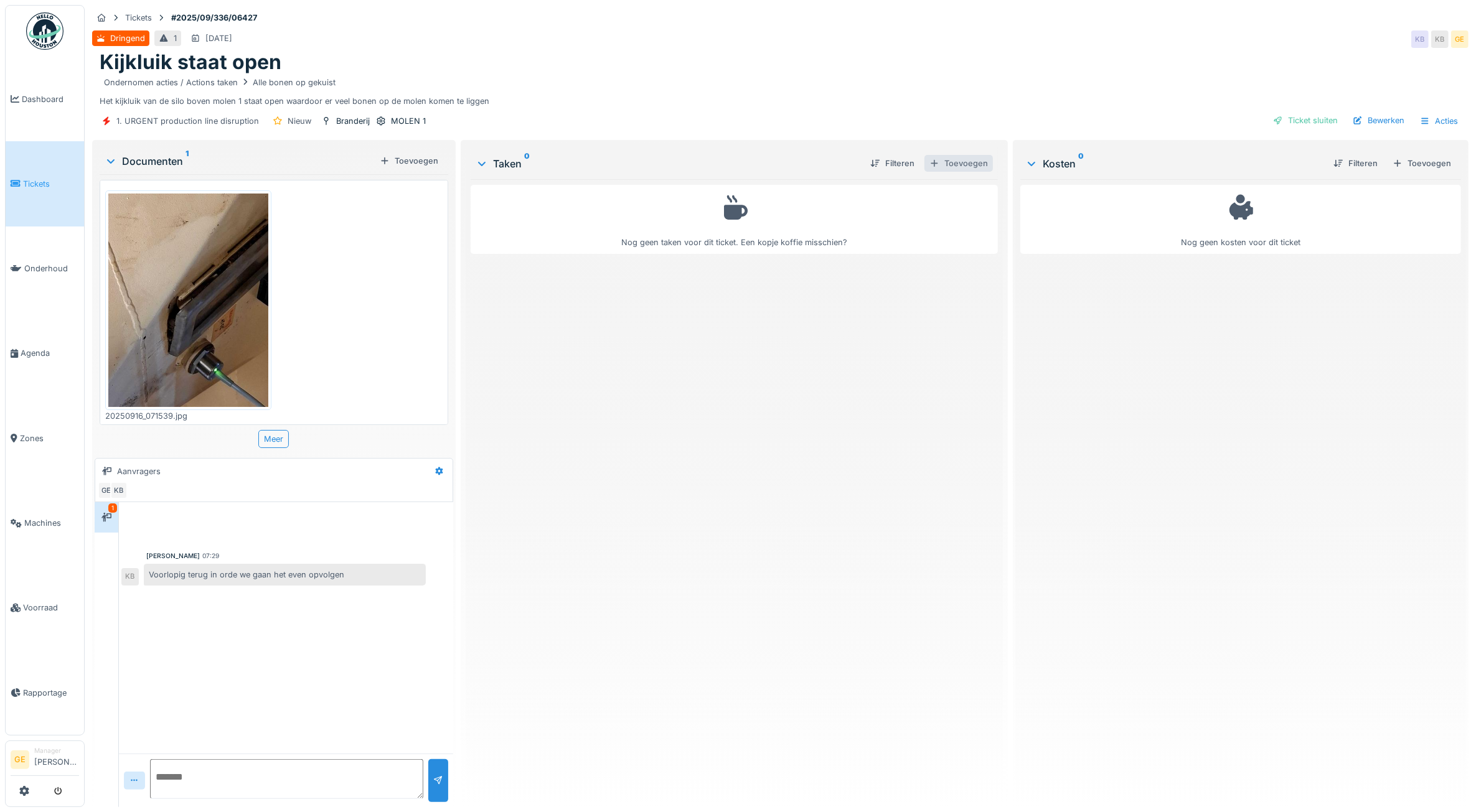
click at [954, 168] on div "Toevoegen" at bounding box center [958, 163] width 68 height 16
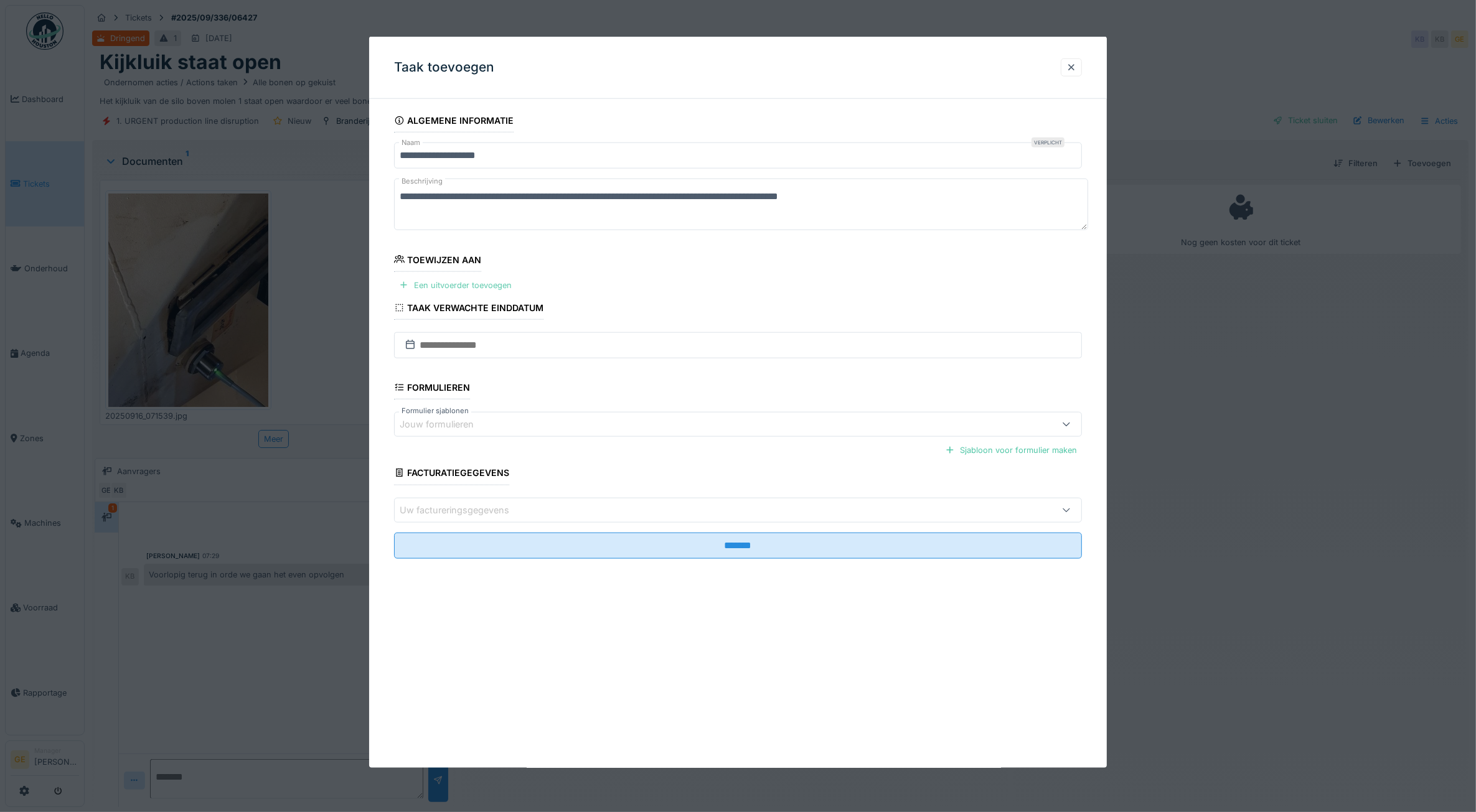
click at [454, 288] on div "Een uitvoerder toevoegen" at bounding box center [455, 285] width 123 height 16
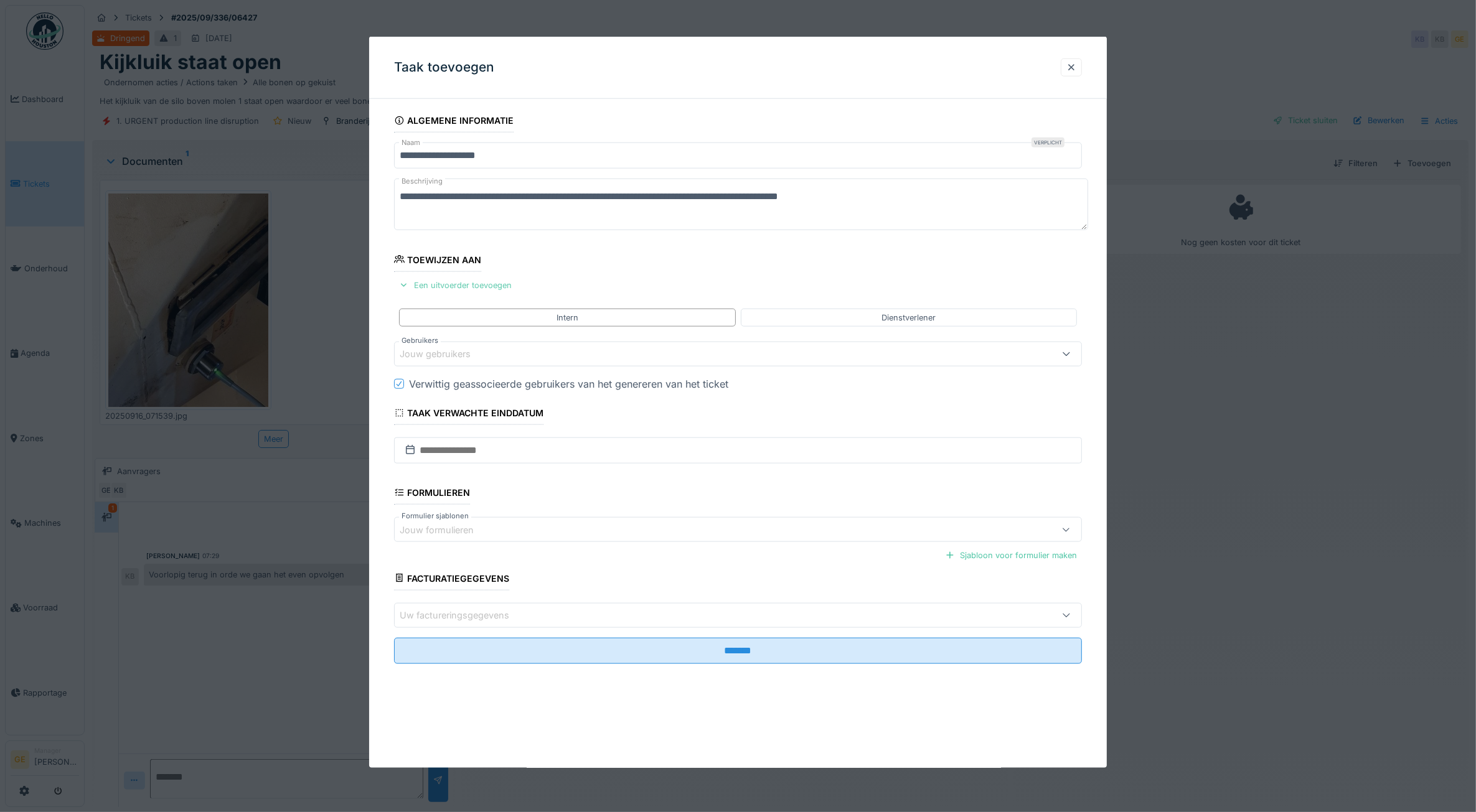
click at [469, 283] on div "Een uitvoerder toevoegen" at bounding box center [455, 285] width 123 height 16
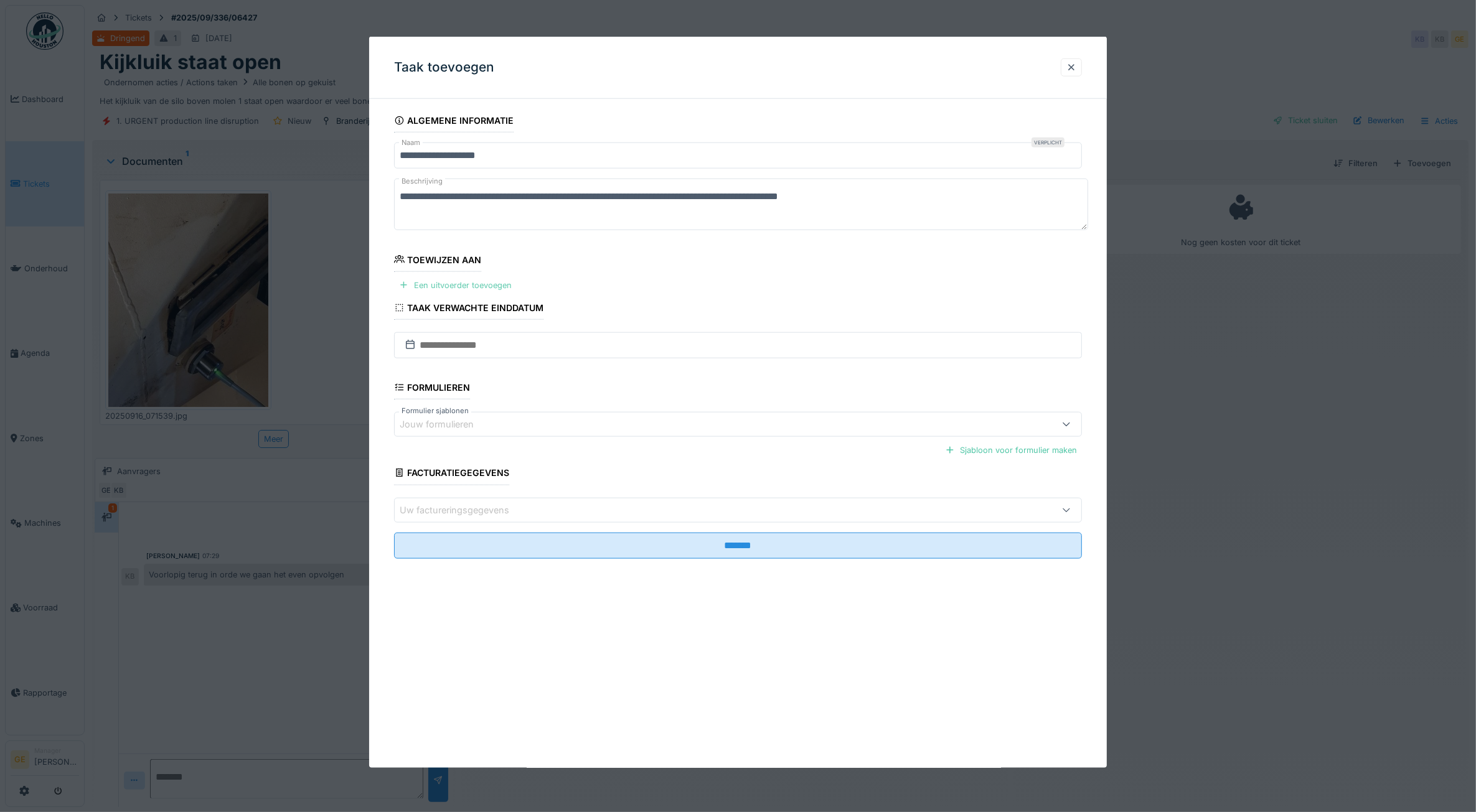
click at [479, 287] on div "Een uitvoerder toevoegen" at bounding box center [455, 285] width 123 height 16
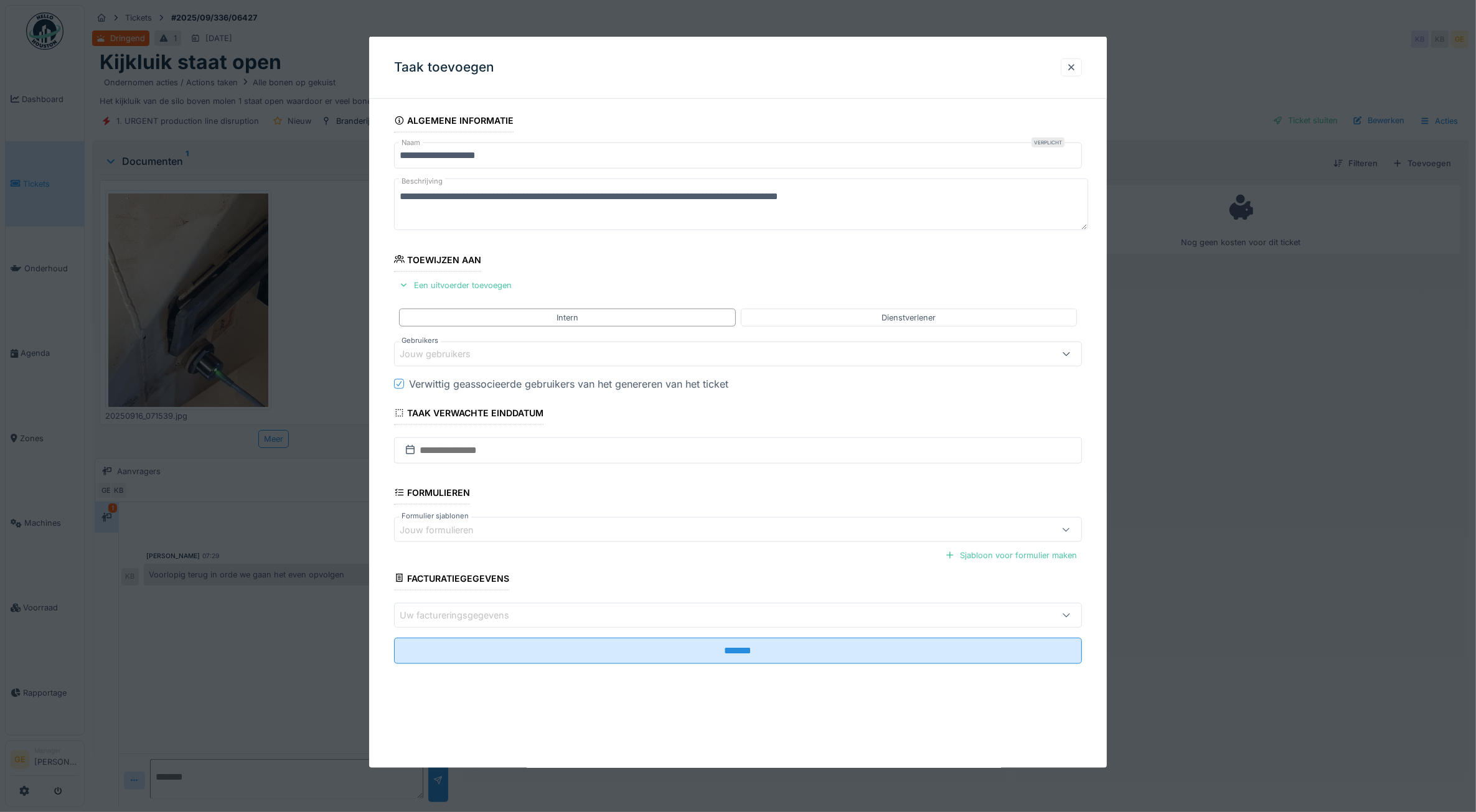
click at [465, 351] on div "Jouw gebruikers" at bounding box center [443, 354] width 88 height 14
click at [457, 429] on div "Technici" at bounding box center [459, 425] width 42 height 23
click at [462, 417] on div "Technici" at bounding box center [459, 425] width 42 height 23
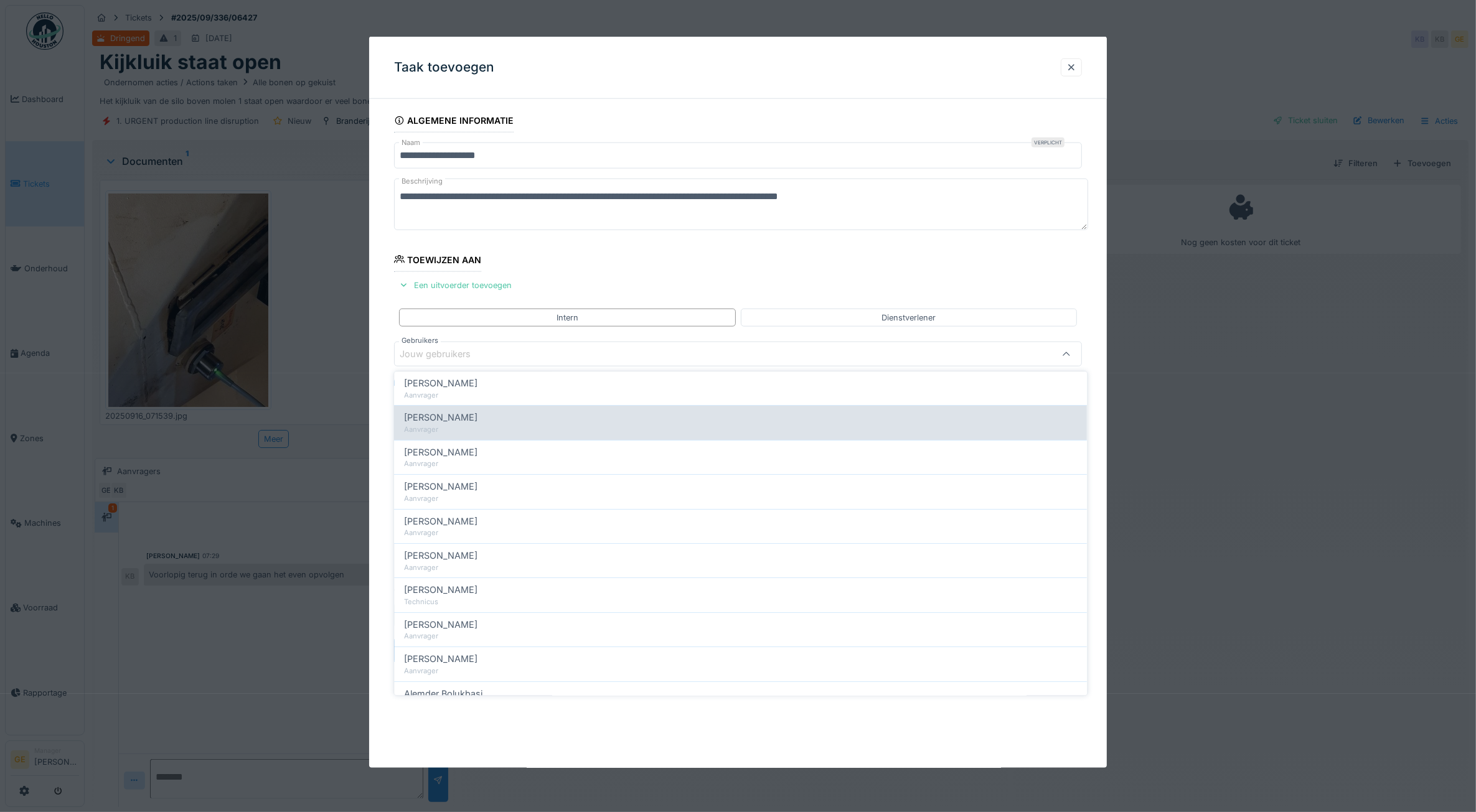
scroll to position [155, 0]
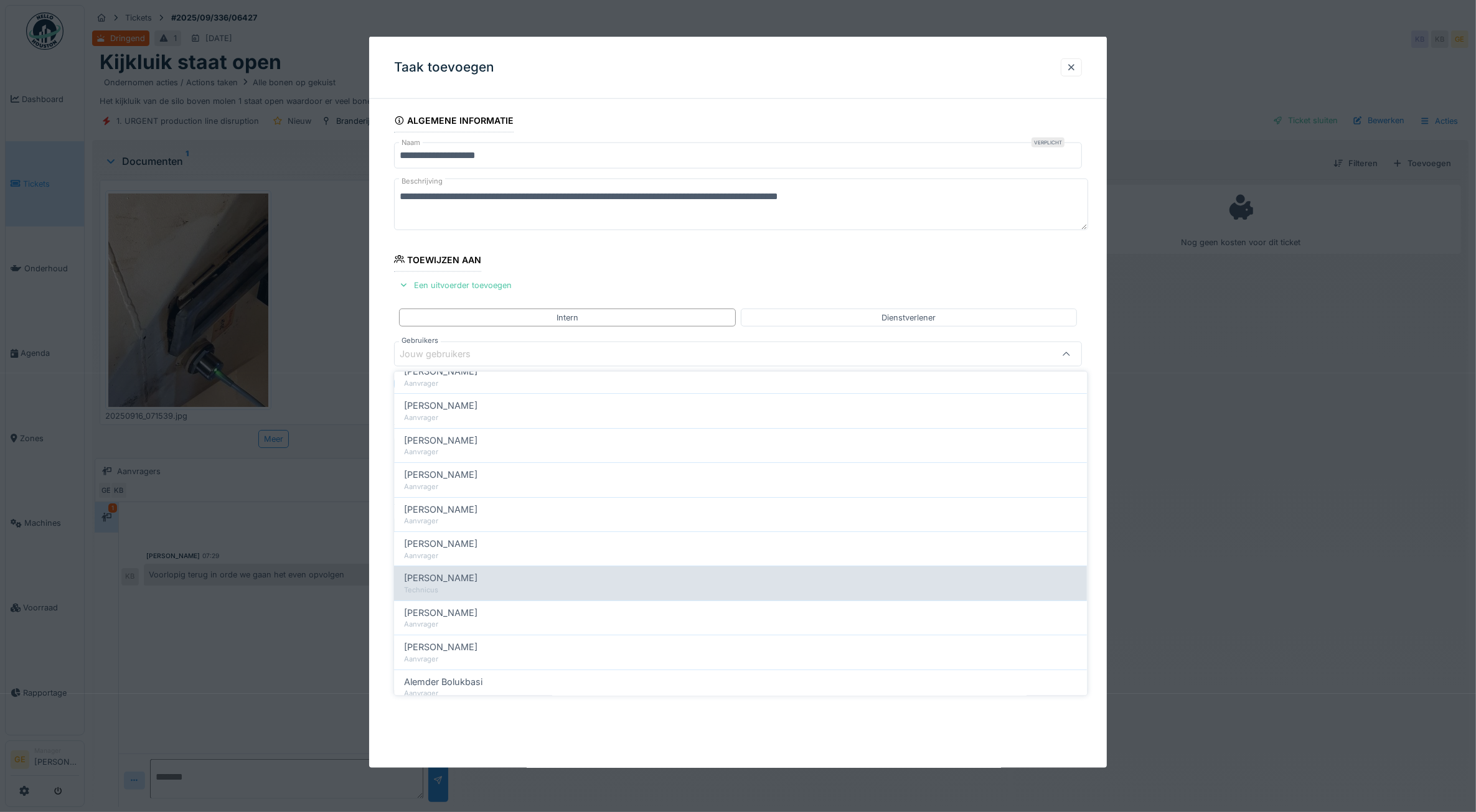
click at [468, 579] on div "Adrian Kostera" at bounding box center [741, 578] width 673 height 14
type input "*****"
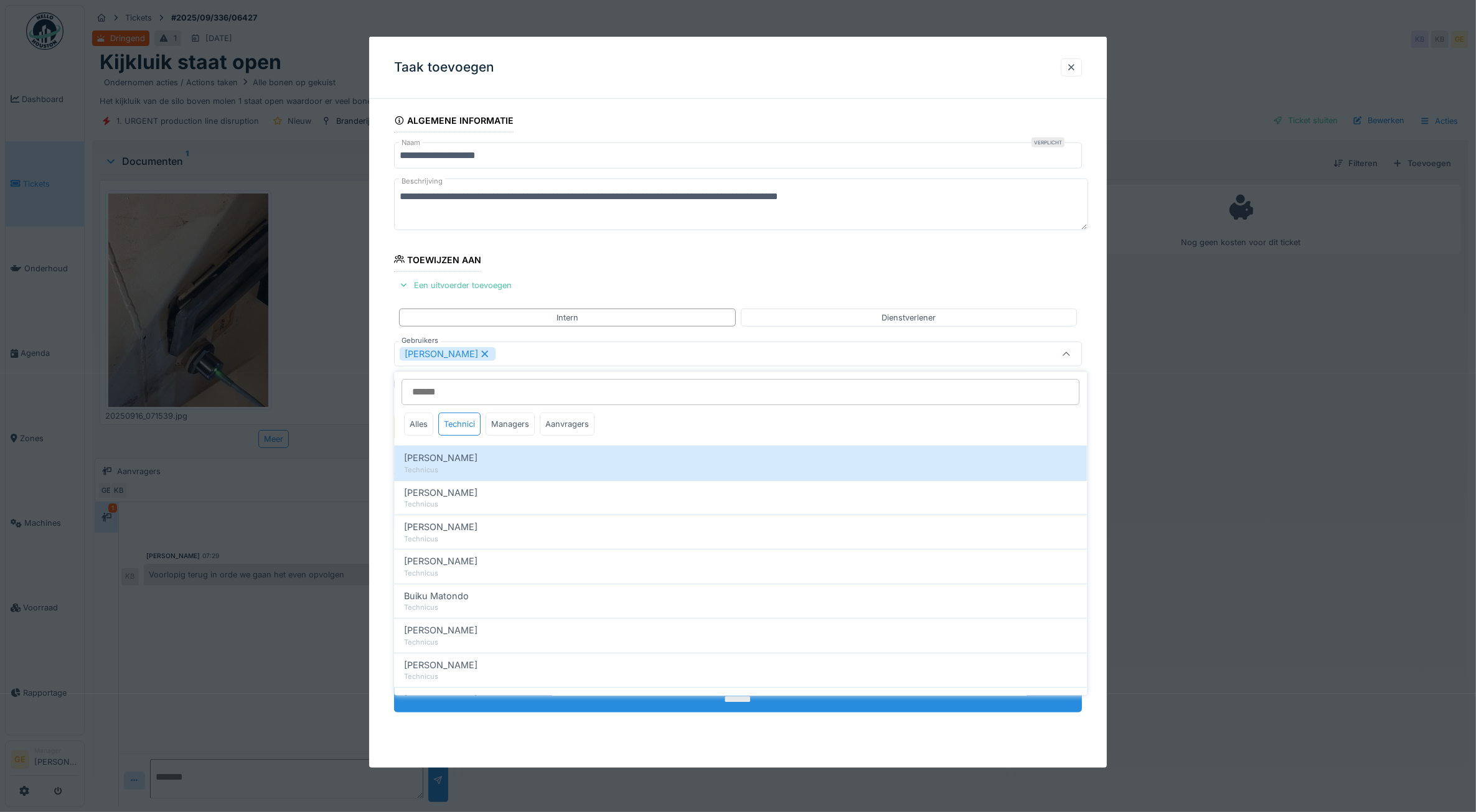
click at [592, 711] on input "*******" at bounding box center [738, 699] width 689 height 26
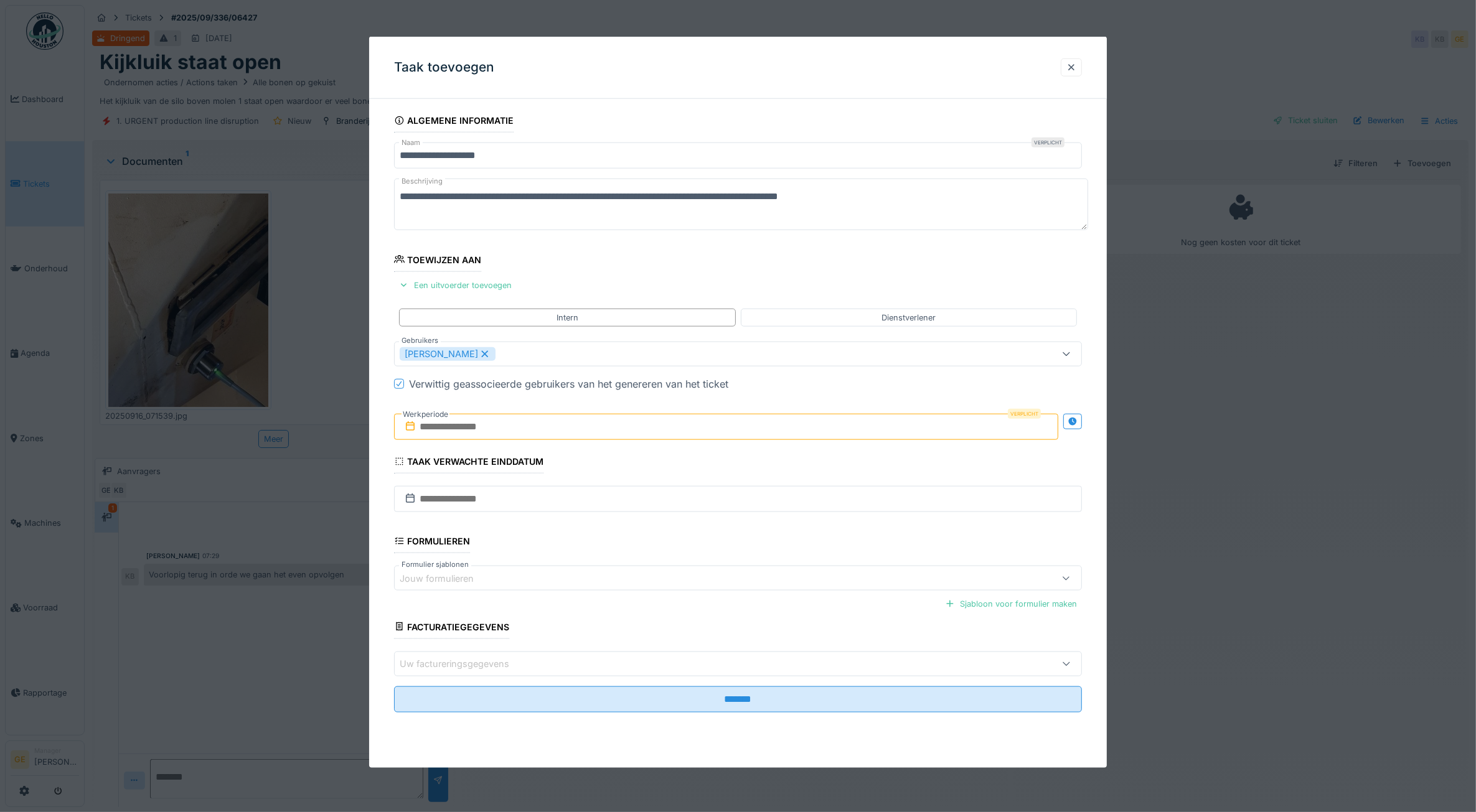
click at [490, 433] on input "text" at bounding box center [726, 427] width 665 height 26
click at [686, 545] on div "16" at bounding box center [689, 550] width 16 height 18
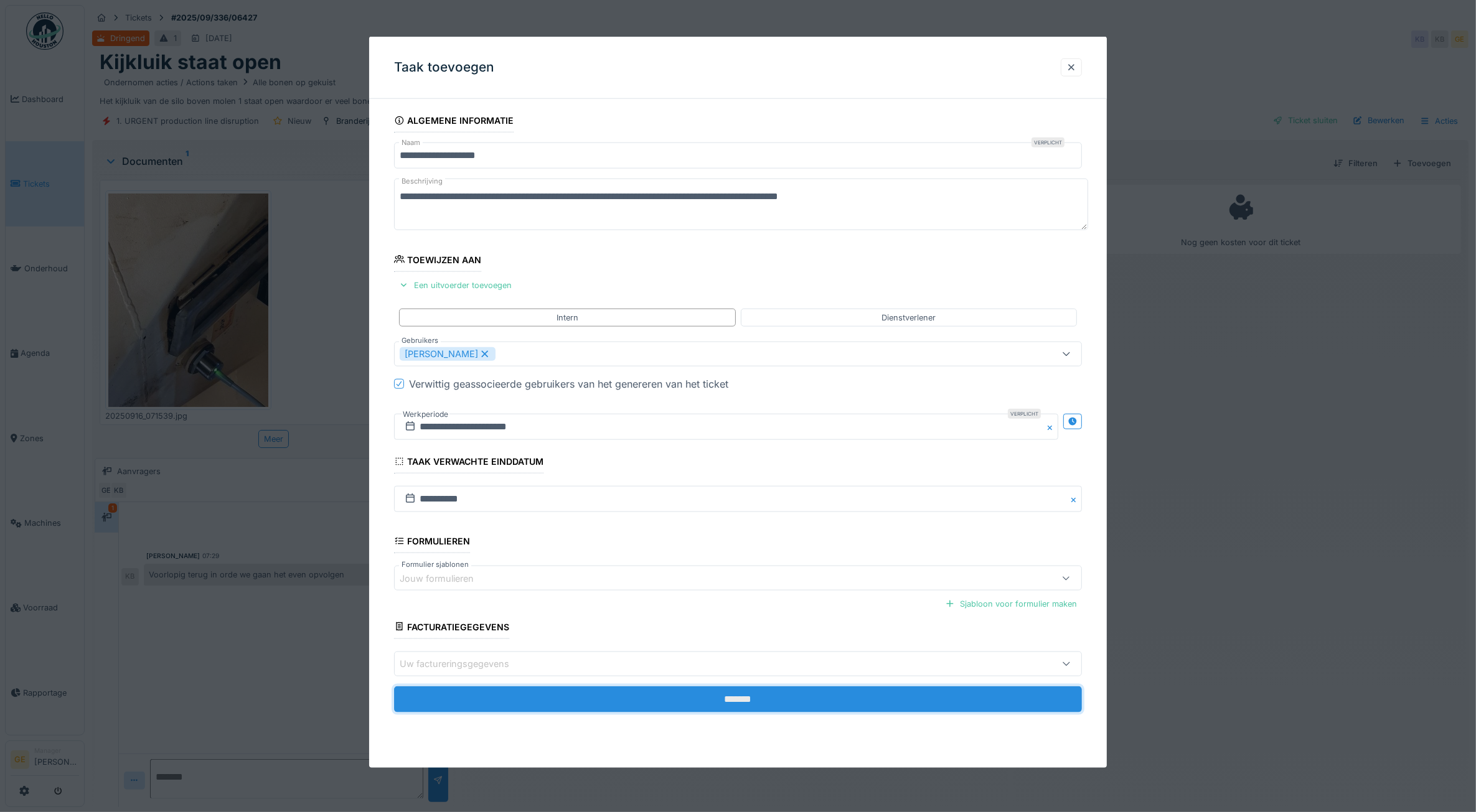
click at [696, 698] on input "*******" at bounding box center [738, 699] width 689 height 26
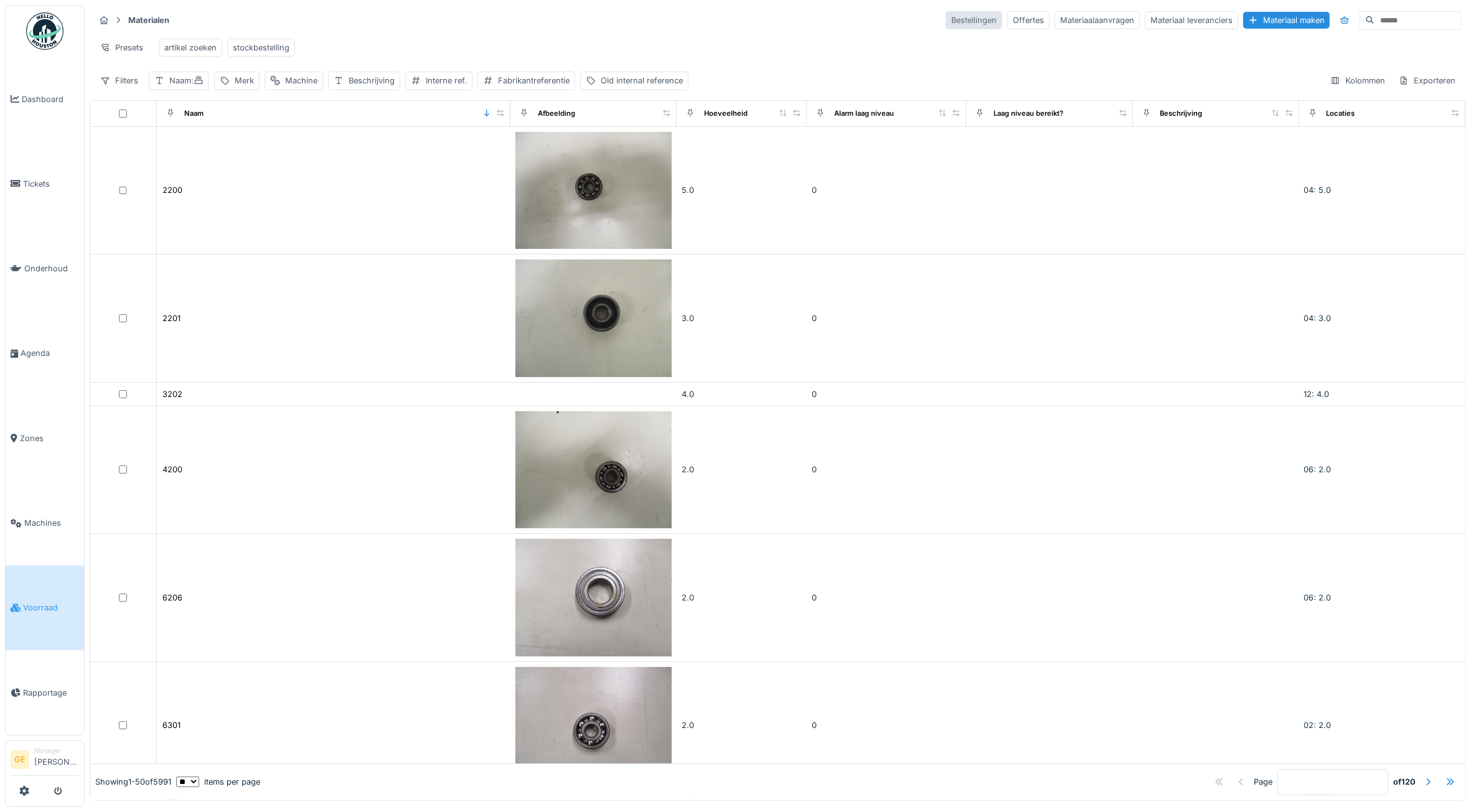
click at [945, 19] on div "Bestellingen" at bounding box center [973, 21] width 57 height 18
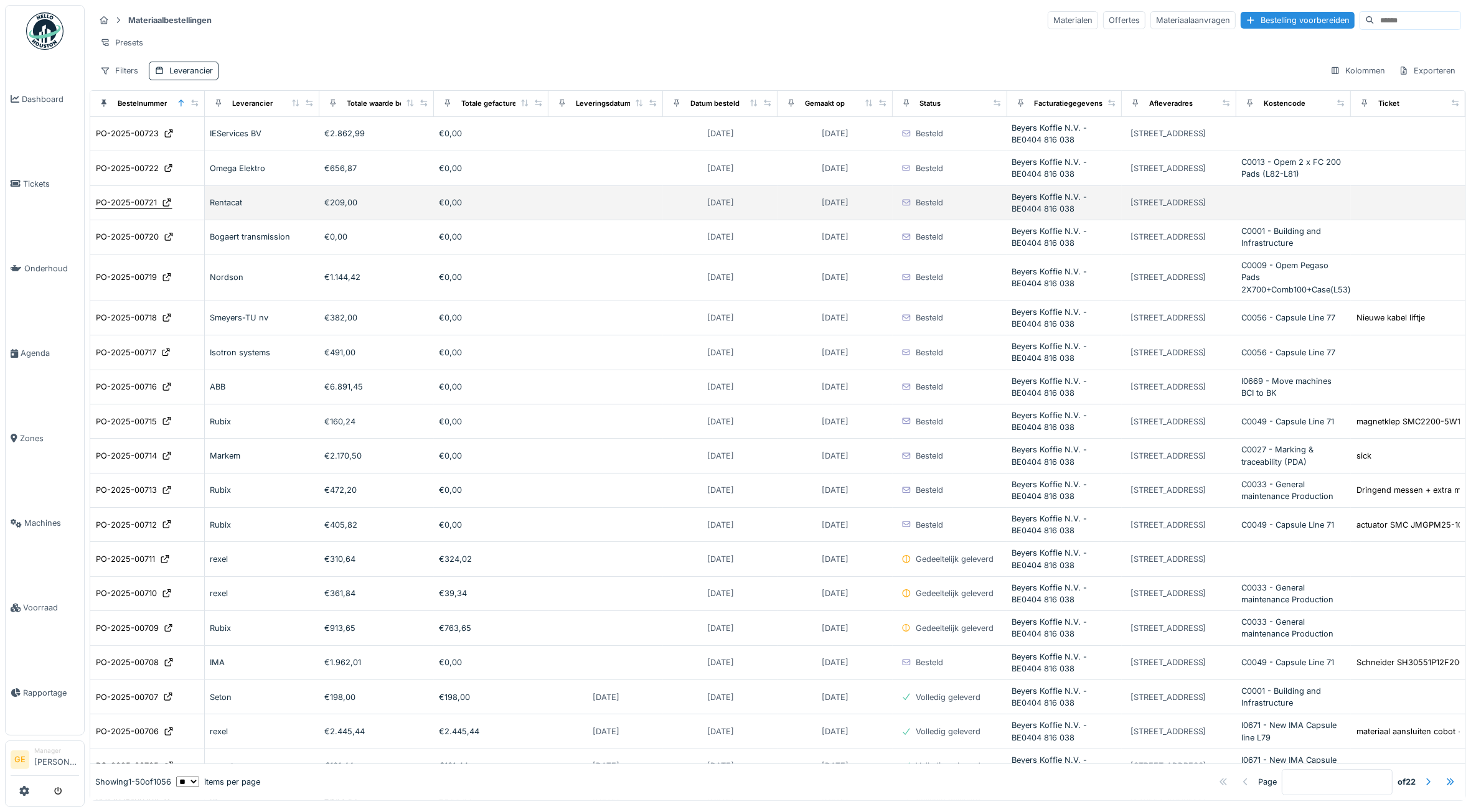
click at [151, 208] on div "PO-2025-00721" at bounding box center [126, 202] width 61 height 12
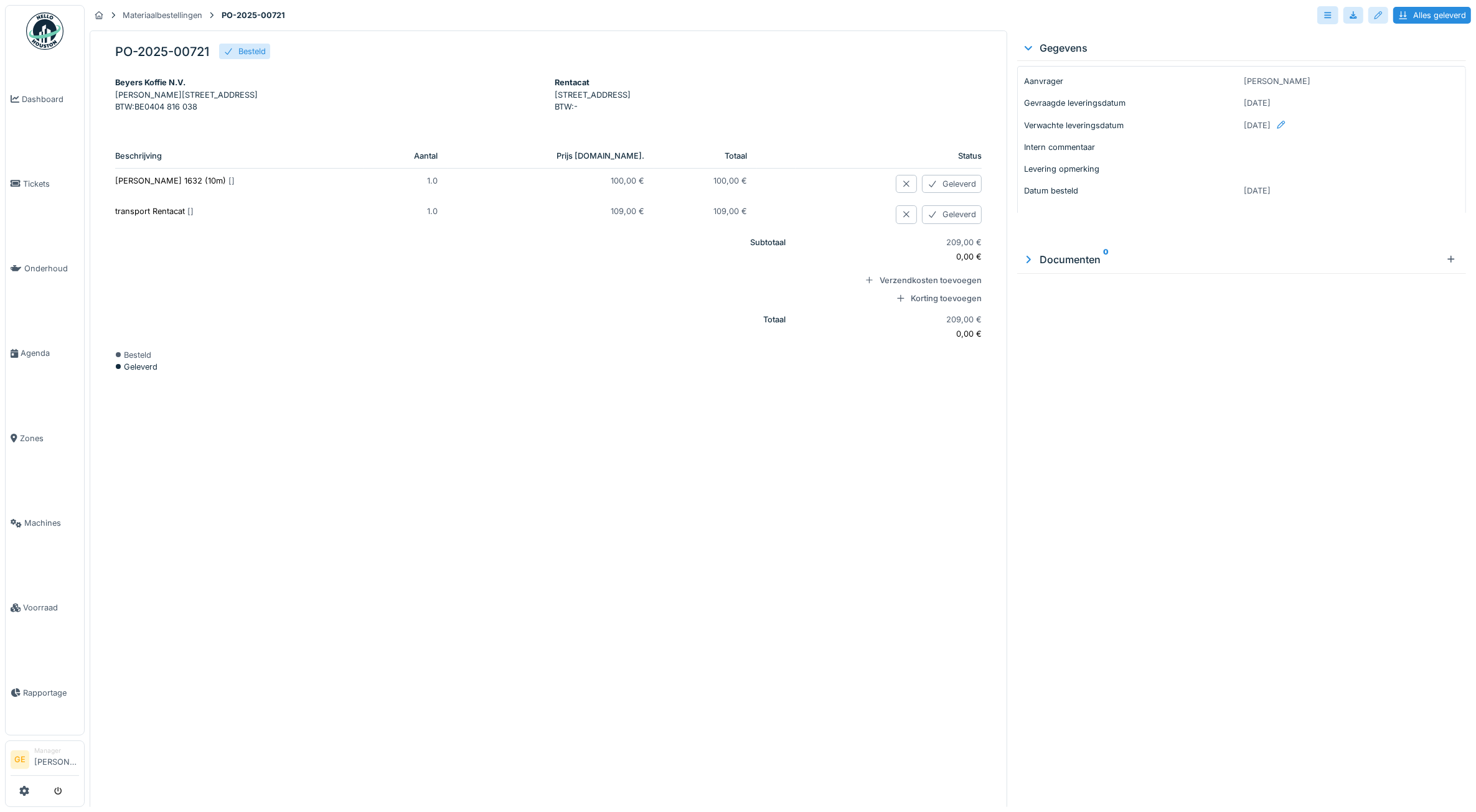
click at [1373, 12] on div at bounding box center [1378, 15] width 10 height 12
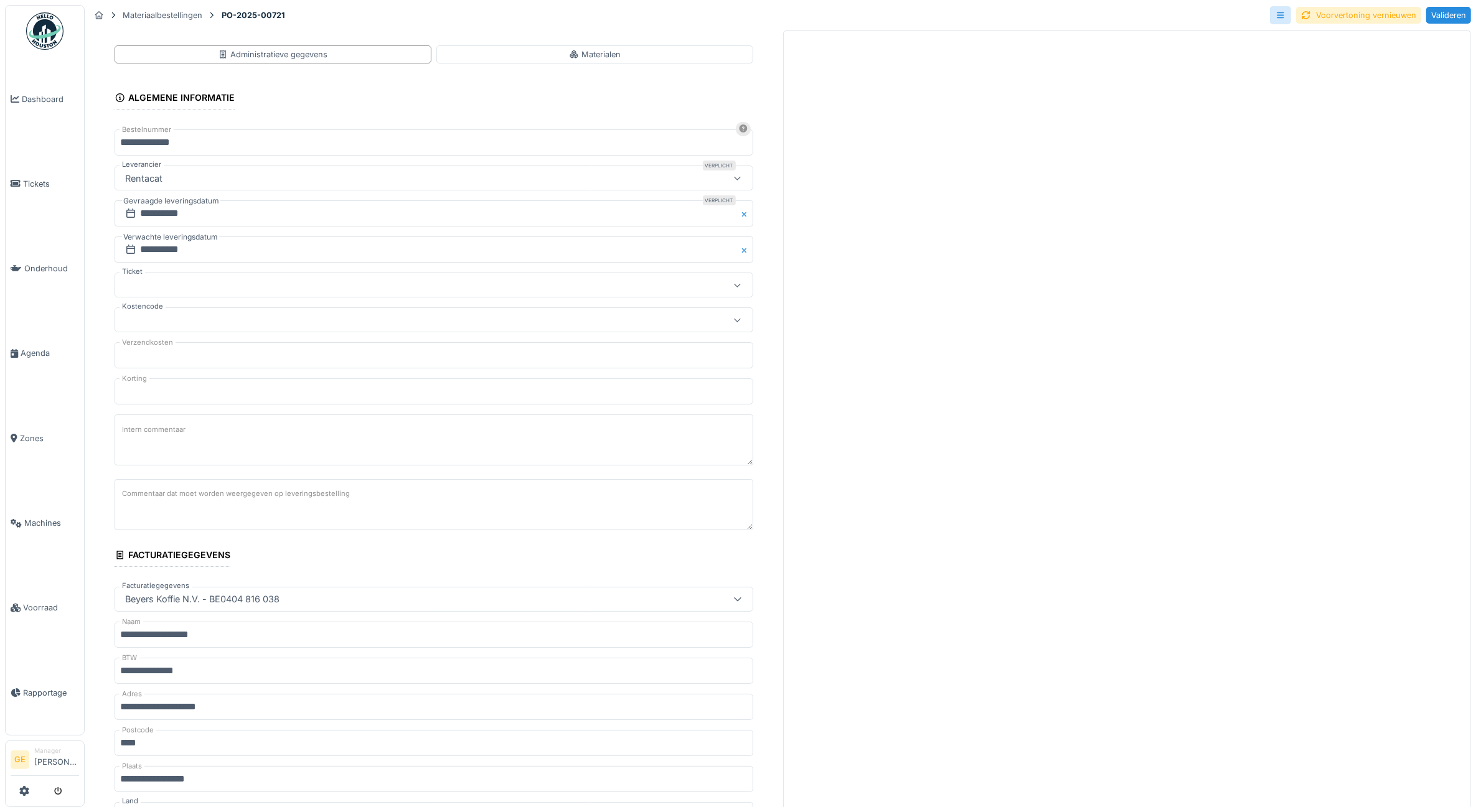
click at [183, 318] on div at bounding box center [397, 320] width 555 height 14
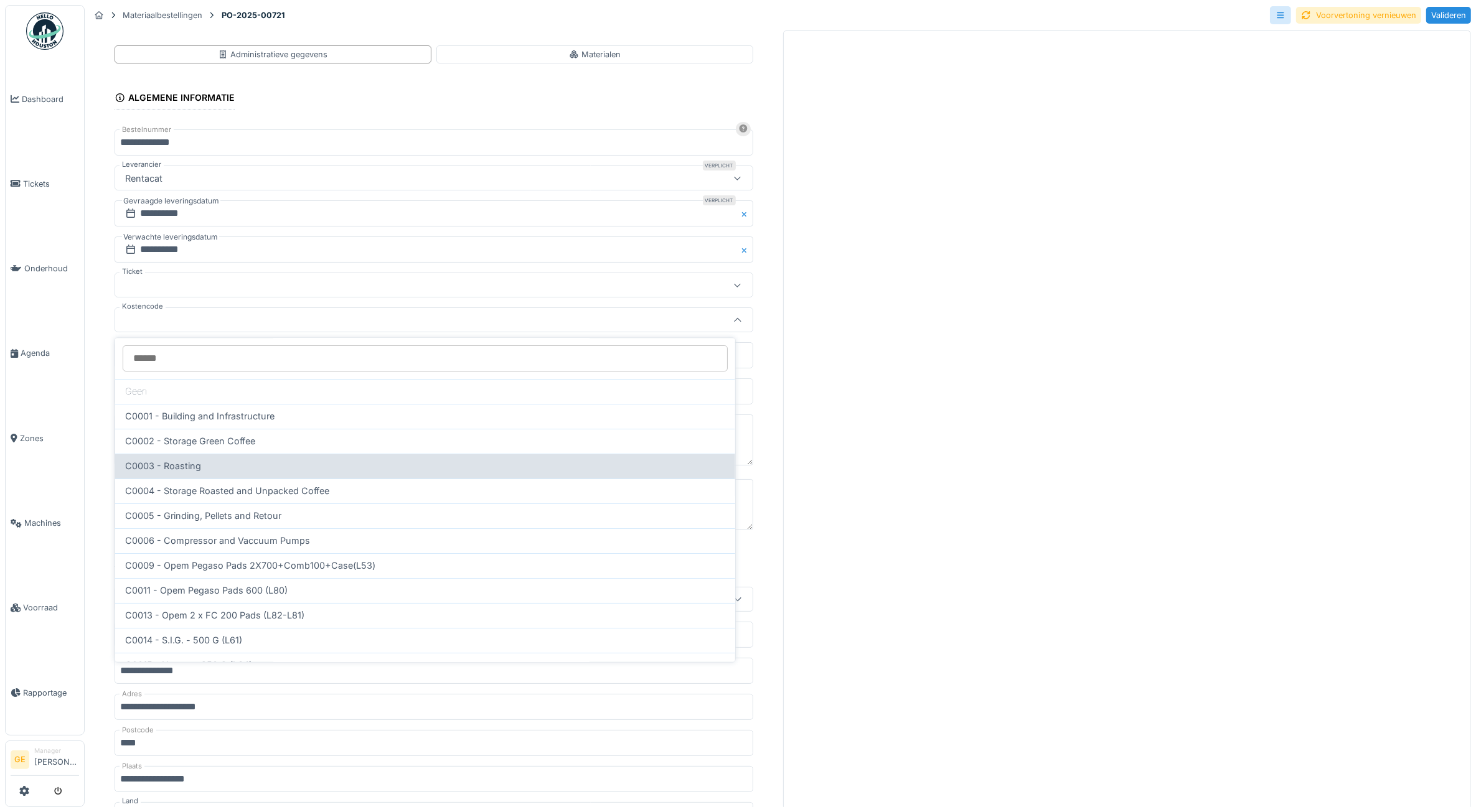
click at [183, 466] on span "C0003 - Roasting" at bounding box center [163, 466] width 76 height 14
type input "***"
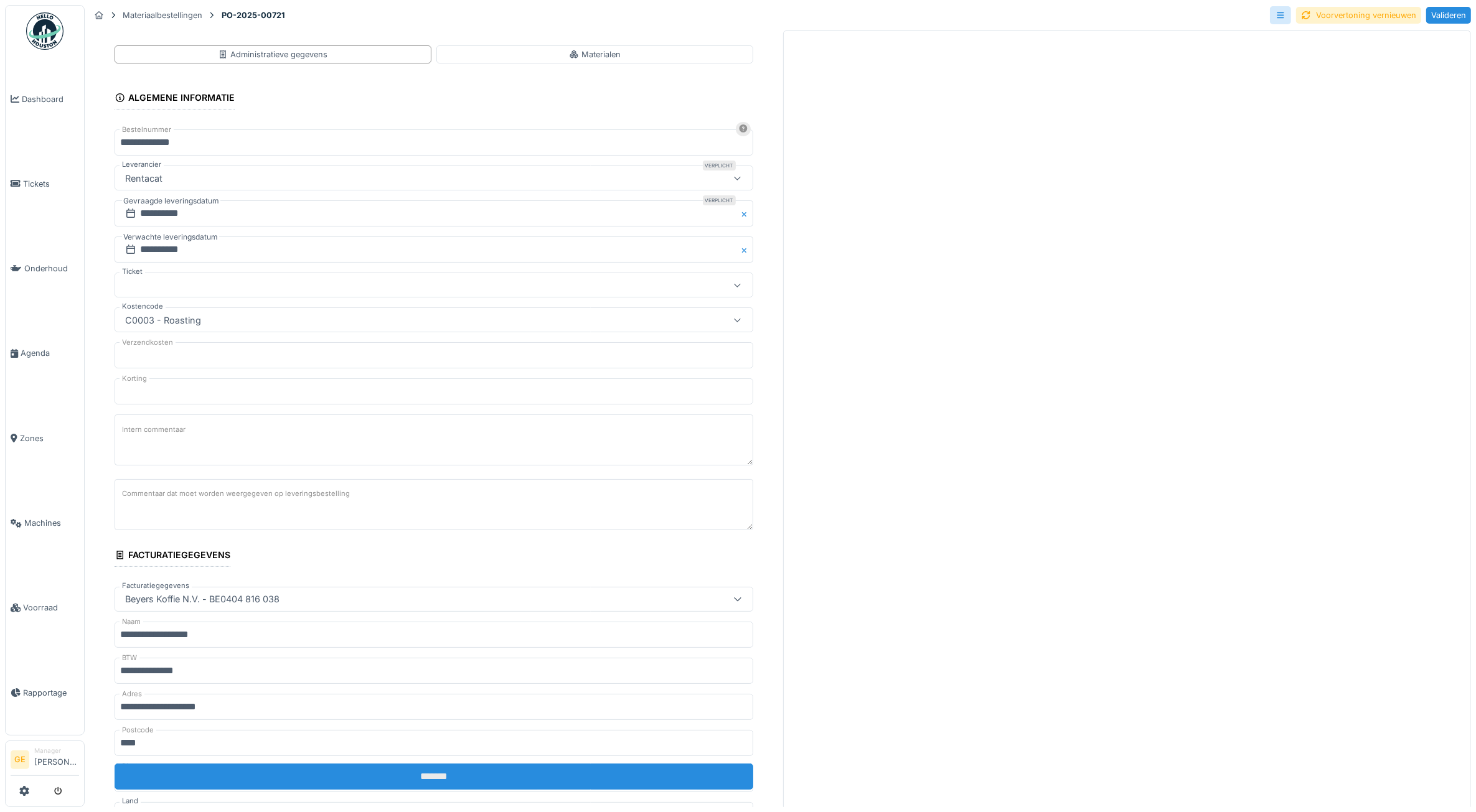
click at [402, 781] on input "*******" at bounding box center [434, 777] width 638 height 26
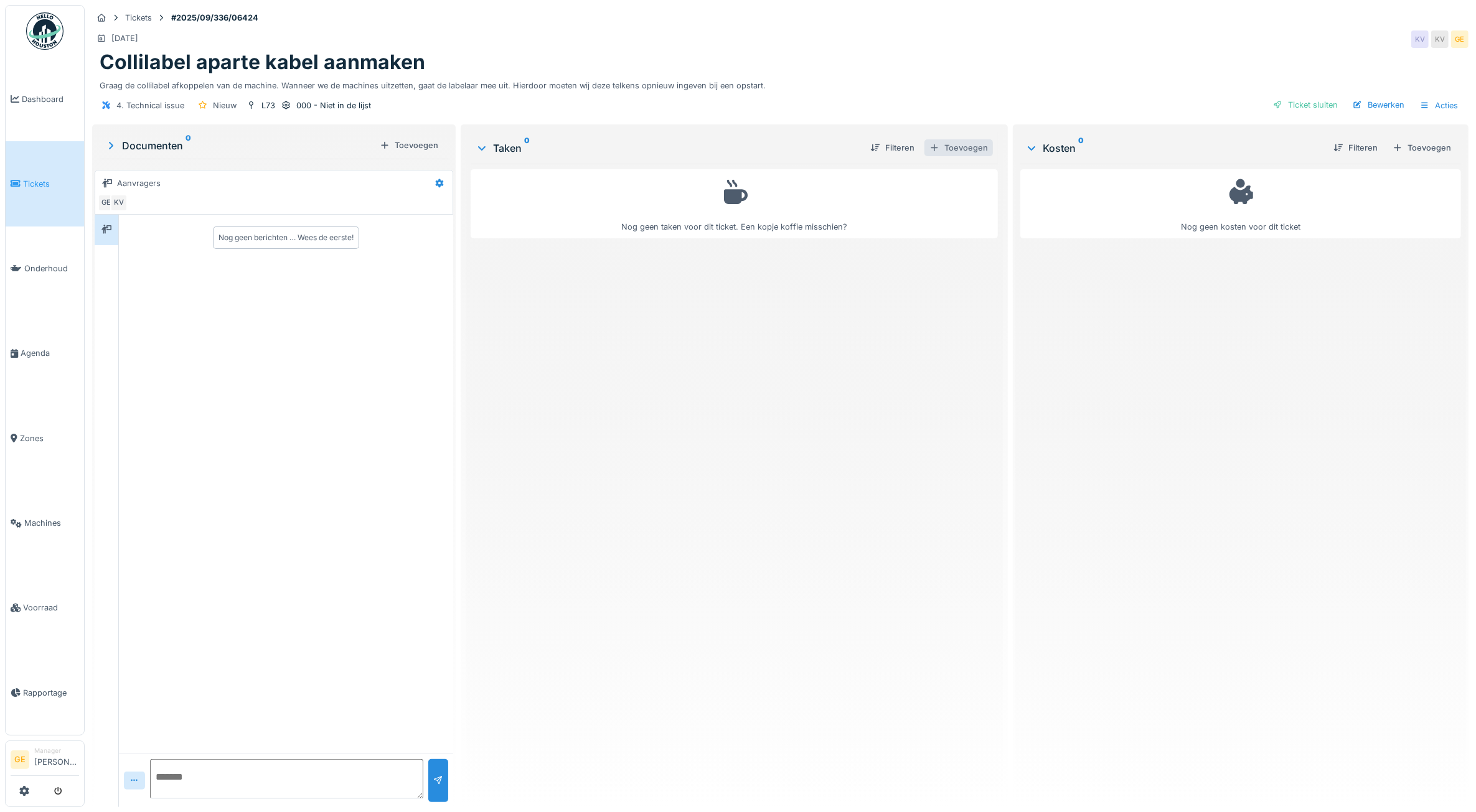
click at [942, 151] on div "Toevoegen" at bounding box center [958, 147] width 68 height 16
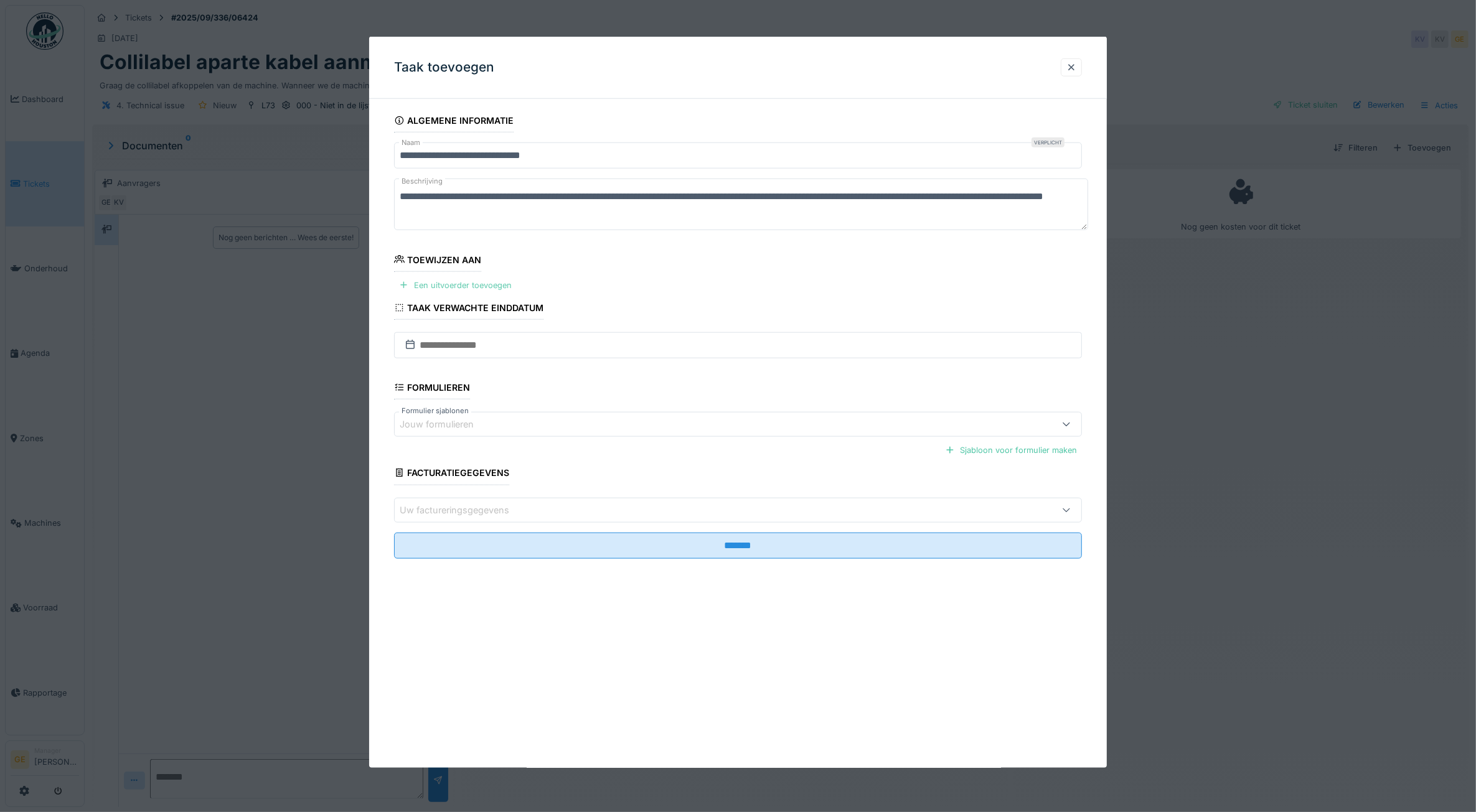
click at [462, 287] on div "Een uitvoerder toevoegen" at bounding box center [455, 285] width 123 height 16
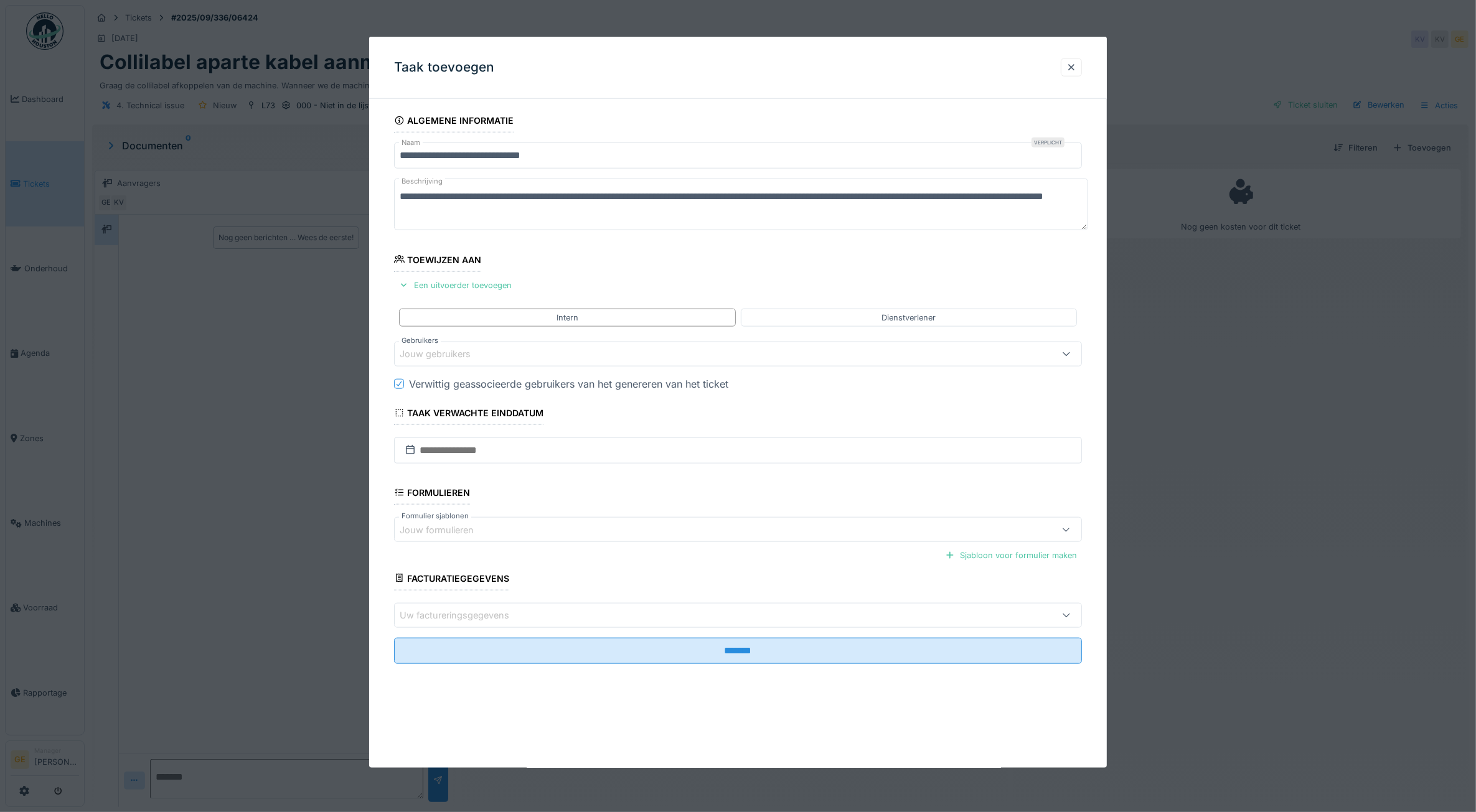
click at [453, 356] on div "Jouw gebruikers" at bounding box center [443, 354] width 88 height 14
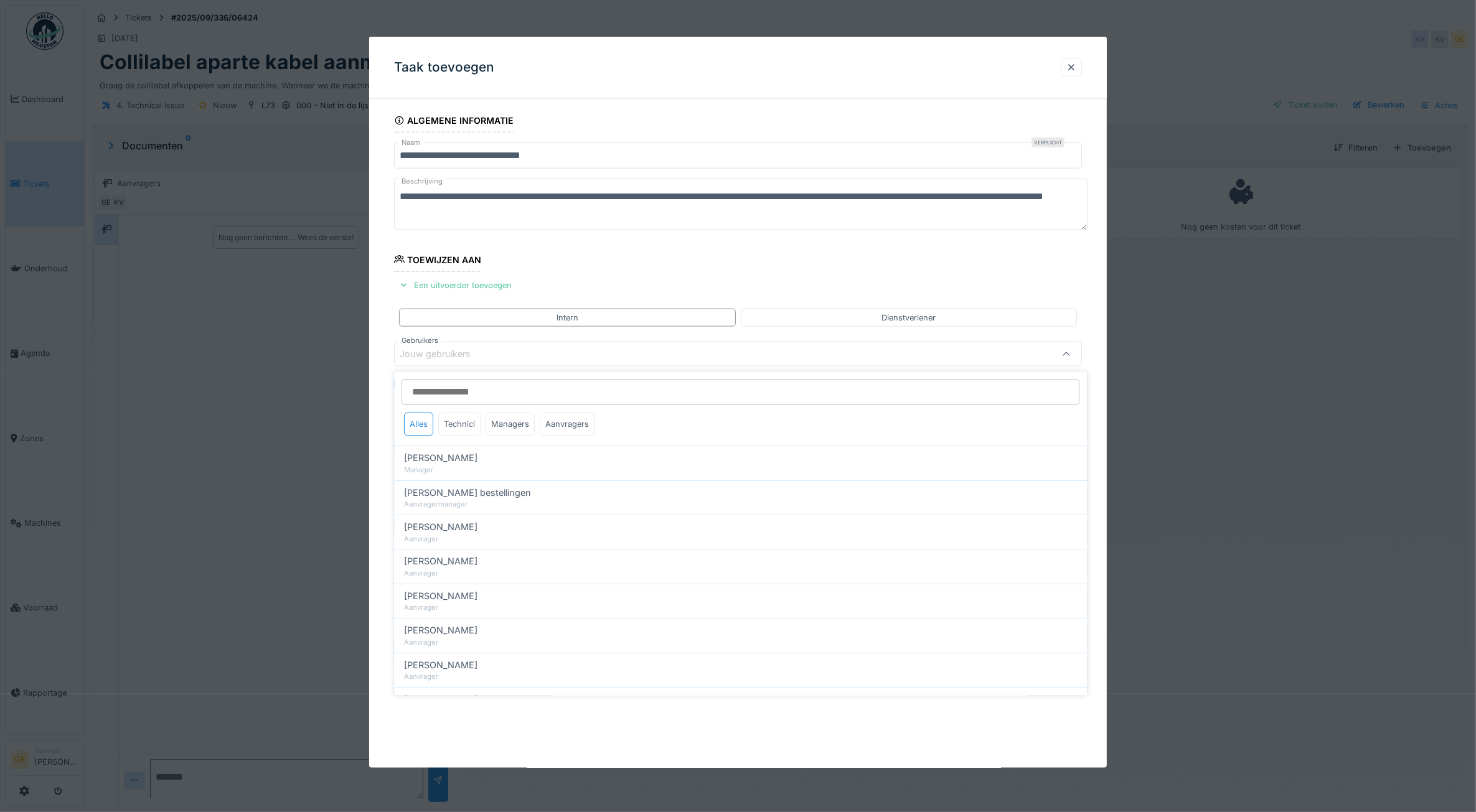
click at [462, 425] on div "Technici" at bounding box center [459, 425] width 42 height 23
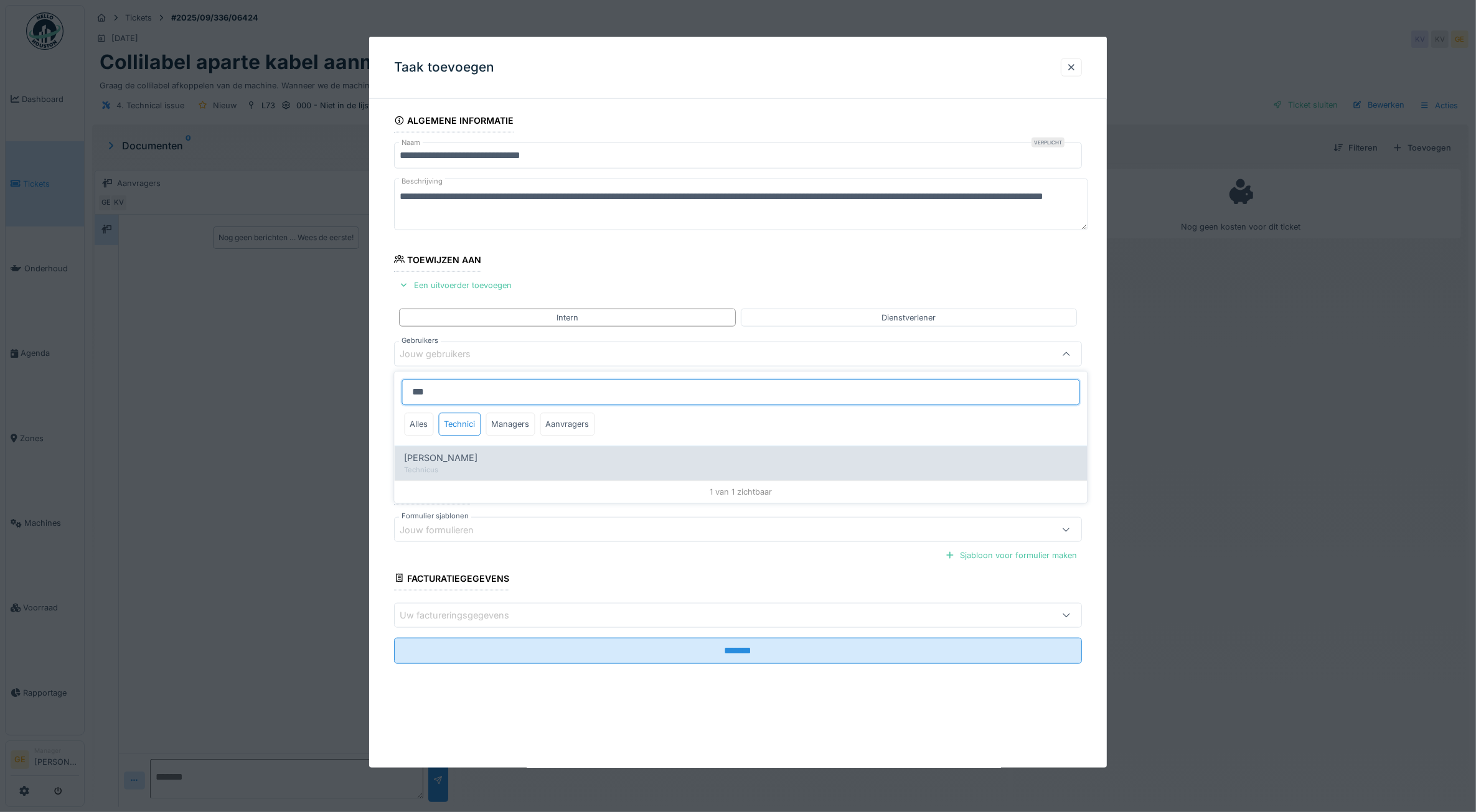
type input "***"
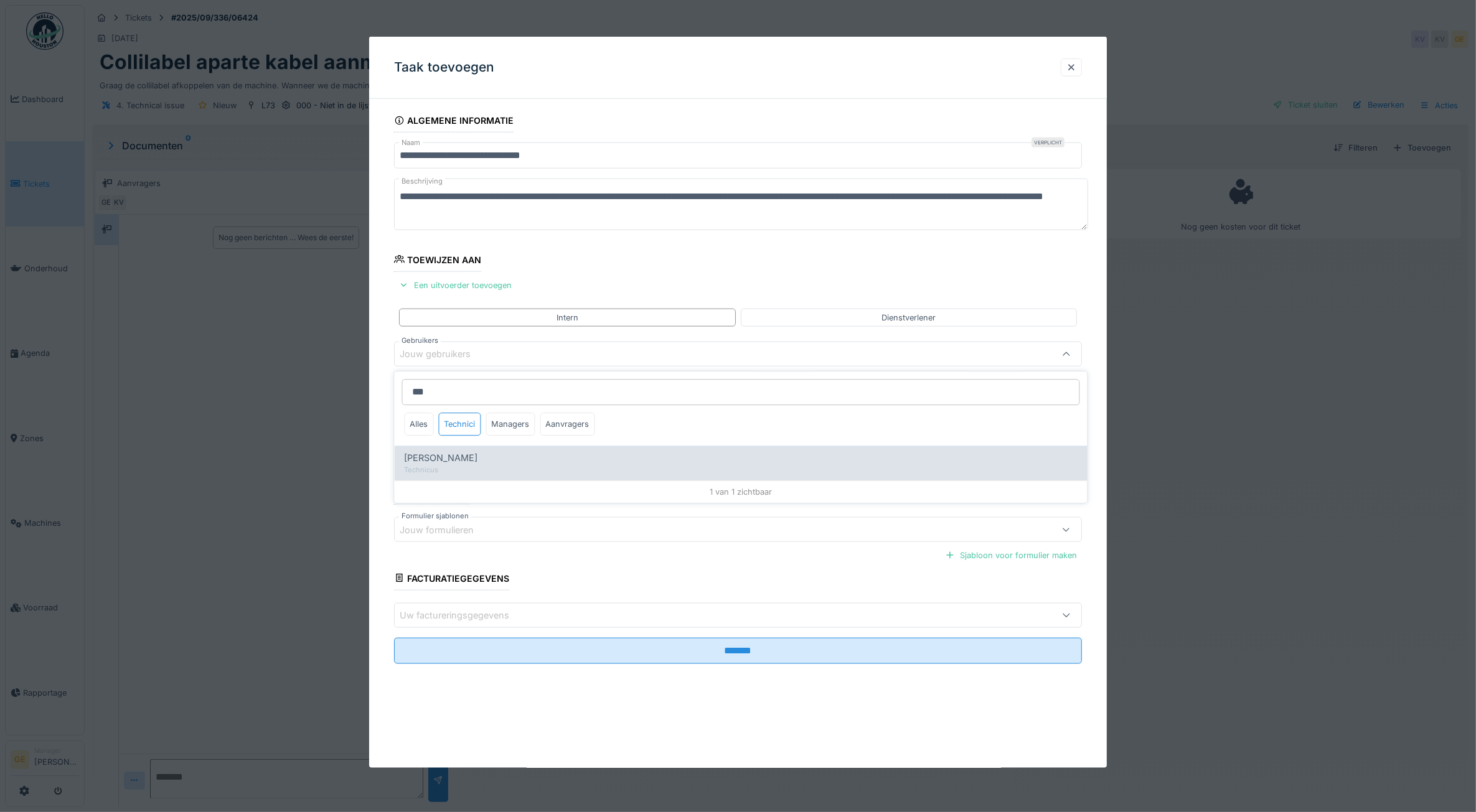
click at [454, 457] on span "Stijn Van buggenhout" at bounding box center [441, 457] width 73 height 14
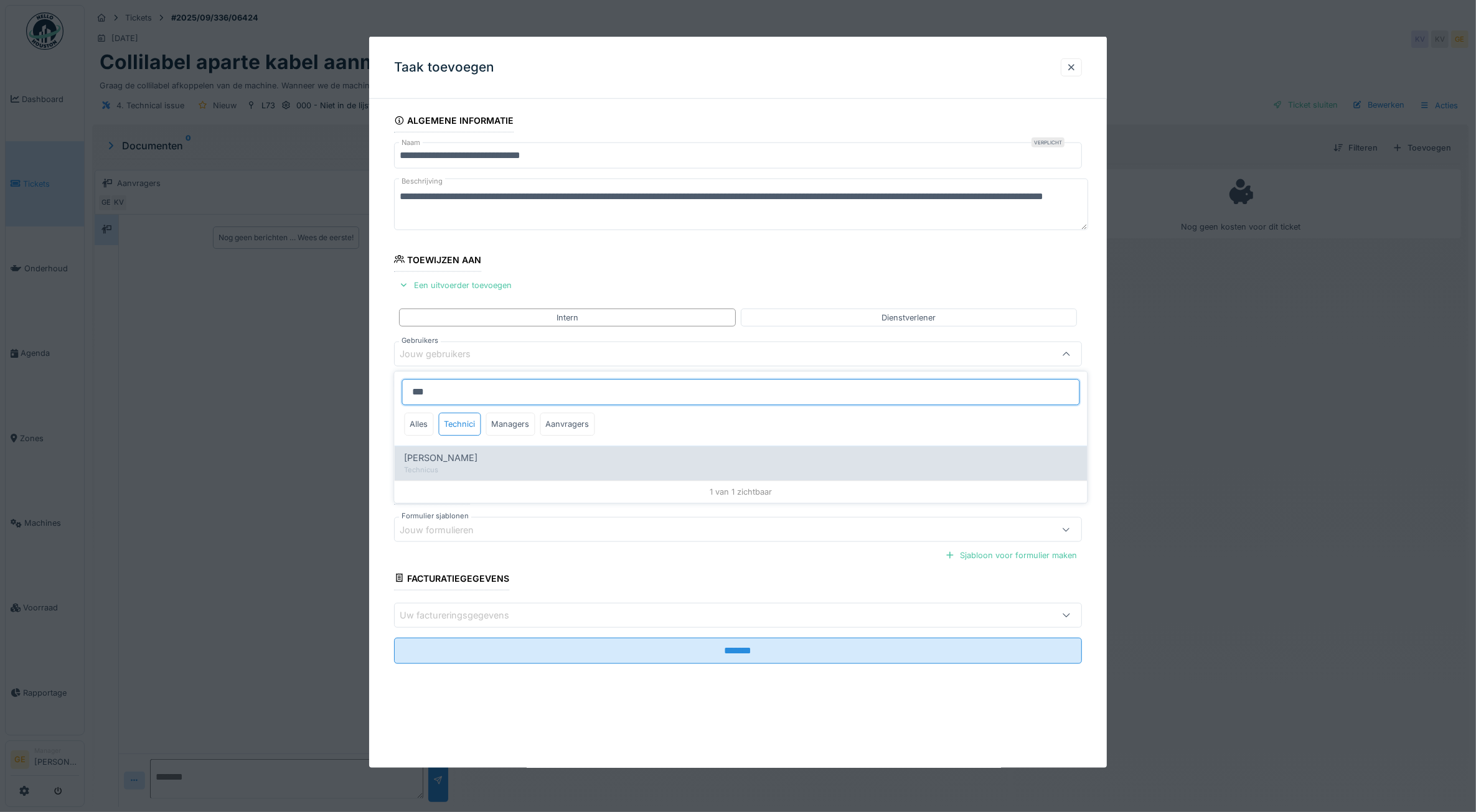
type input "****"
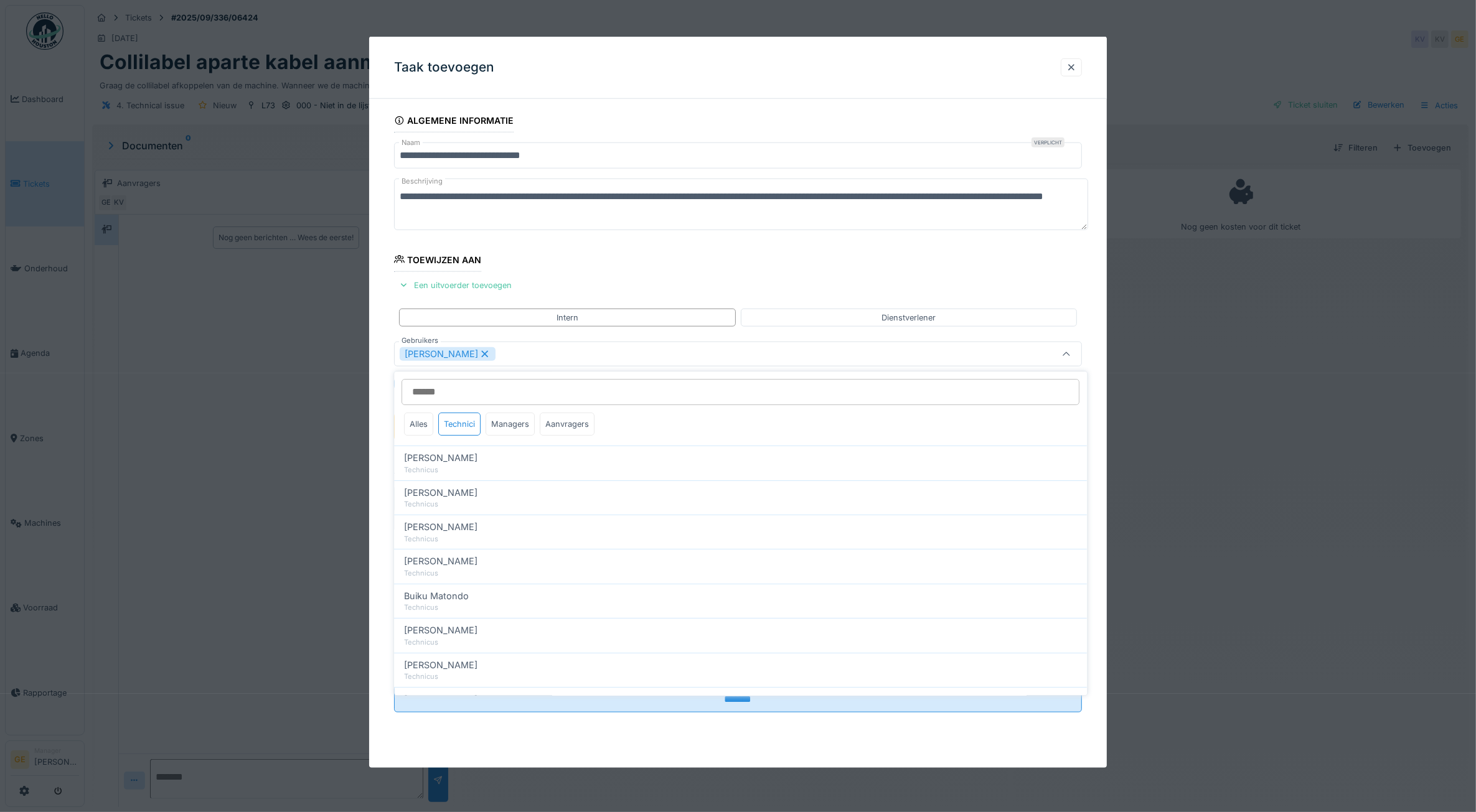
click at [564, 284] on fieldset "**********" at bounding box center [738, 415] width 689 height 614
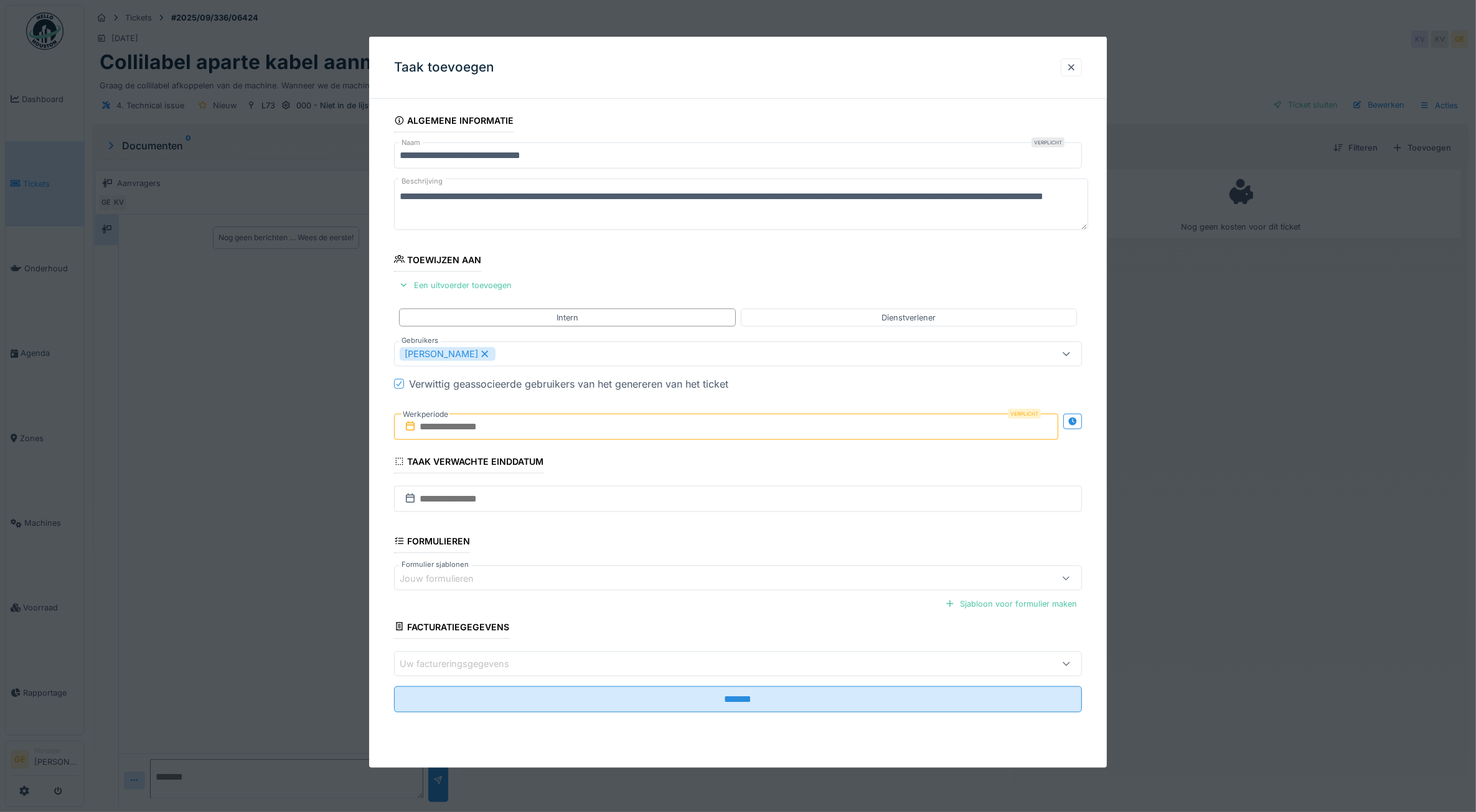
click at [492, 424] on input "text" at bounding box center [726, 427] width 665 height 26
click at [684, 550] on div "16" at bounding box center [689, 550] width 16 height 18
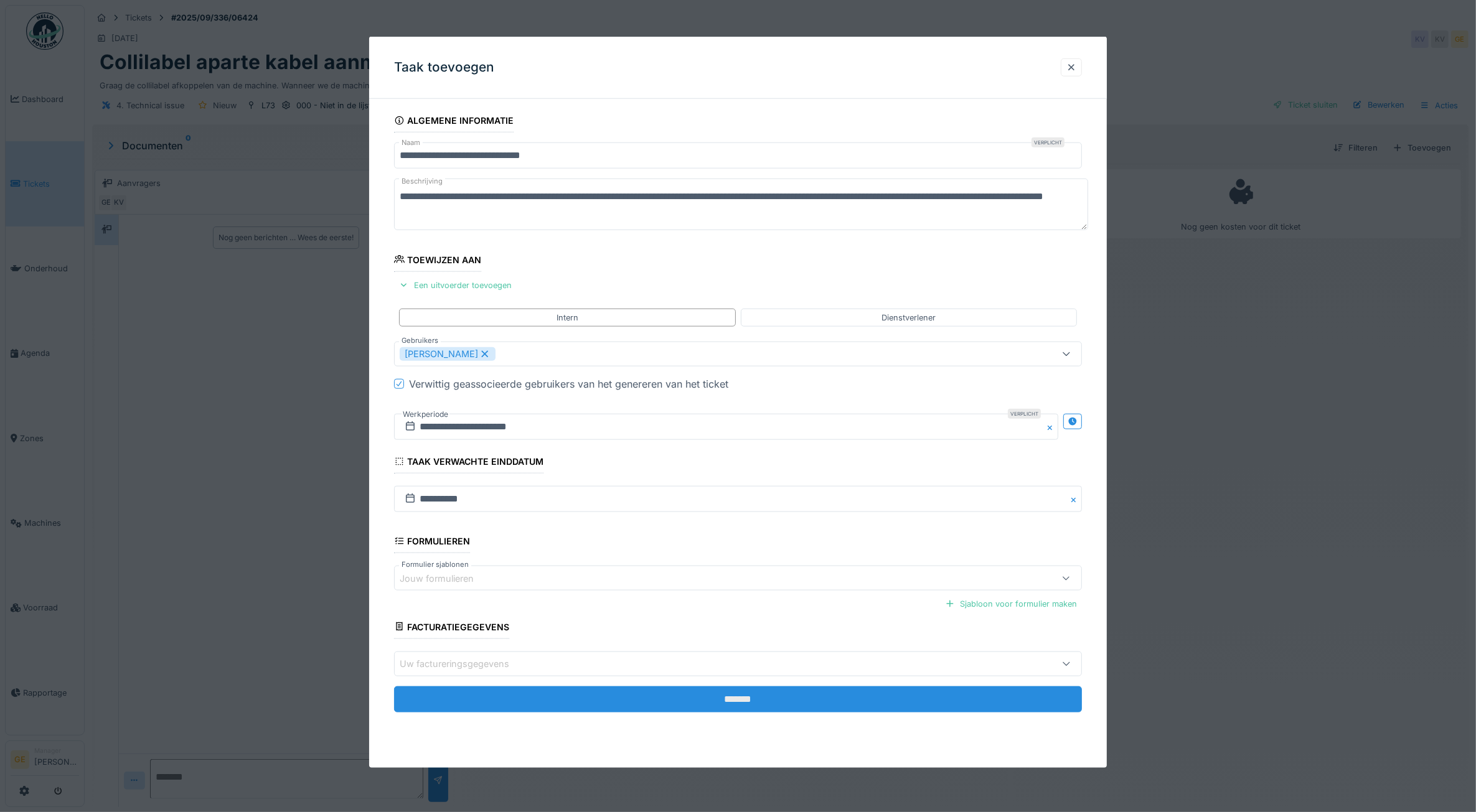
click at [708, 697] on input "*******" at bounding box center [738, 699] width 689 height 26
